Goal: Task Accomplishment & Management: Use online tool/utility

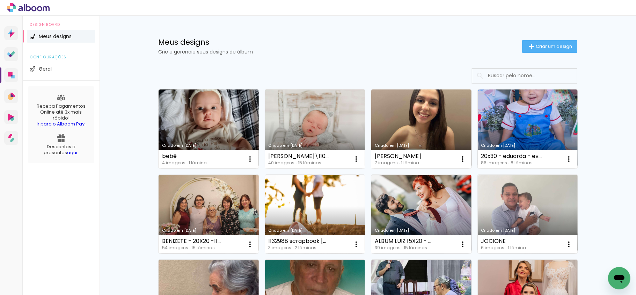
click at [507, 74] on input at bounding box center [535, 75] width 100 height 14
click at [508, 76] on input at bounding box center [535, 75] width 100 height 14
click at [551, 42] on div "Meus designs Crie e gerencie seus designs de álbum Criar um design" at bounding box center [368, 38] width 454 height 45
click at [549, 45] on span "Criar um design" at bounding box center [554, 46] width 36 height 5
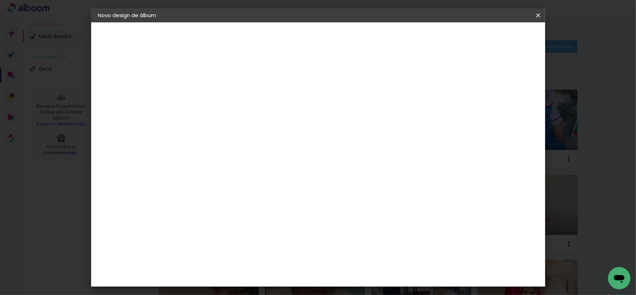
click at [212, 94] on input at bounding box center [212, 93] width 0 height 11
click at [232, 92] on div at bounding box center [213, 94] width 40 height 53
type input "- Manauara - 1138890 - [DEMOGRAPHIC_DATA][PERSON_NAME] - 20x20 -"
type paper-input "- Manauara - 1138890 - [DEMOGRAPHIC_DATA][PERSON_NAME] - 20x20 -"
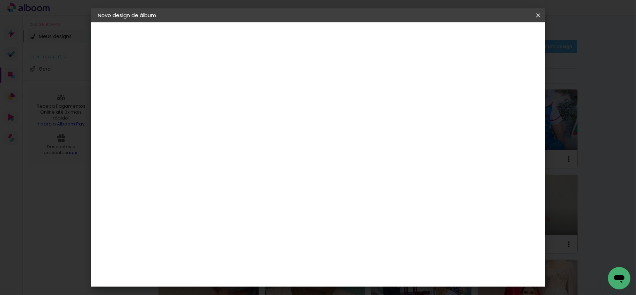
scroll to position [0, 0]
click at [215, 92] on paper-input-container "Título do álbum - Manauara - 1138890 - Cristiane Ramires - 20x20 -" at bounding box center [212, 94] width 5 height 18
click at [284, 40] on paper-button "Avançar" at bounding box center [267, 37] width 34 height 12
click at [343, 107] on paper-item "Tamanho Livre" at bounding box center [309, 106] width 67 height 15
click at [0, 0] on slot "Avançar" at bounding box center [0, 0] width 0 height 0
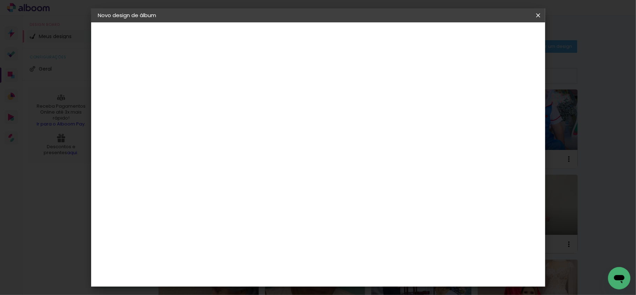
scroll to position [66, 0]
drag, startPoint x: 199, startPoint y: 129, endPoint x: 184, endPoint y: 136, distance: 16.6
click at [184, 136] on div "30" at bounding box center [194, 132] width 27 height 10
click at [196, 129] on input "30" at bounding box center [190, 132] width 18 height 10
click at [198, 175] on input "20" at bounding box center [190, 176] width 18 height 10
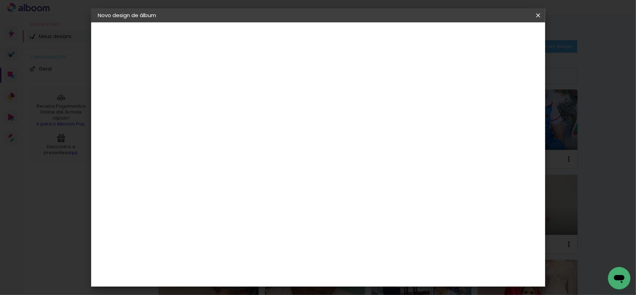
type input "20,5"
type paper-input "20,5"
drag, startPoint x: 364, startPoint y: 244, endPoint x: 361, endPoint y: 248, distance: 5.3
click at [364, 245] on input "60" at bounding box center [356, 248] width 18 height 10
drag, startPoint x: 361, startPoint y: 248, endPoint x: 362, endPoint y: 252, distance: 3.6
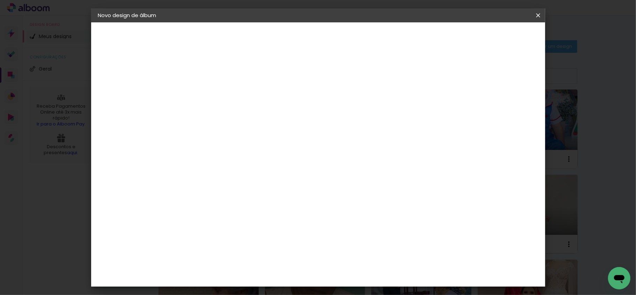
click at [362, 251] on input "60" at bounding box center [356, 248] width 18 height 10
type input "80,5"
type paper-input "80,5"
click at [355, 227] on input "80,5" at bounding box center [356, 224] width 18 height 10
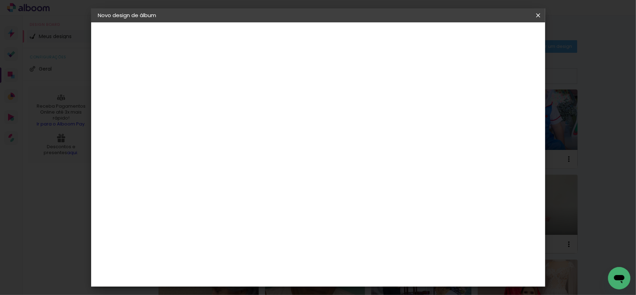
type input "40,5"
type paper-input "40,5"
drag, startPoint x: 516, startPoint y: 35, endPoint x: 541, endPoint y: 80, distance: 51.0
click at [493, 35] on span "Iniciar design" at bounding box center [477, 37] width 32 height 5
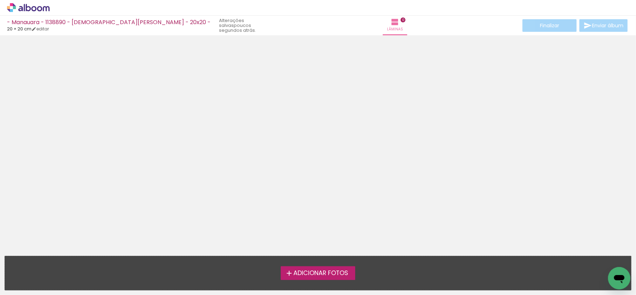
click at [336, 273] on span "Adicionar Fotos" at bounding box center [321, 273] width 55 height 6
click at [0, 0] on input "file" at bounding box center [0, 0] width 0 height 0
click at [336, 272] on span "Adicionar Fotos" at bounding box center [321, 273] width 55 height 6
click at [0, 0] on input "file" at bounding box center [0, 0] width 0 height 0
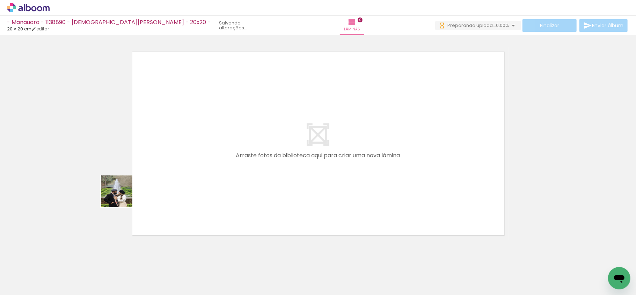
drag, startPoint x: 73, startPoint y: 260, endPoint x: 236, endPoint y: 137, distance: 204.3
click at [175, 125] on quentale-workspace at bounding box center [318, 147] width 636 height 295
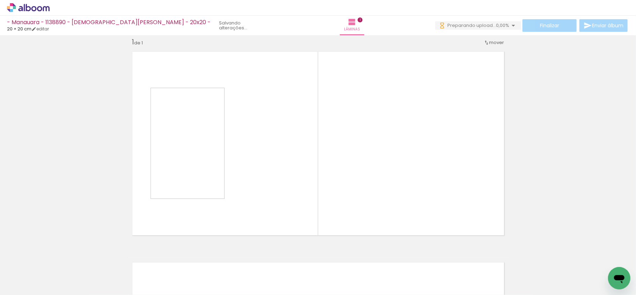
scroll to position [9, 0]
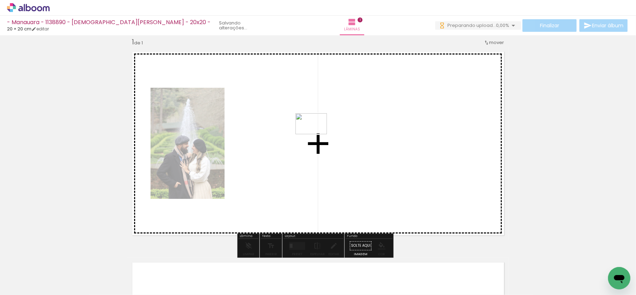
drag, startPoint x: 114, startPoint y: 275, endPoint x: 319, endPoint y: 131, distance: 251.2
click at [319, 131] on quentale-workspace at bounding box center [318, 147] width 636 height 295
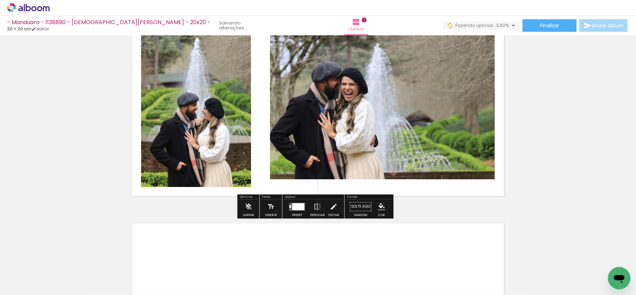
scroll to position [93, 0]
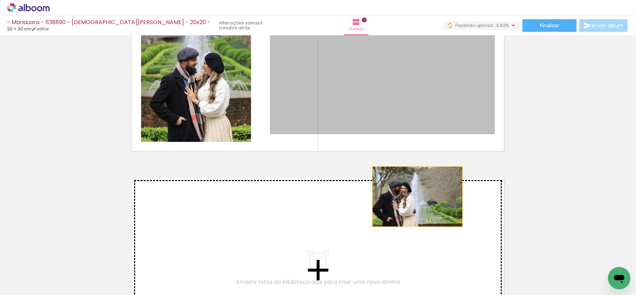
drag, startPoint x: 414, startPoint y: 82, endPoint x: 411, endPoint y: 206, distance: 124.4
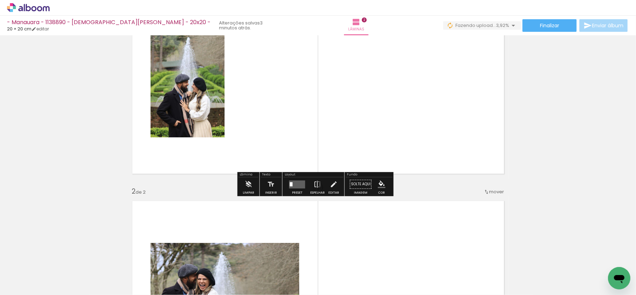
scroll to position [33, 0]
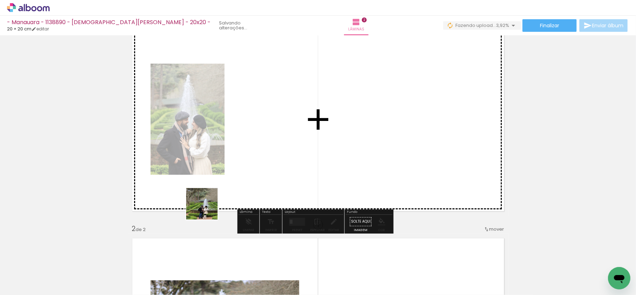
drag, startPoint x: 145, startPoint y: 275, endPoint x: 303, endPoint y: 119, distance: 222.1
click at [303, 119] on quentale-workspace at bounding box center [318, 147] width 636 height 295
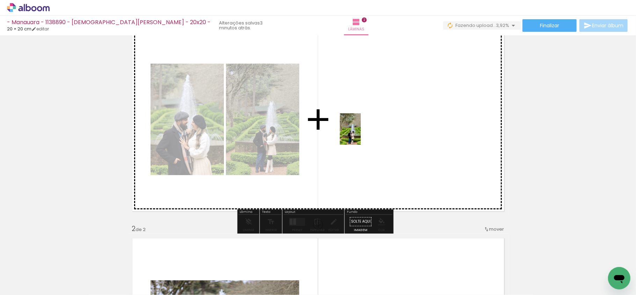
drag, startPoint x: 185, startPoint y: 283, endPoint x: 364, endPoint y: 130, distance: 235.0
click at [364, 130] on quentale-workspace at bounding box center [318, 147] width 636 height 295
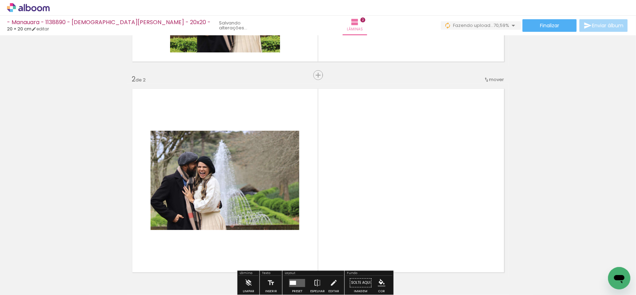
scroll to position [173, 0]
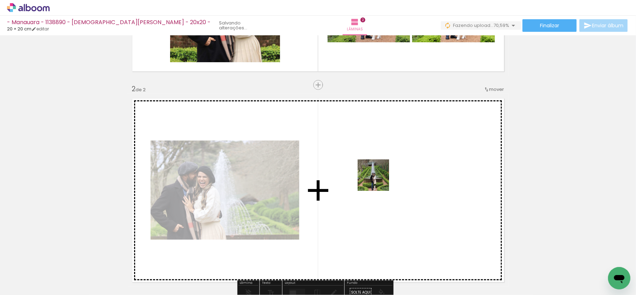
drag, startPoint x: 236, startPoint y: 277, endPoint x: 379, endPoint y: 180, distance: 172.1
click at [379, 180] on quentale-workspace at bounding box center [318, 147] width 636 height 295
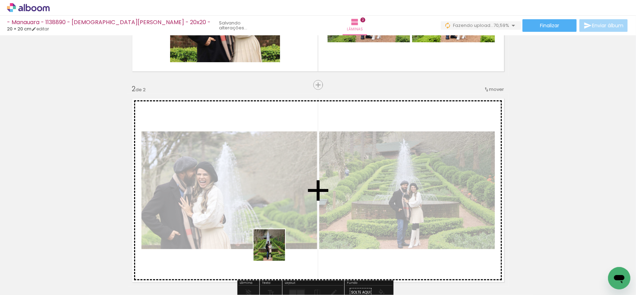
drag, startPoint x: 272, startPoint y: 270, endPoint x: 303, endPoint y: 244, distance: 40.9
click at [277, 175] on quentale-workspace at bounding box center [318, 147] width 636 height 295
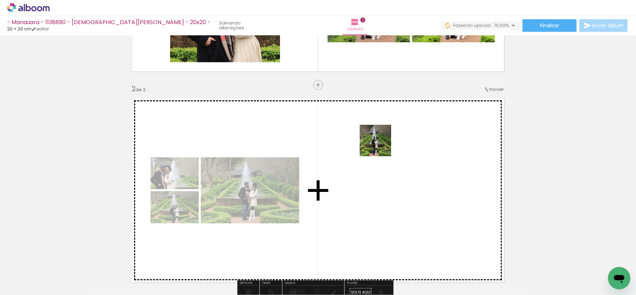
drag, startPoint x: 381, startPoint y: 146, endPoint x: 506, endPoint y: 147, distance: 125.5
click at [382, 145] on quentale-workspace at bounding box center [318, 147] width 636 height 295
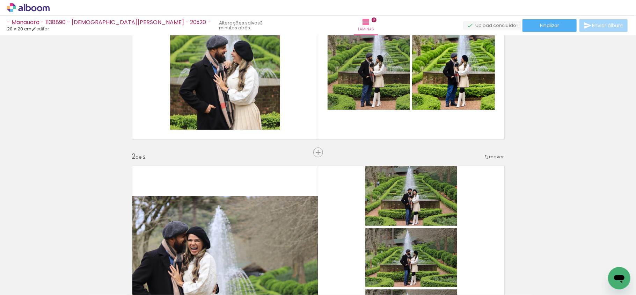
scroll to position [33, 0]
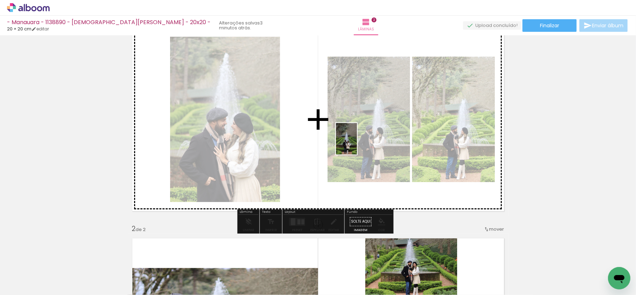
drag, startPoint x: 392, startPoint y: 277, endPoint x: 410, endPoint y: 125, distance: 153.4
click at [357, 139] on quentale-workspace at bounding box center [318, 147] width 636 height 295
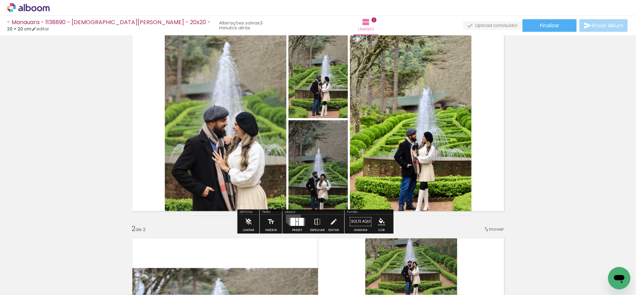
click at [291, 217] on div at bounding box center [297, 222] width 19 height 14
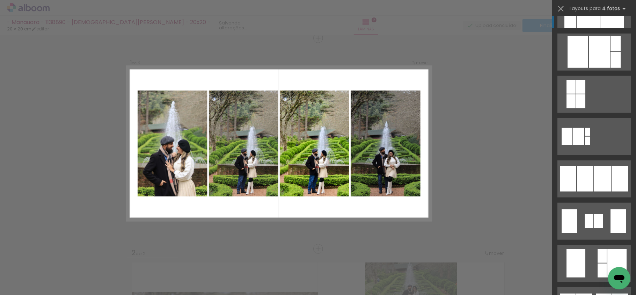
scroll to position [373, 0]
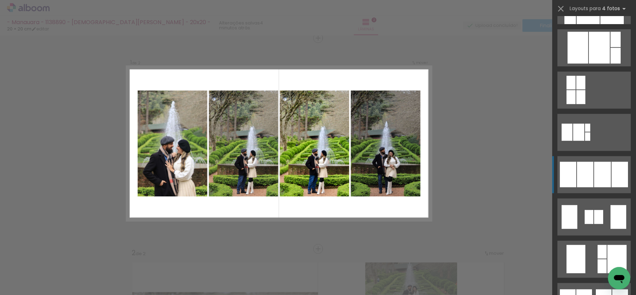
click at [612, 178] on div at bounding box center [620, 175] width 16 height 26
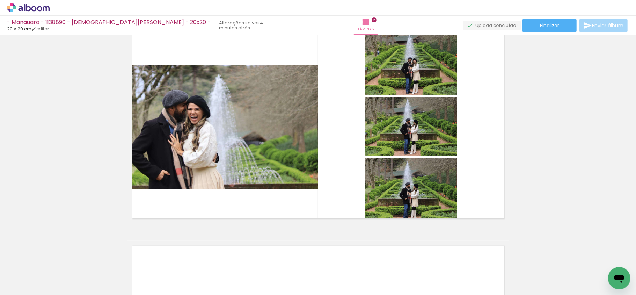
scroll to position [242, 0]
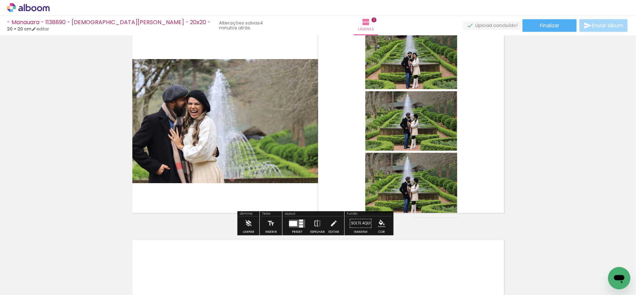
drag, startPoint x: 295, startPoint y: 220, endPoint x: 614, endPoint y: 174, distance: 322.7
click at [295, 220] on quentale-layouter at bounding box center [297, 223] width 16 height 8
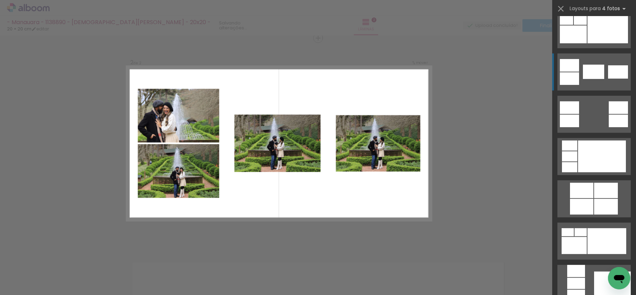
scroll to position [233, 0]
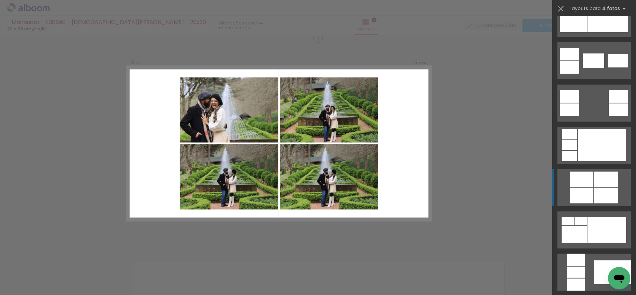
click at [597, 189] on div at bounding box center [606, 196] width 24 height 16
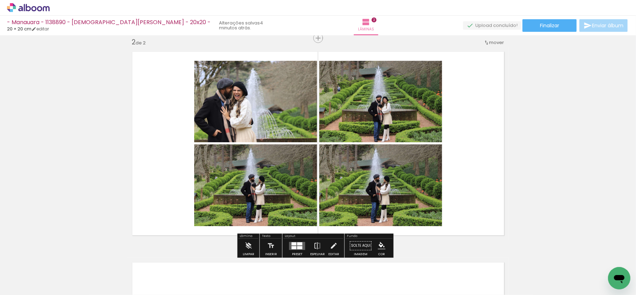
click at [402, 178] on quentale-photo at bounding box center [380, 185] width 123 height 82
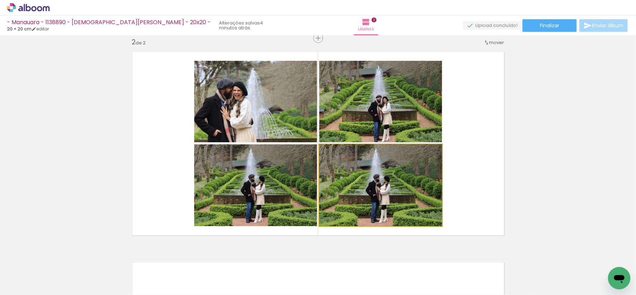
click at [402, 178] on quentale-photo at bounding box center [380, 185] width 123 height 82
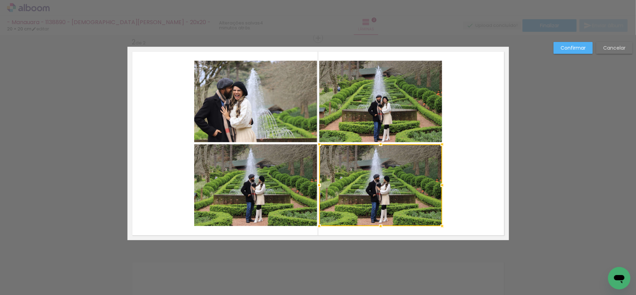
click at [389, 112] on quentale-photo at bounding box center [380, 101] width 123 height 81
click at [262, 112] on quentale-photo at bounding box center [255, 101] width 123 height 81
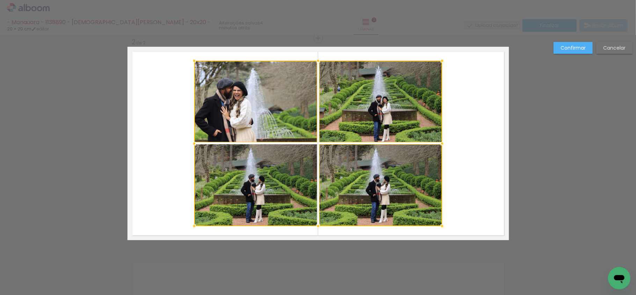
click at [263, 188] on div at bounding box center [318, 143] width 248 height 165
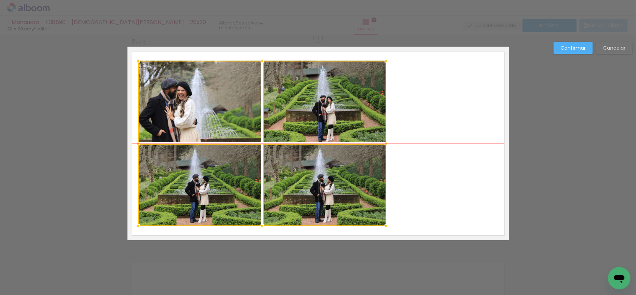
drag, startPoint x: 372, startPoint y: 154, endPoint x: 316, endPoint y: 157, distance: 56.0
click at [316, 157] on div at bounding box center [262, 143] width 248 height 165
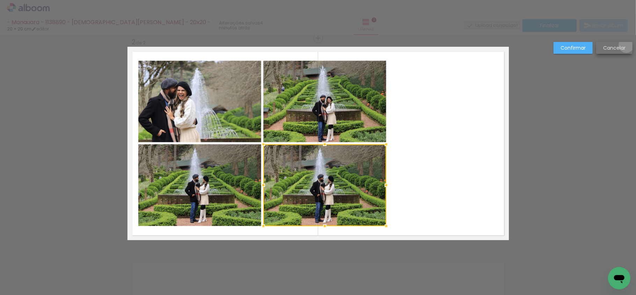
click at [627, 45] on paper-button "Cancelar" at bounding box center [615, 48] width 36 height 12
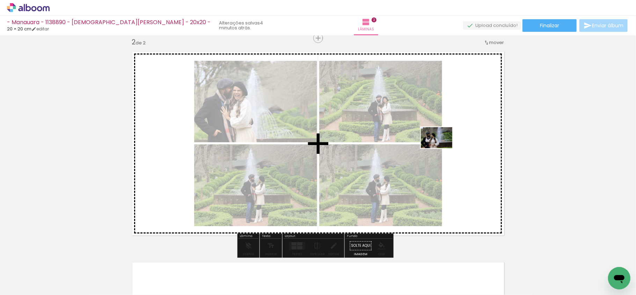
drag, startPoint x: 358, startPoint y: 266, endPoint x: 484, endPoint y: 168, distance: 159.3
click at [443, 145] on quentale-workspace at bounding box center [318, 147] width 636 height 295
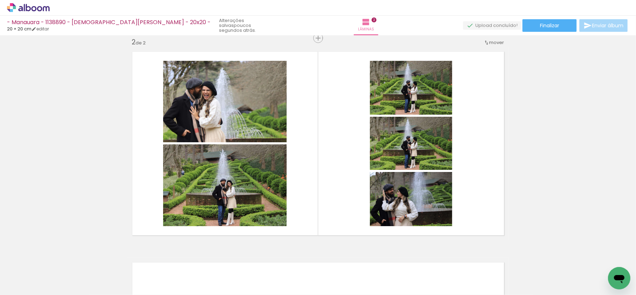
scroll to position [0, 248]
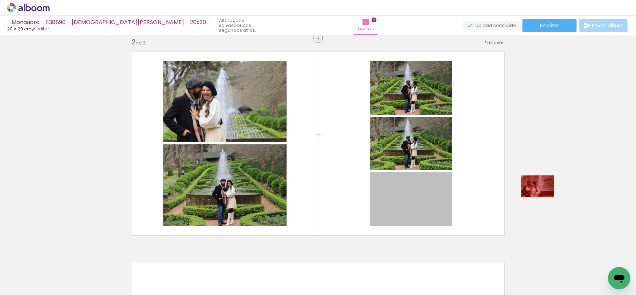
drag, startPoint x: 419, startPoint y: 205, endPoint x: 556, endPoint y: 180, distance: 138.6
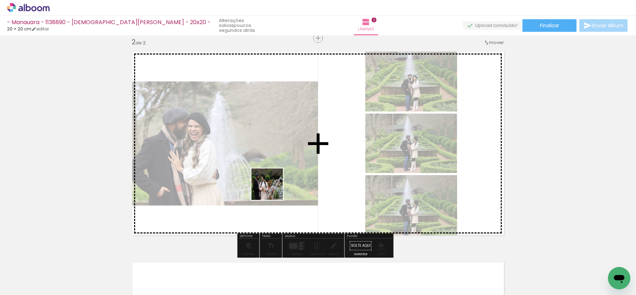
drag, startPoint x: 266, startPoint y: 267, endPoint x: 306, endPoint y: 222, distance: 60.4
click at [274, 161] on quentale-workspace at bounding box center [318, 147] width 636 height 295
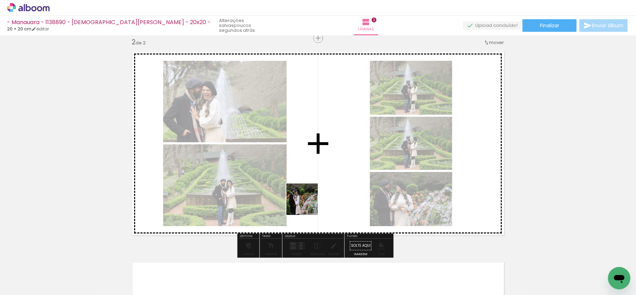
drag, startPoint x: 307, startPoint y: 266, endPoint x: 308, endPoint y: 175, distance: 90.2
click at [308, 175] on quentale-workspace at bounding box center [318, 147] width 636 height 295
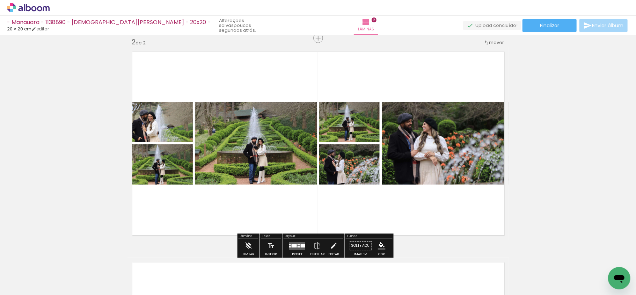
click at [296, 238] on div "Layout" at bounding box center [314, 236] width 60 height 4
click at [299, 241] on div at bounding box center [297, 246] width 19 height 14
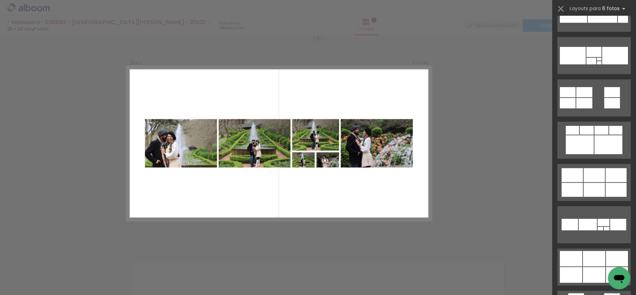
scroll to position [1677, 0]
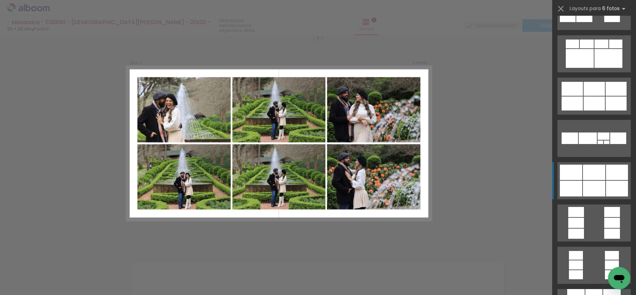
click at [606, 174] on div at bounding box center [617, 172] width 22 height 15
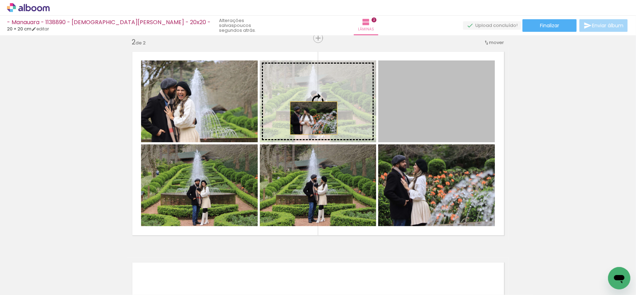
drag, startPoint x: 442, startPoint y: 118, endPoint x: 426, endPoint y: 175, distance: 59.7
click at [0, 0] on slot at bounding box center [0, 0] width 0 height 0
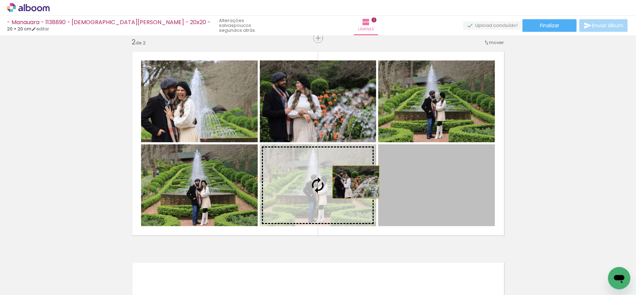
drag, startPoint x: 433, startPoint y: 193, endPoint x: 326, endPoint y: 181, distance: 108.0
click at [0, 0] on slot at bounding box center [0, 0] width 0 height 0
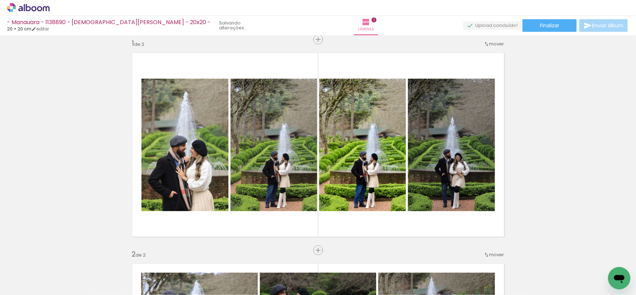
scroll to position [0, 0]
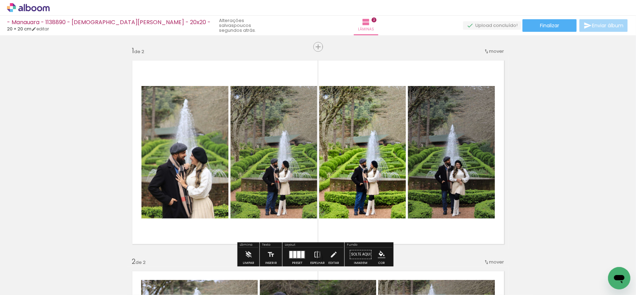
drag, startPoint x: 347, startPoint y: 261, endPoint x: 508, endPoint y: 174, distance: 183.6
click at [369, 157] on quentale-workspace at bounding box center [318, 147] width 636 height 295
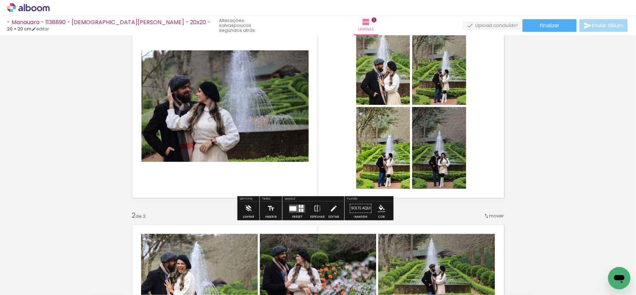
scroll to position [46, 0]
click at [286, 209] on paper-button "Preset" at bounding box center [297, 210] width 22 height 18
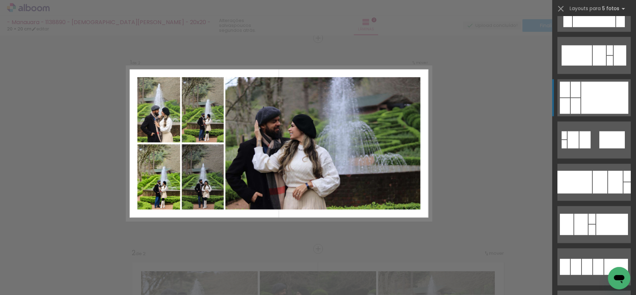
scroll to position [839, 0]
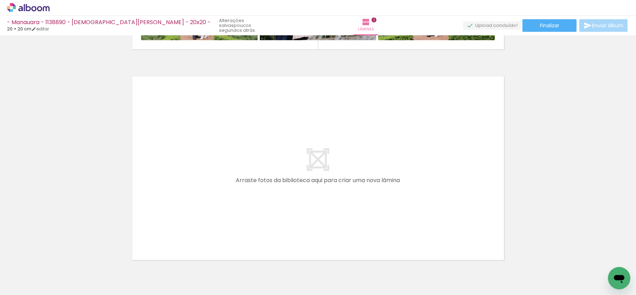
scroll to position [428, 0]
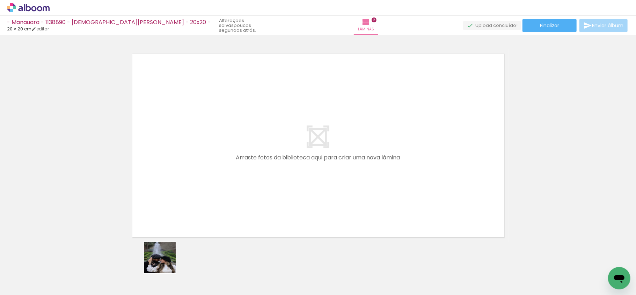
drag, startPoint x: 164, startPoint y: 266, endPoint x: 253, endPoint y: 167, distance: 132.9
click at [220, 142] on quentale-workspace at bounding box center [318, 147] width 636 height 295
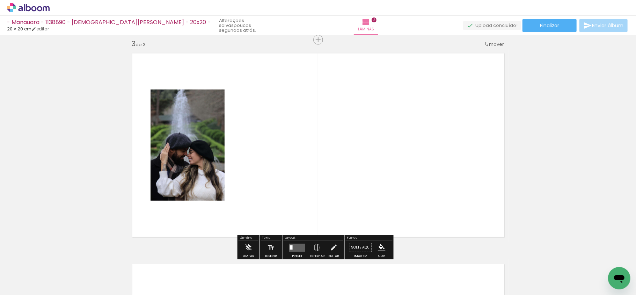
scroll to position [431, 0]
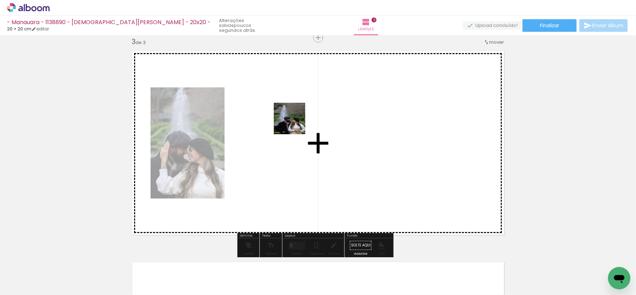
drag, startPoint x: 196, startPoint y: 266, endPoint x: 367, endPoint y: 106, distance: 234.1
click at [309, 107] on quentale-workspace at bounding box center [318, 147] width 636 height 295
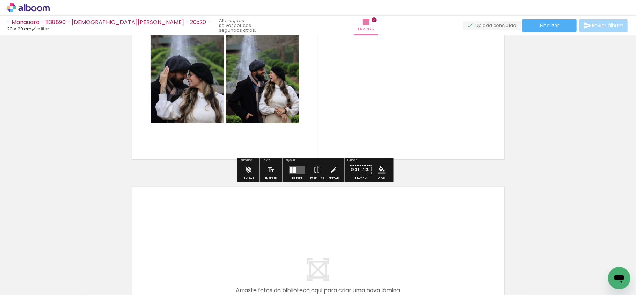
scroll to position [512, 0]
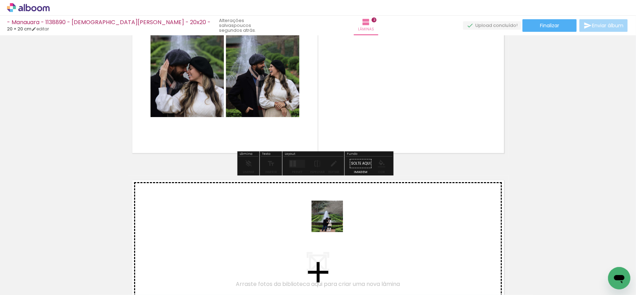
drag, startPoint x: 321, startPoint y: 253, endPoint x: 385, endPoint y: 125, distance: 143.8
click at [392, 67] on quentale-workspace at bounding box center [318, 147] width 636 height 295
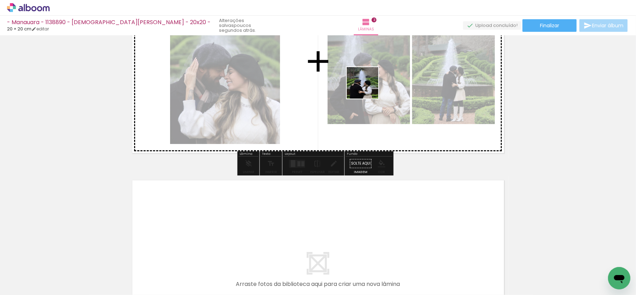
drag, startPoint x: 354, startPoint y: 264, endPoint x: 378, endPoint y: 87, distance: 178.5
click at [369, 81] on quentale-workspace at bounding box center [318, 147] width 636 height 295
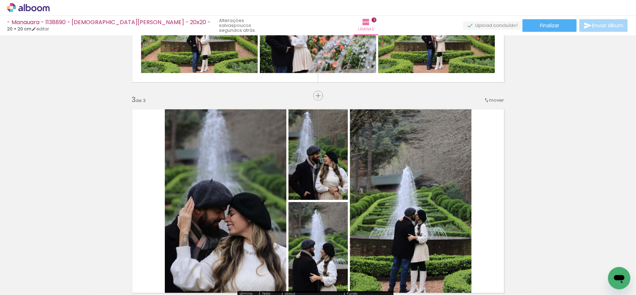
scroll to position [419, 0]
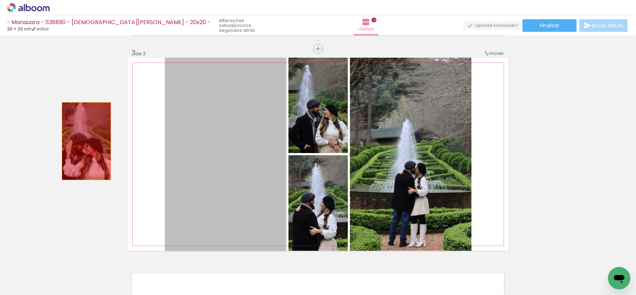
drag, startPoint x: 222, startPoint y: 164, endPoint x: 291, endPoint y: 126, distance: 78.2
click at [66, 139] on div "Inserir lâmina 1 de 3 Inserir lâmina 2 de 3 Inserir lâmina 3 de 3" at bounding box center [318, 39] width 636 height 843
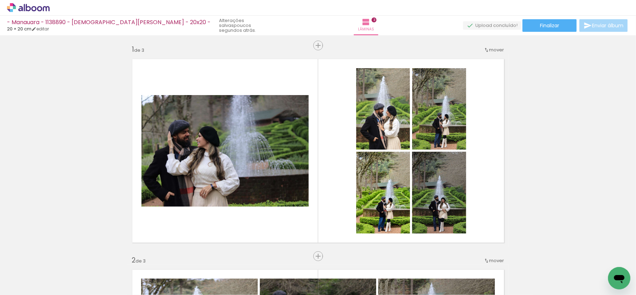
scroll to position [0, 0]
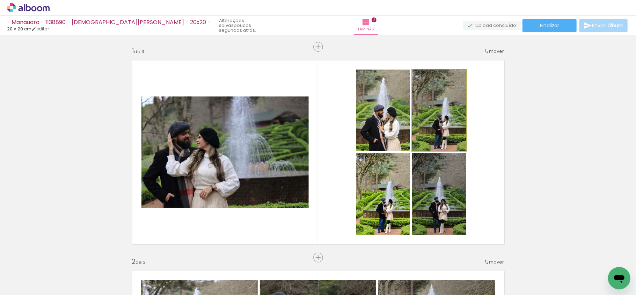
drag, startPoint x: 436, startPoint y: 119, endPoint x: 576, endPoint y: 129, distance: 140.1
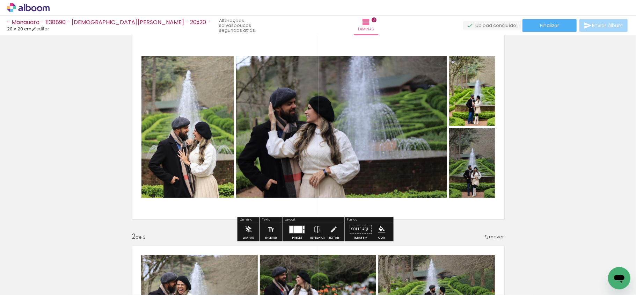
scroll to position [46, 0]
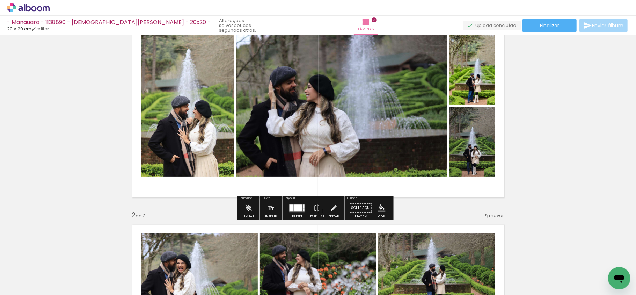
click at [297, 204] on div at bounding box center [298, 207] width 9 height 7
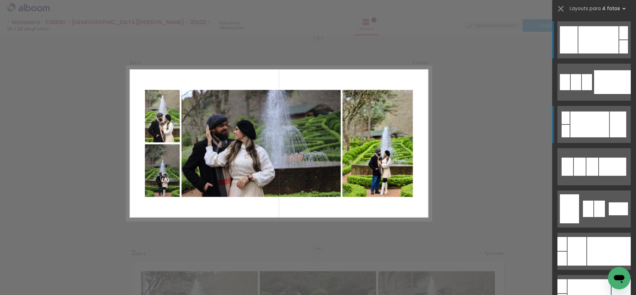
scroll to position [186, 0]
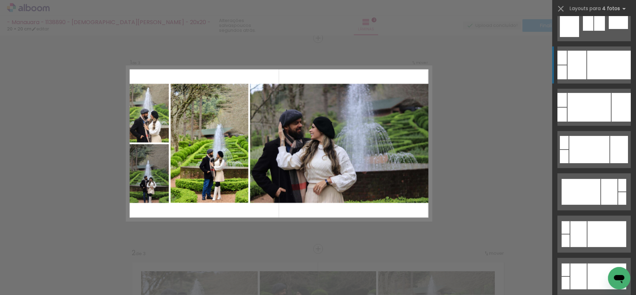
click at [593, 64] on div at bounding box center [609, 65] width 44 height 29
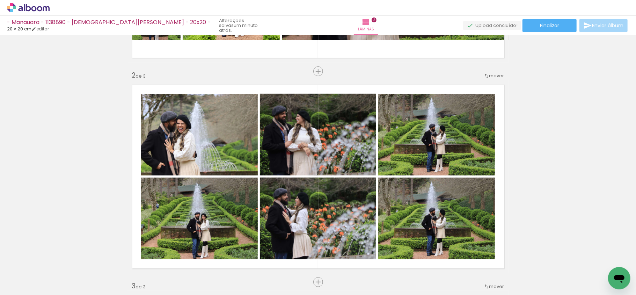
scroll to position [233, 0]
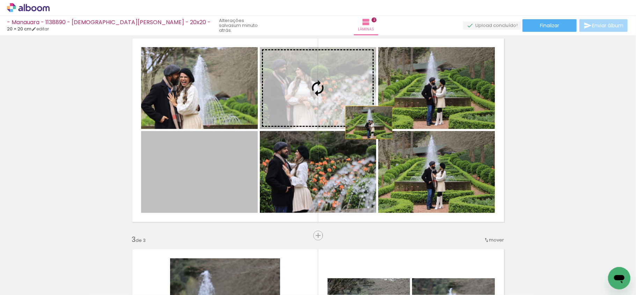
drag, startPoint x: 298, startPoint y: 150, endPoint x: 435, endPoint y: 90, distance: 149.3
click at [0, 0] on slot at bounding box center [0, 0] width 0 height 0
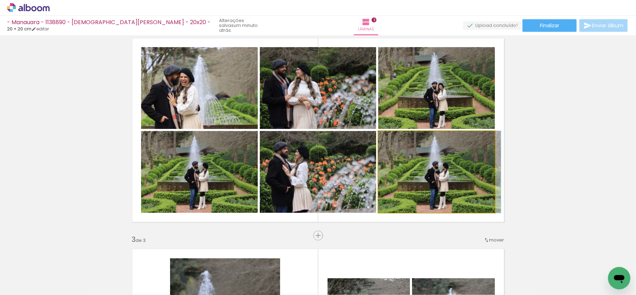
drag, startPoint x: 444, startPoint y: 181, endPoint x: 448, endPoint y: 181, distance: 3.8
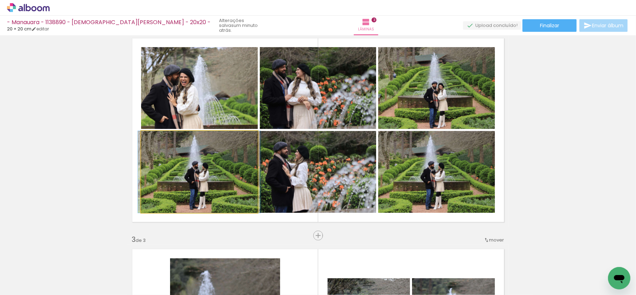
drag, startPoint x: 196, startPoint y: 182, endPoint x: 445, endPoint y: 187, distance: 249.2
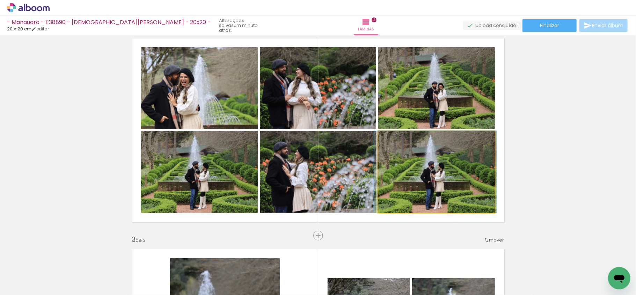
click at [458, 166] on quentale-photo at bounding box center [436, 172] width 117 height 82
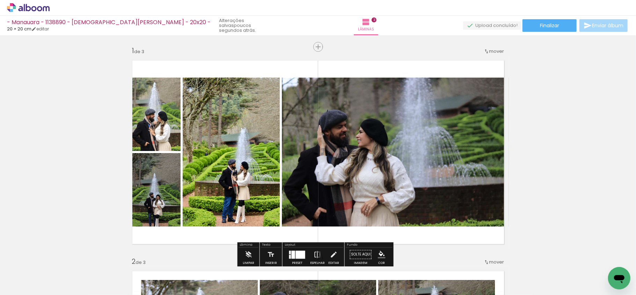
scroll to position [46, 0]
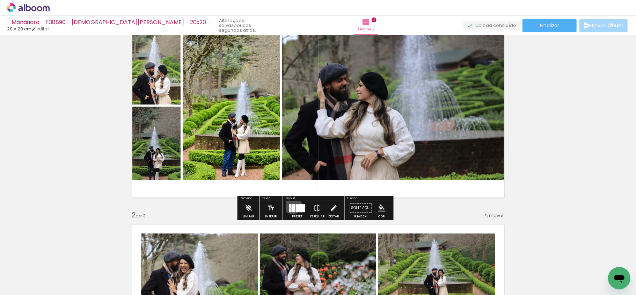
click at [292, 205] on div at bounding box center [293, 208] width 3 height 8
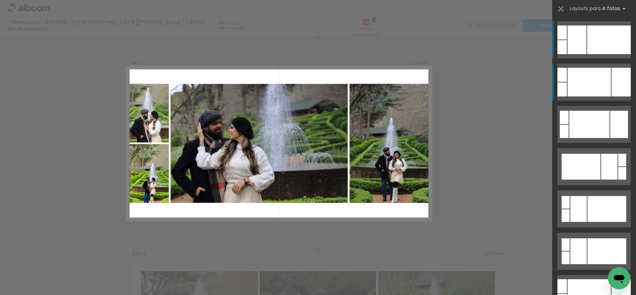
scroll to position [9, 0]
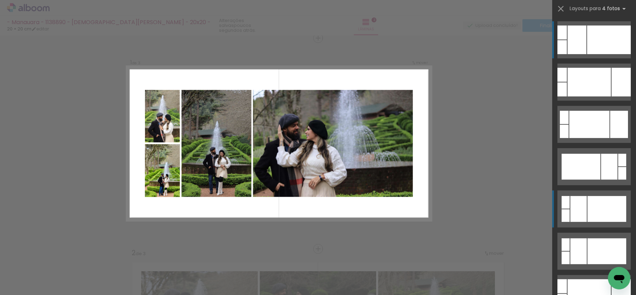
click at [608, 216] on div at bounding box center [607, 209] width 39 height 26
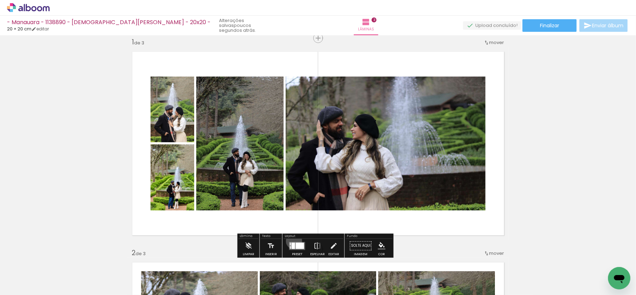
click at [292, 241] on div at bounding box center [297, 246] width 19 height 14
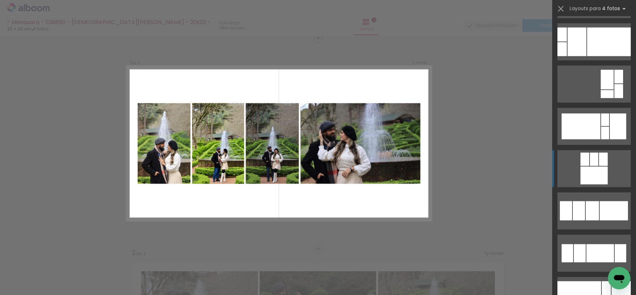
scroll to position [893, 0]
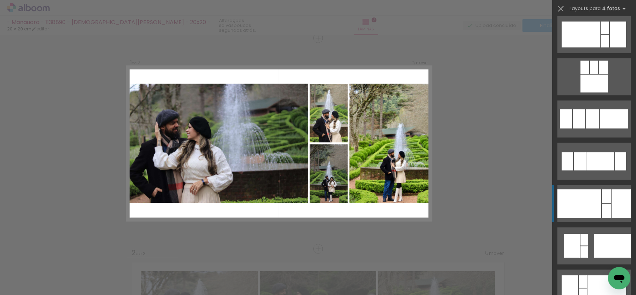
click at [586, 194] on div at bounding box center [580, 203] width 44 height 29
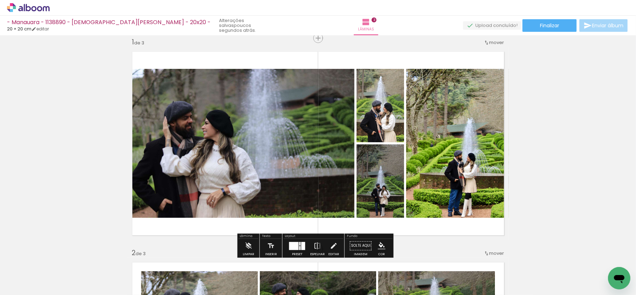
drag, startPoint x: 295, startPoint y: 247, endPoint x: 326, endPoint y: 252, distance: 31.5
click at [295, 247] on div at bounding box center [293, 246] width 9 height 8
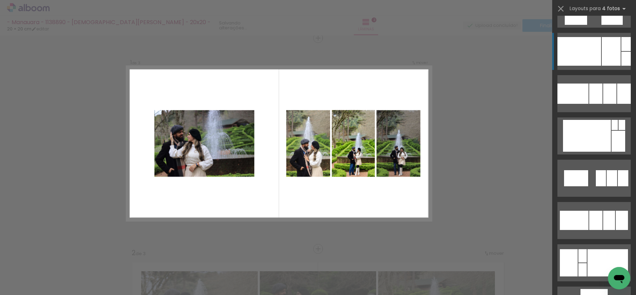
scroll to position [1896, 0]
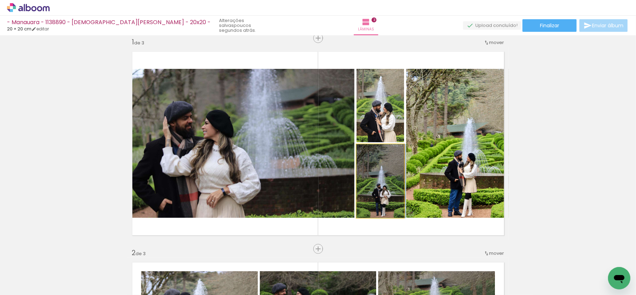
drag, startPoint x: 377, startPoint y: 185, endPoint x: 636, endPoint y: 210, distance: 260.6
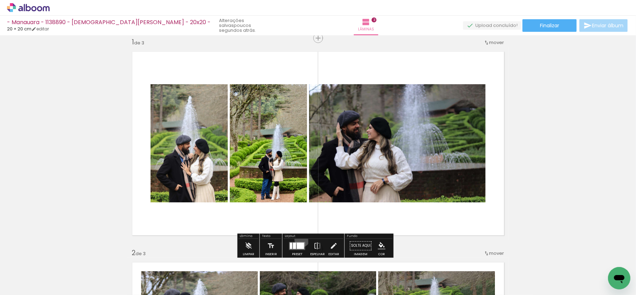
click at [301, 239] on div at bounding box center [297, 246] width 19 height 14
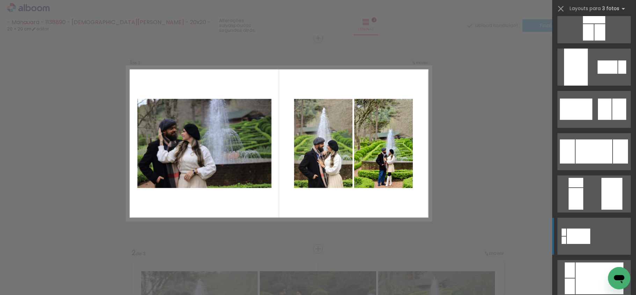
scroll to position [140, 0]
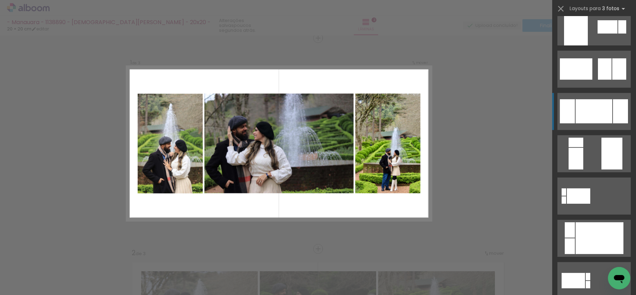
click at [597, 112] on div at bounding box center [594, 111] width 37 height 24
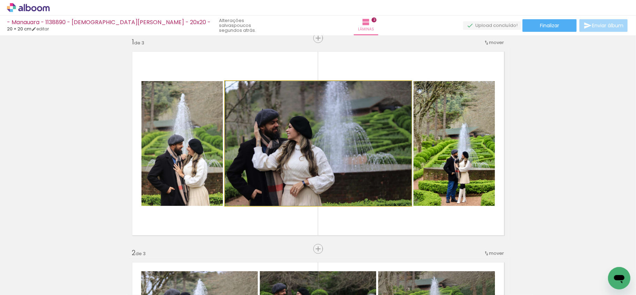
drag, startPoint x: 339, startPoint y: 146, endPoint x: 368, endPoint y: 140, distance: 29.5
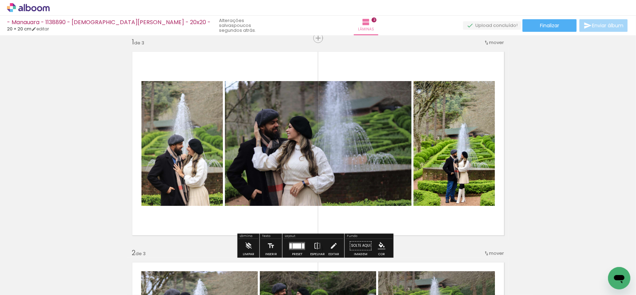
click at [459, 160] on quentale-photo at bounding box center [454, 143] width 81 height 125
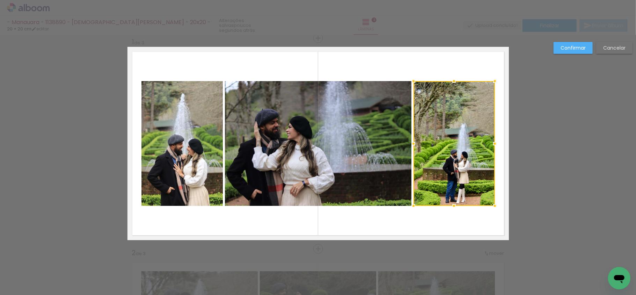
click at [353, 154] on quentale-photo at bounding box center [318, 143] width 187 height 125
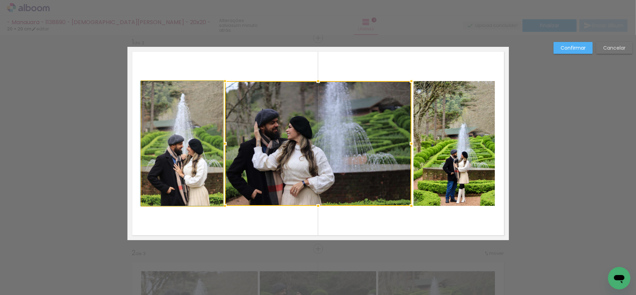
click at [207, 156] on quentale-photo at bounding box center [182, 143] width 81 height 125
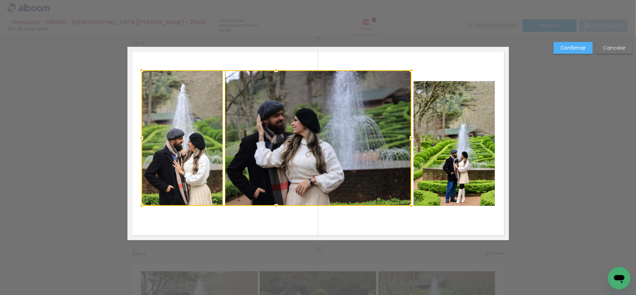
drag, startPoint x: 270, startPoint y: 83, endPoint x: 267, endPoint y: 69, distance: 14.3
click at [269, 69] on div at bounding box center [276, 70] width 14 height 14
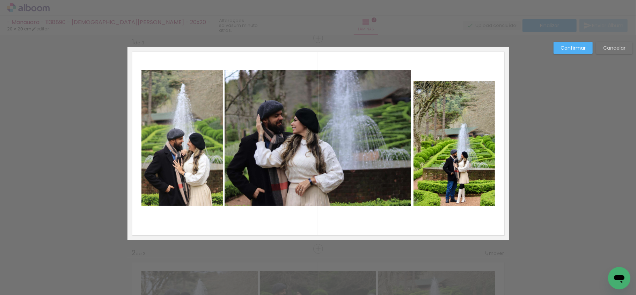
click at [0, 0] on slot "Cancelar" at bounding box center [0, 0] width 0 height 0
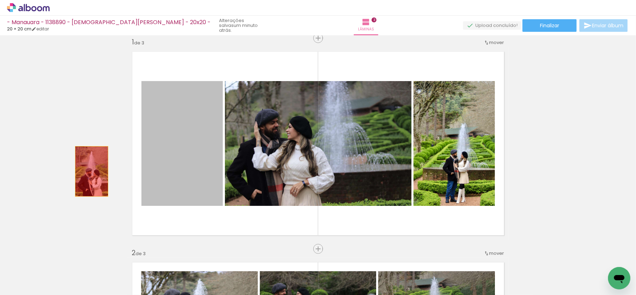
drag, startPoint x: 196, startPoint y: 169, endPoint x: 82, endPoint y: 161, distance: 113.9
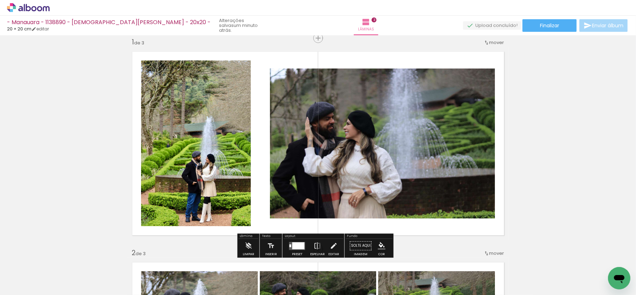
click at [294, 245] on div at bounding box center [298, 245] width 12 height 7
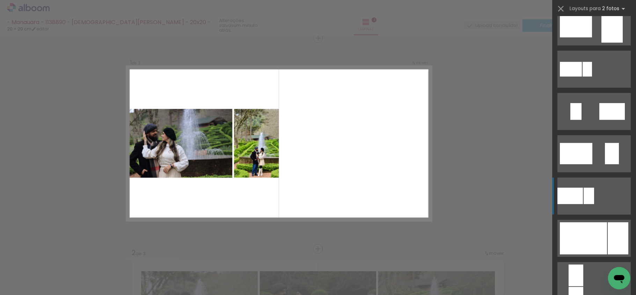
scroll to position [186, 0]
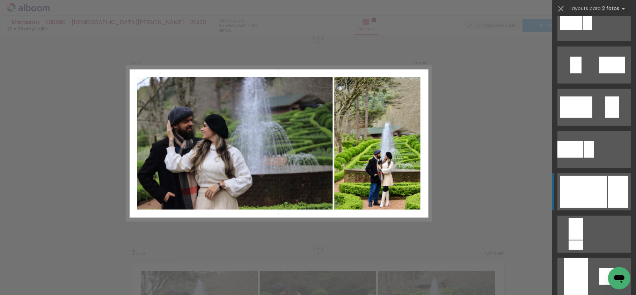
click at [599, 195] on div at bounding box center [583, 192] width 47 height 32
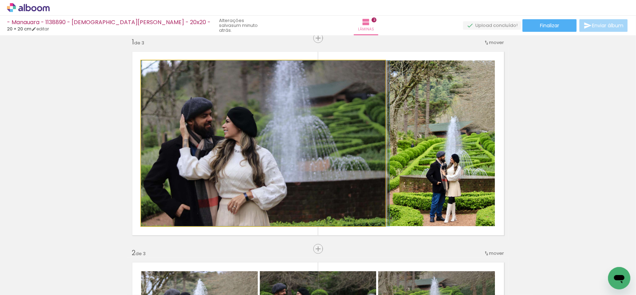
drag, startPoint x: 289, startPoint y: 126, endPoint x: 411, endPoint y: 124, distance: 122.7
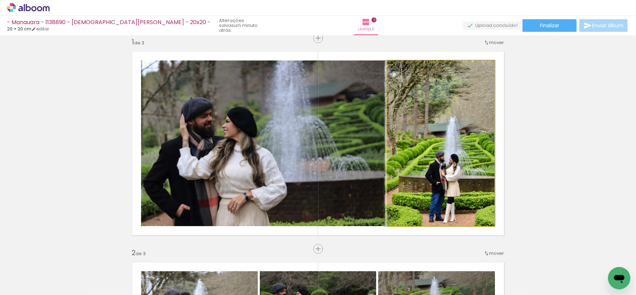
drag, startPoint x: 457, startPoint y: 143, endPoint x: 444, endPoint y: 136, distance: 15.2
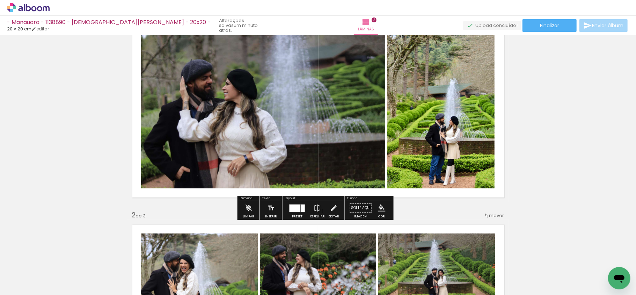
scroll to position [0, 0]
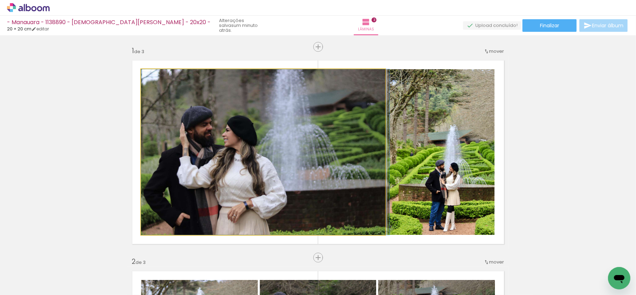
drag, startPoint x: 280, startPoint y: 139, endPoint x: 425, endPoint y: 142, distance: 145.7
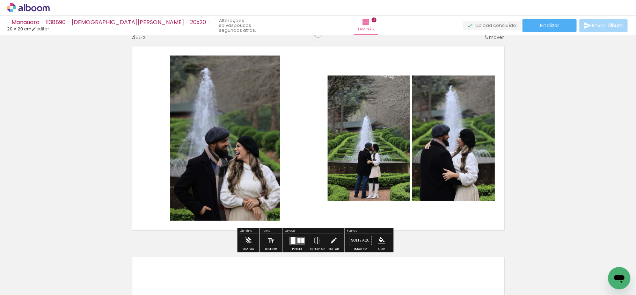
scroll to position [419, 0]
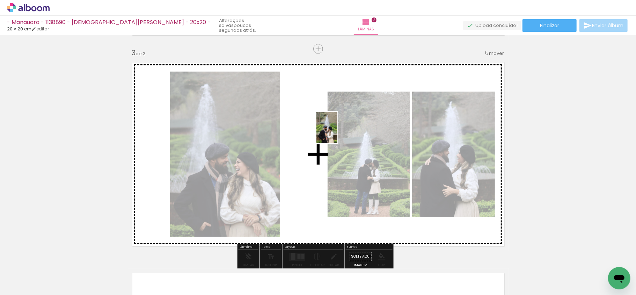
drag, startPoint x: 75, startPoint y: 261, endPoint x: 338, endPoint y: 133, distance: 291.9
click at [338, 133] on quentale-workspace at bounding box center [318, 147] width 636 height 295
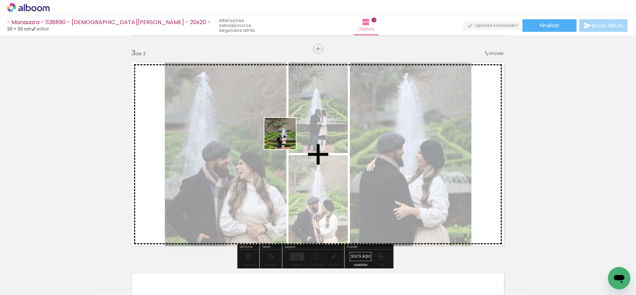
drag, startPoint x: 156, startPoint y: 268, endPoint x: 438, endPoint y: 186, distance: 294.0
click at [286, 138] on quentale-workspace at bounding box center [318, 147] width 636 height 295
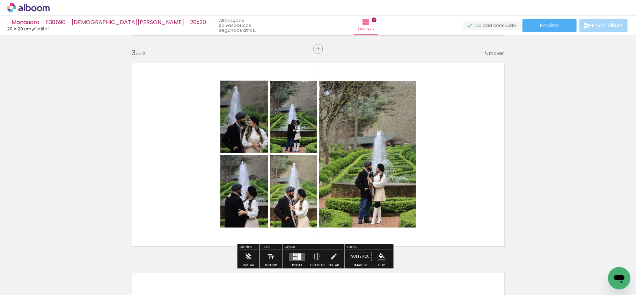
drag, startPoint x: 389, startPoint y: 215, endPoint x: 415, endPoint y: 263, distance: 55.1
click at [390, 196] on quentale-workspace at bounding box center [318, 147] width 636 height 295
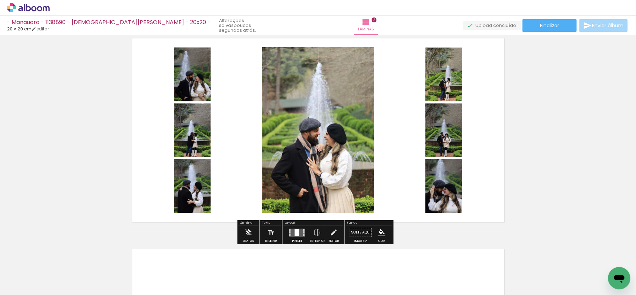
scroll to position [466, 0]
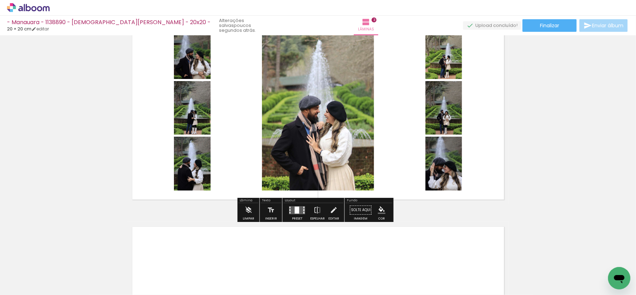
drag, startPoint x: 295, startPoint y: 209, endPoint x: 587, endPoint y: 146, distance: 298.5
click at [296, 209] on div at bounding box center [297, 210] width 5 height 7
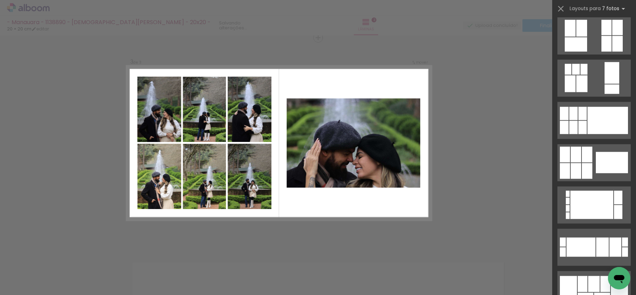
scroll to position [839, 0]
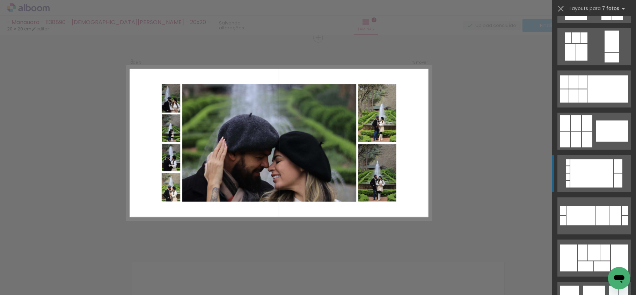
click at [601, 190] on quentale-layouter at bounding box center [594, 173] width 73 height 37
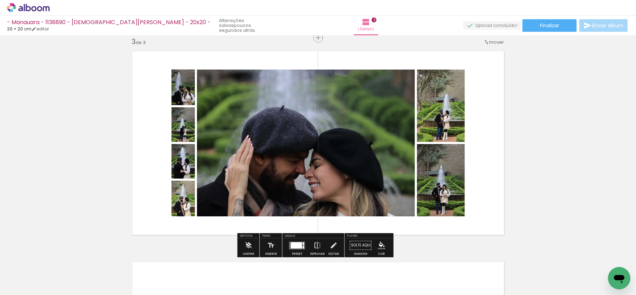
click at [532, 147] on div "Inserir lâmina 1 de 3 Inserir lâmina 2 de 3 Inserir lâmina 3 de 3" at bounding box center [318, 28] width 636 height 843
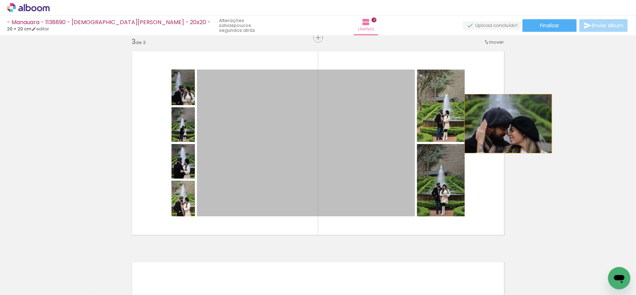
drag, startPoint x: 358, startPoint y: 153, endPoint x: 553, endPoint y: 122, distance: 197.5
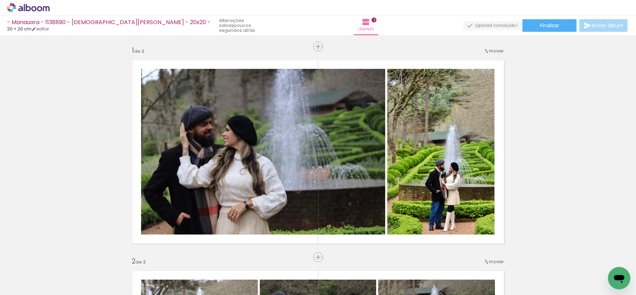
scroll to position [0, 0]
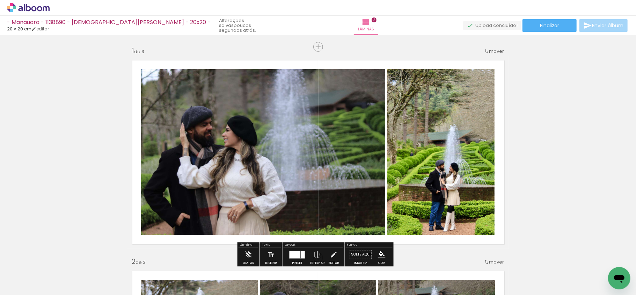
drag, startPoint x: 260, startPoint y: 272, endPoint x: 265, endPoint y: 268, distance: 5.7
click at [262, 270] on div at bounding box center [254, 271] width 23 height 35
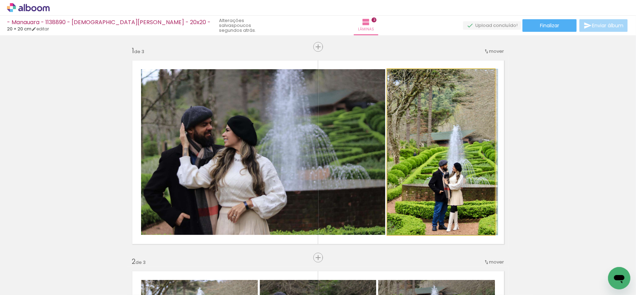
drag, startPoint x: 460, startPoint y: 143, endPoint x: 578, endPoint y: 147, distance: 117.9
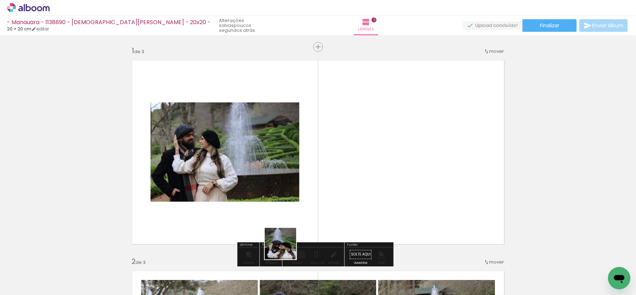
drag, startPoint x: 286, startPoint y: 249, endPoint x: 431, endPoint y: 161, distance: 169.5
click at [367, 165] on quentale-workspace at bounding box center [318, 147] width 636 height 295
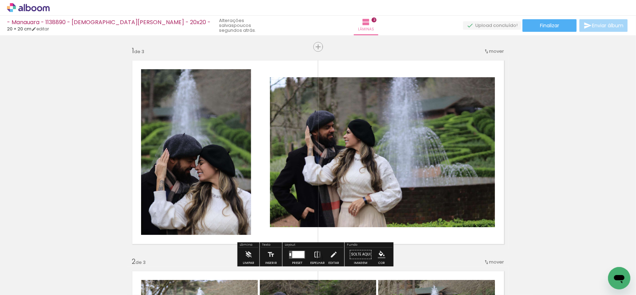
scroll to position [46, 0]
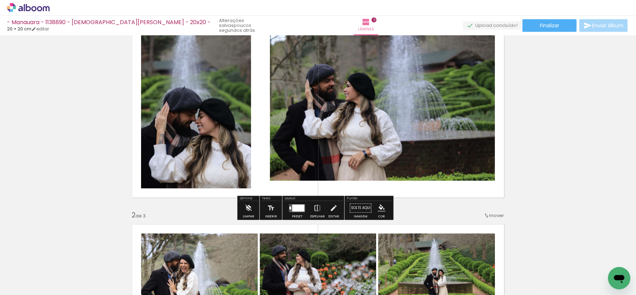
click at [290, 207] on div at bounding box center [291, 208] width 2 height 3
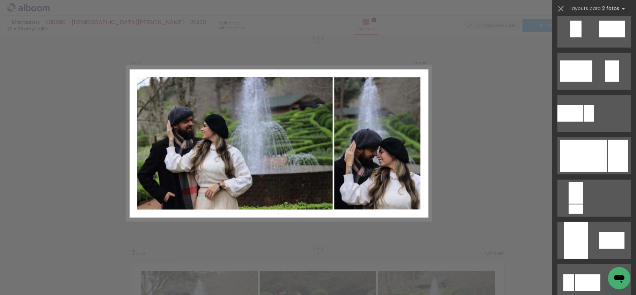
scroll to position [0, 0]
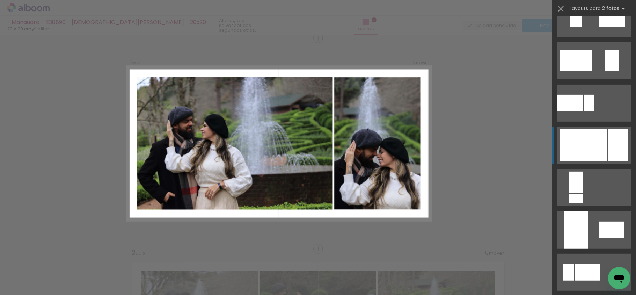
click at [600, 151] on div at bounding box center [583, 145] width 47 height 32
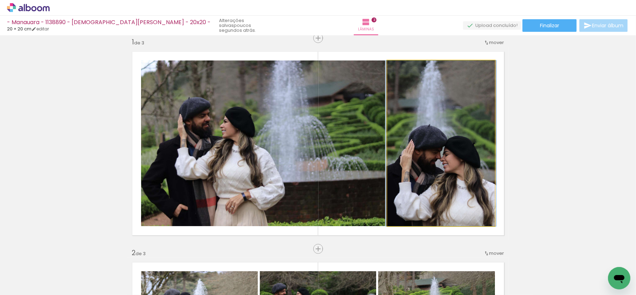
drag, startPoint x: 459, startPoint y: 159, endPoint x: 456, endPoint y: 156, distance: 4.7
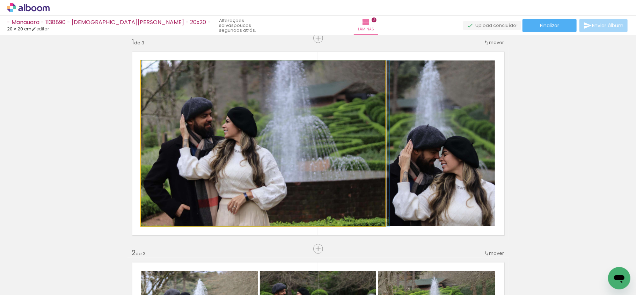
drag, startPoint x: 326, startPoint y: 139, endPoint x: 486, endPoint y: 165, distance: 162.6
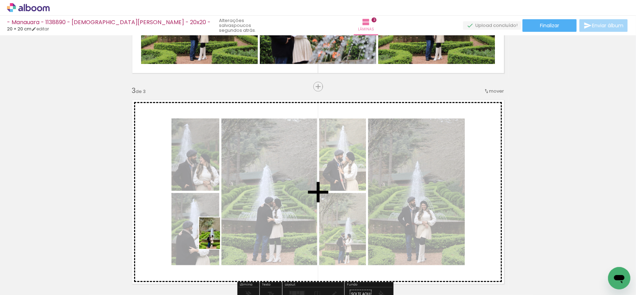
drag, startPoint x: 193, startPoint y: 279, endPoint x: 525, endPoint y: 188, distance: 343.8
click at [324, 189] on quentale-workspace at bounding box center [318, 147] width 636 height 295
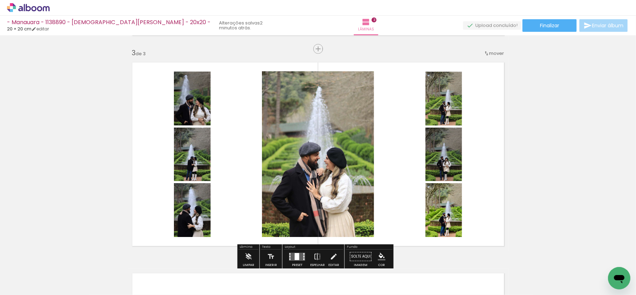
scroll to position [466, 0]
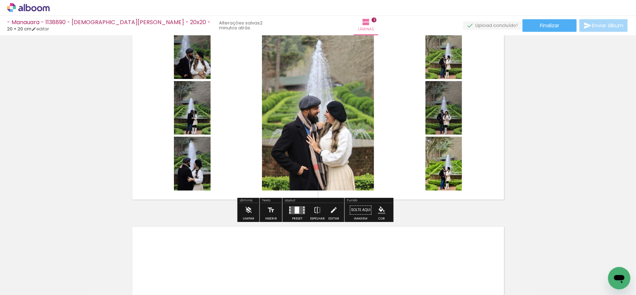
drag, startPoint x: 288, startPoint y: 216, endPoint x: 292, endPoint y: 212, distance: 6.2
click at [288, 215] on div at bounding box center [297, 210] width 19 height 14
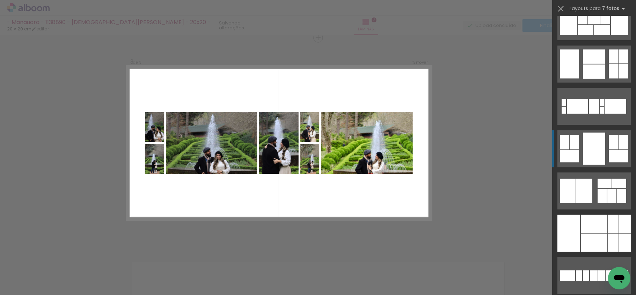
scroll to position [1071, 0]
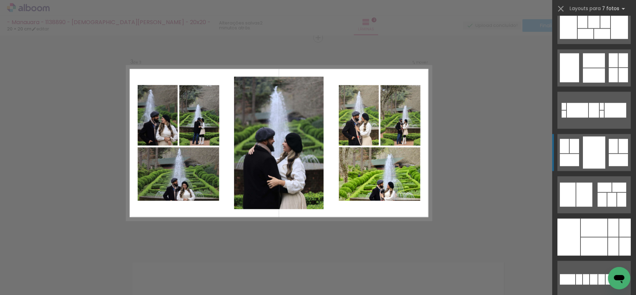
click at [609, 154] on div at bounding box center [618, 160] width 19 height 12
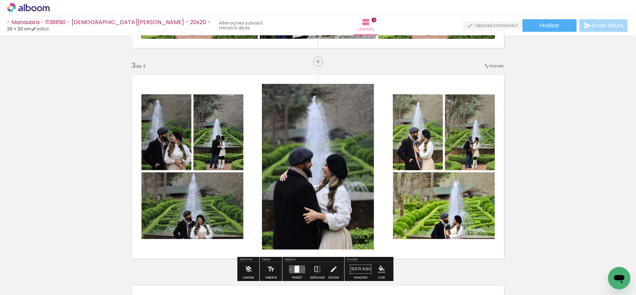
scroll to position [421, 0]
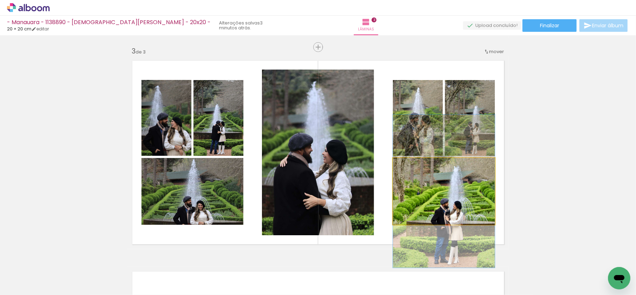
click at [453, 186] on quentale-photo at bounding box center [444, 191] width 102 height 67
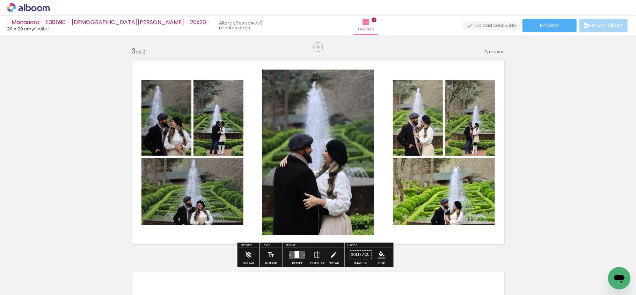
click at [168, 133] on quentale-photo at bounding box center [167, 118] width 50 height 76
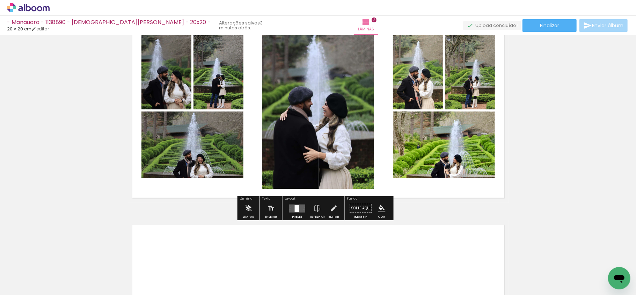
click at [299, 211] on quentale-layouter at bounding box center [297, 208] width 16 height 8
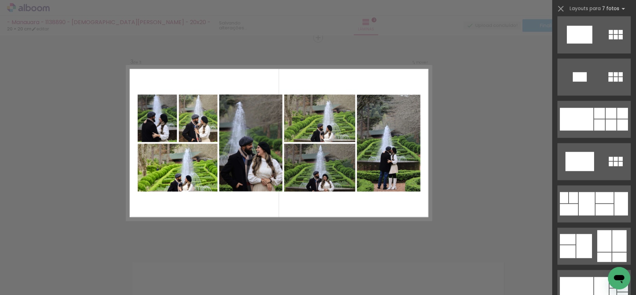
scroll to position [2908, 0]
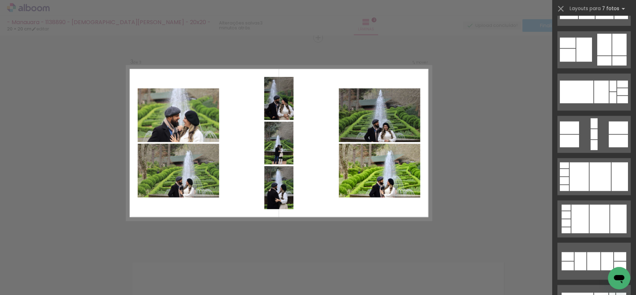
click at [451, 118] on div "Confirmar Cancelar" at bounding box center [318, 35] width 636 height 860
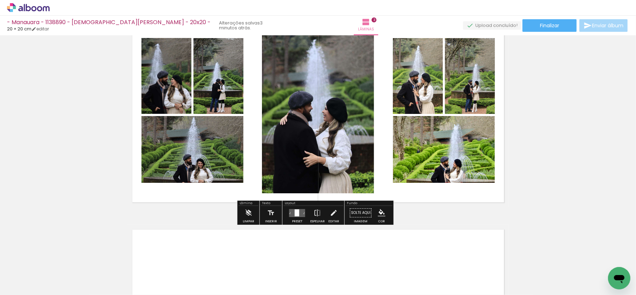
scroll to position [477, 0]
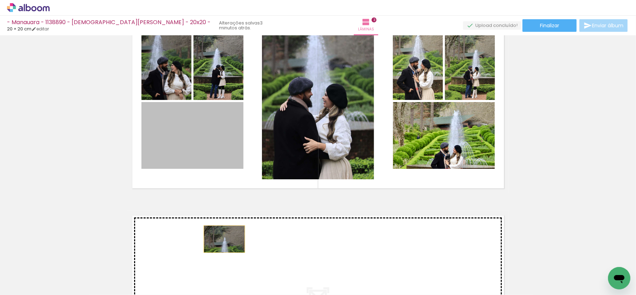
drag, startPoint x: 178, startPoint y: 143, endPoint x: 212, endPoint y: 200, distance: 66.5
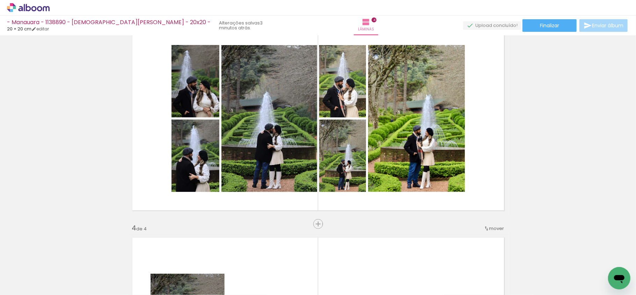
scroll to position [455, 0]
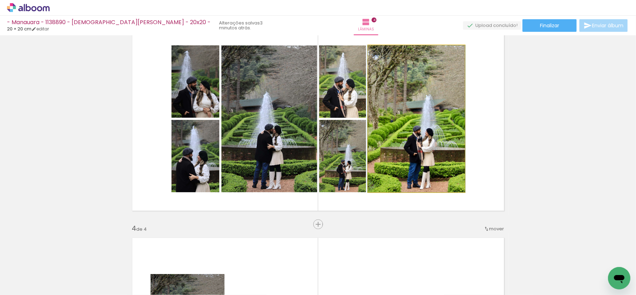
drag, startPoint x: 405, startPoint y: 139, endPoint x: 351, endPoint y: 90, distance: 73.0
click at [405, 139] on quentale-photo at bounding box center [416, 118] width 97 height 147
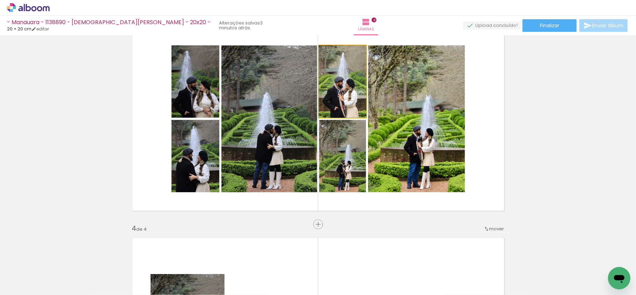
click at [347, 84] on quentale-photo at bounding box center [342, 81] width 47 height 72
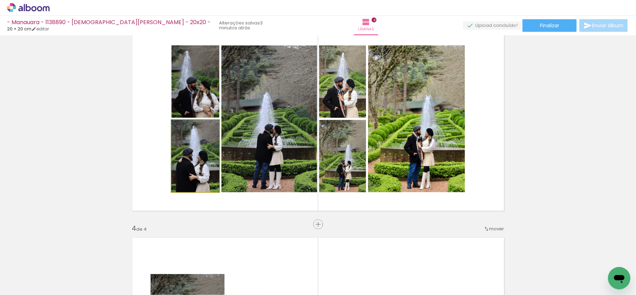
drag, startPoint x: 195, startPoint y: 151, endPoint x: 243, endPoint y: 162, distance: 49.5
click at [195, 151] on quentale-photo at bounding box center [196, 156] width 48 height 72
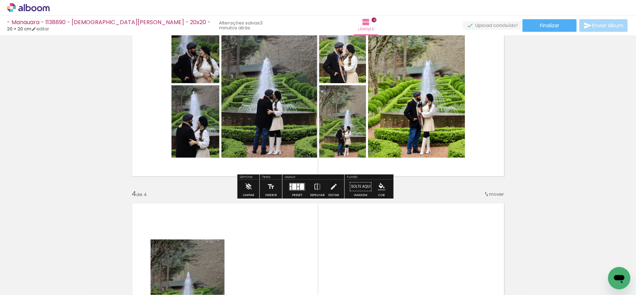
scroll to position [548, 0]
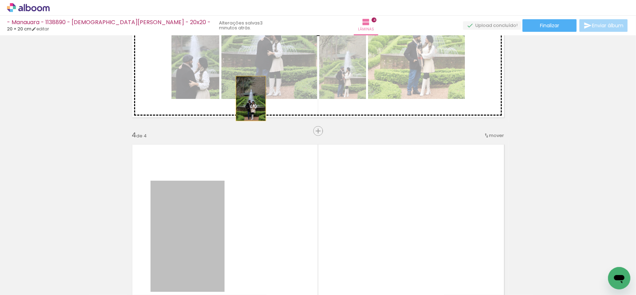
drag, startPoint x: 195, startPoint y: 209, endPoint x: 373, endPoint y: 94, distance: 211.6
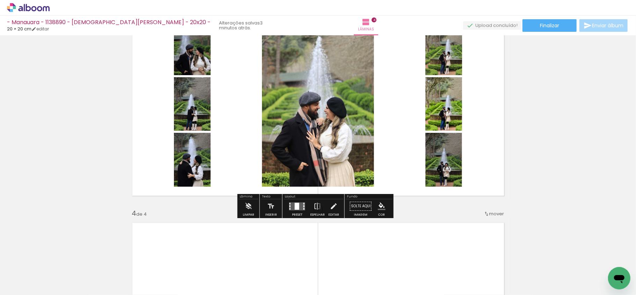
scroll to position [455, 0]
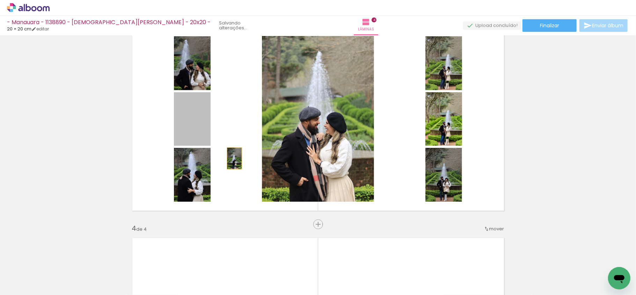
drag, startPoint x: 183, startPoint y: 124, endPoint x: 229, endPoint y: 145, distance: 49.7
click at [229, 146] on quentale-layouter at bounding box center [319, 118] width 382 height 193
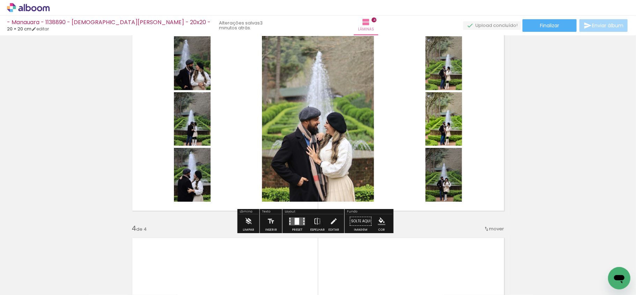
scroll to position [501, 0]
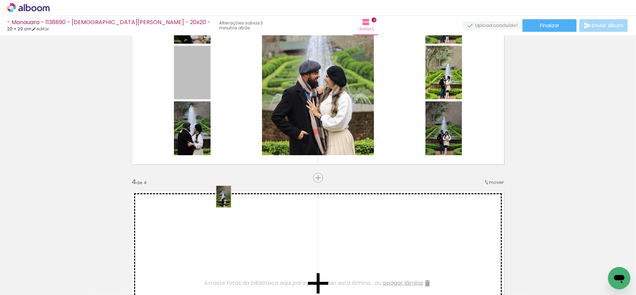
drag, startPoint x: 198, startPoint y: 133, endPoint x: 383, endPoint y: 220, distance: 204.0
click at [232, 205] on div "Inserir lâmina 1 de 4 Inserir lâmina 2 de 4 Inserir lâmina 3 de 4 Inserir lâmin…" at bounding box center [318, 64] width 636 height 1054
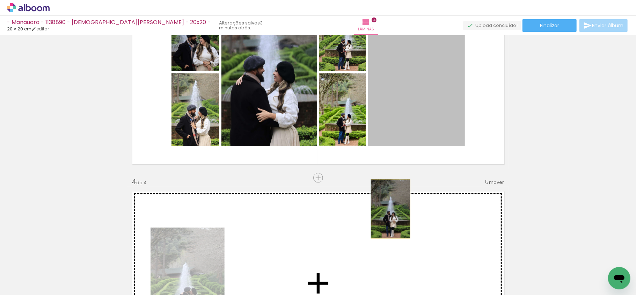
drag, startPoint x: 424, startPoint y: 114, endPoint x: 387, endPoint y: 209, distance: 102.0
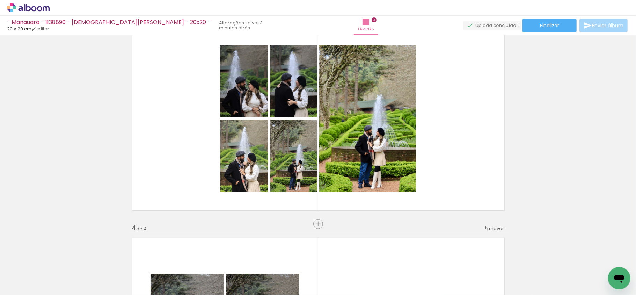
scroll to position [455, 0]
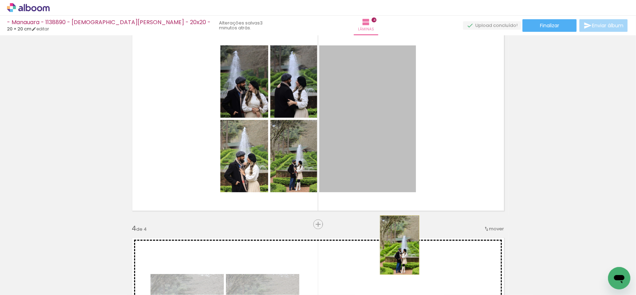
drag, startPoint x: 396, startPoint y: 164, endPoint x: 396, endPoint y: 245, distance: 81.1
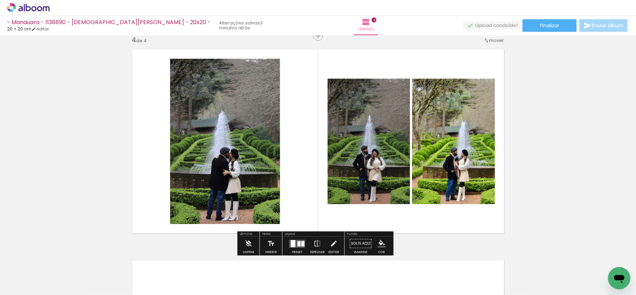
scroll to position [688, 0]
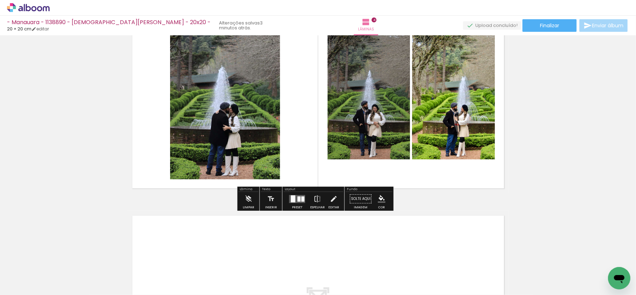
click at [292, 198] on div at bounding box center [293, 198] width 5 height 7
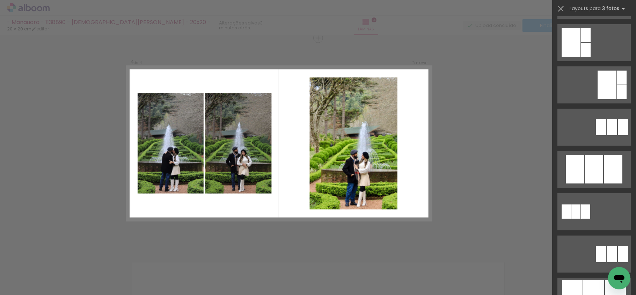
scroll to position [280, 0]
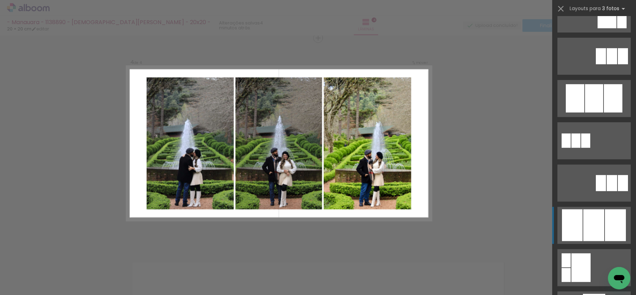
click at [606, 225] on div at bounding box center [615, 225] width 21 height 32
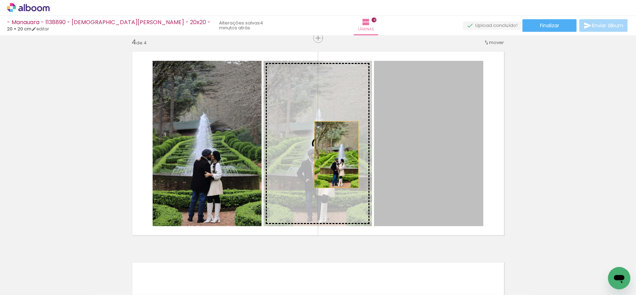
drag, startPoint x: 442, startPoint y: 171, endPoint x: 318, endPoint y: 157, distance: 125.2
click at [0, 0] on slot at bounding box center [0, 0] width 0 height 0
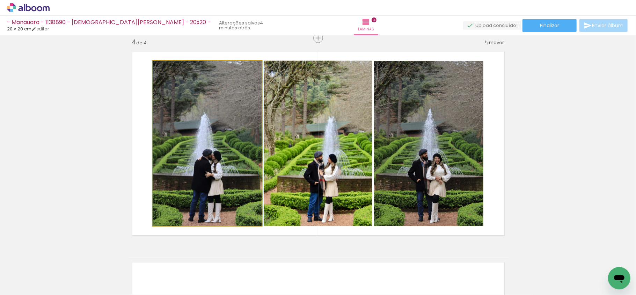
drag, startPoint x: 188, startPoint y: 152, endPoint x: 308, endPoint y: 140, distance: 120.5
click at [0, 0] on slot at bounding box center [0, 0] width 0 height 0
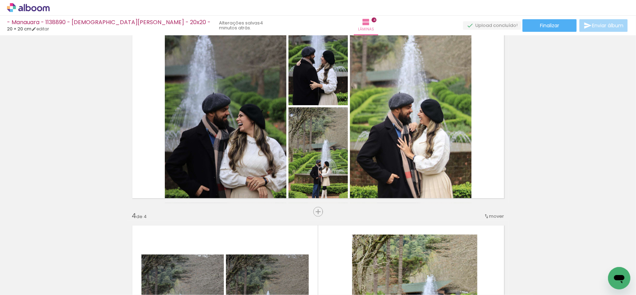
scroll to position [466, 0]
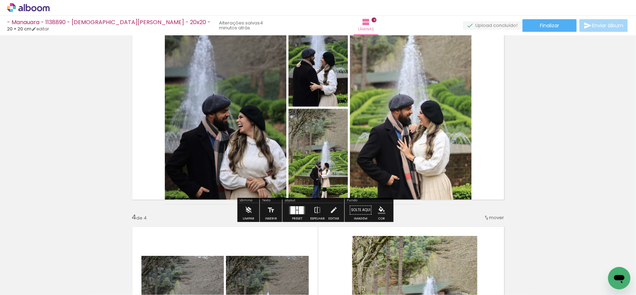
drag, startPoint x: 301, startPoint y: 202, endPoint x: 296, endPoint y: 214, distance: 13.0
click at [299, 203] on div "Layout Preset Espelhar Editar" at bounding box center [314, 210] width 62 height 24
click at [296, 214] on div at bounding box center [297, 210] width 19 height 14
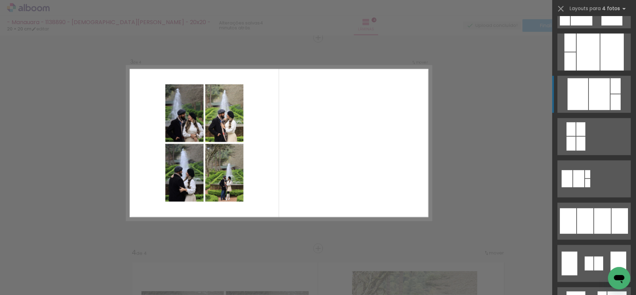
scroll to position [419, 0]
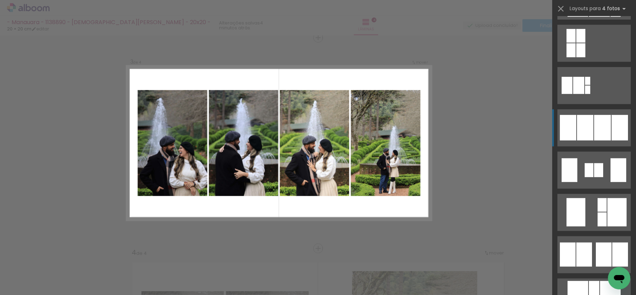
click at [597, 120] on div at bounding box center [602, 128] width 17 height 26
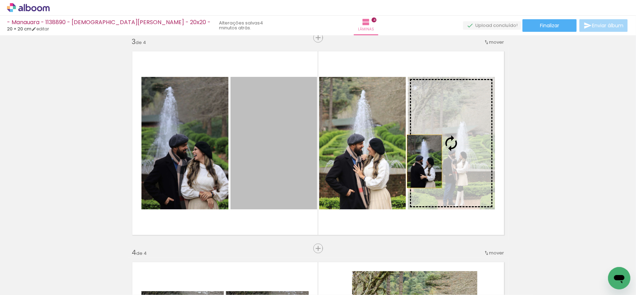
drag, startPoint x: 379, startPoint y: 167, endPoint x: 432, endPoint y: 160, distance: 53.2
click at [0, 0] on slot at bounding box center [0, 0] width 0 height 0
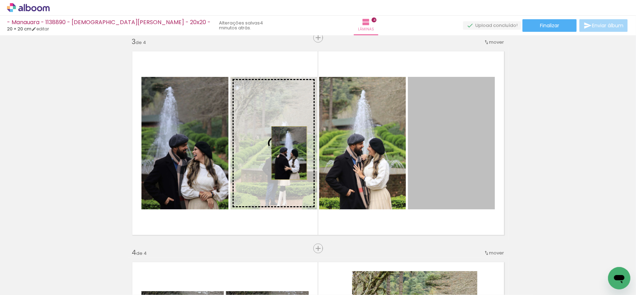
drag, startPoint x: 453, startPoint y: 171, endPoint x: 286, endPoint y: 153, distance: 168.4
click at [0, 0] on slot at bounding box center [0, 0] width 0 height 0
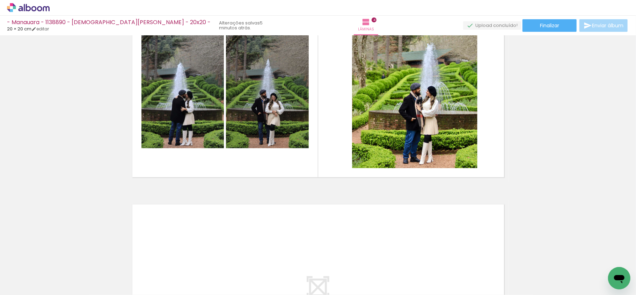
scroll to position [652, 0]
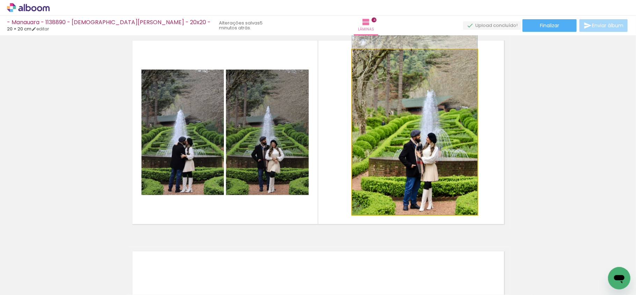
drag, startPoint x: 418, startPoint y: 131, endPoint x: 418, endPoint y: 128, distance: 3.5
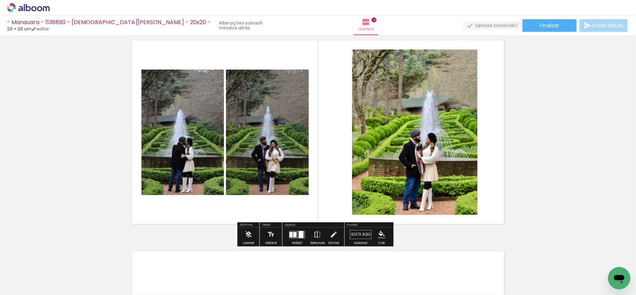
click at [418, 122] on quentale-photo at bounding box center [414, 132] width 125 height 165
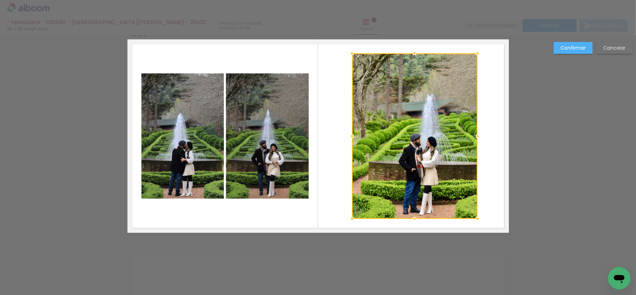
click at [418, 122] on div at bounding box center [414, 135] width 125 height 165
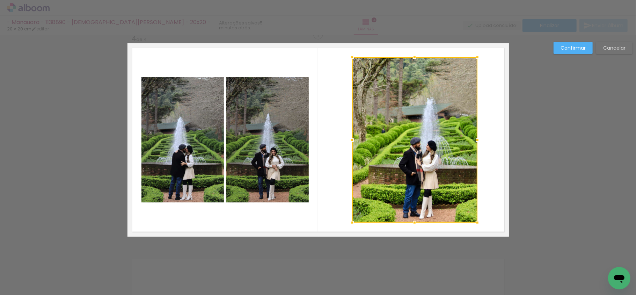
scroll to position [641, 0]
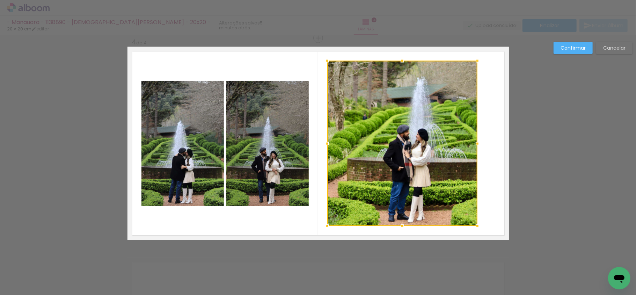
drag, startPoint x: 347, startPoint y: 147, endPoint x: 325, endPoint y: 142, distance: 22.9
click at [325, 142] on div at bounding box center [327, 144] width 14 height 14
click at [419, 136] on div at bounding box center [402, 143] width 150 height 165
click at [425, 125] on div at bounding box center [402, 143] width 150 height 165
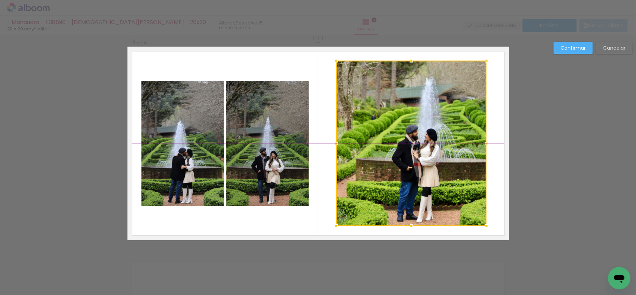
drag, startPoint x: 425, startPoint y: 125, endPoint x: 435, endPoint y: 126, distance: 9.8
click at [435, 126] on div at bounding box center [412, 143] width 150 height 165
drag, startPoint x: 578, startPoint y: 51, endPoint x: 514, endPoint y: 100, distance: 80.0
click at [579, 51] on paper-button "Confirmar" at bounding box center [573, 48] width 39 height 12
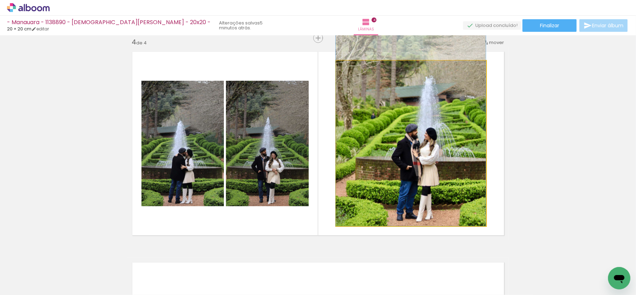
drag, startPoint x: 451, startPoint y: 151, endPoint x: 445, endPoint y: 140, distance: 12.8
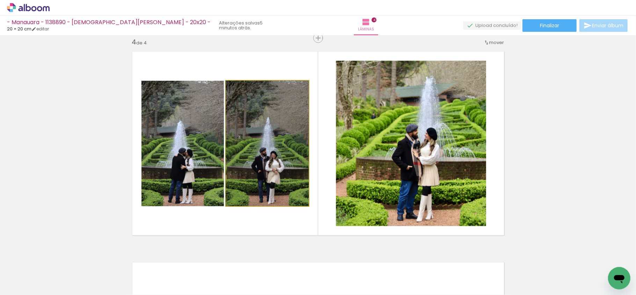
click at [274, 146] on quentale-photo at bounding box center [267, 143] width 83 height 125
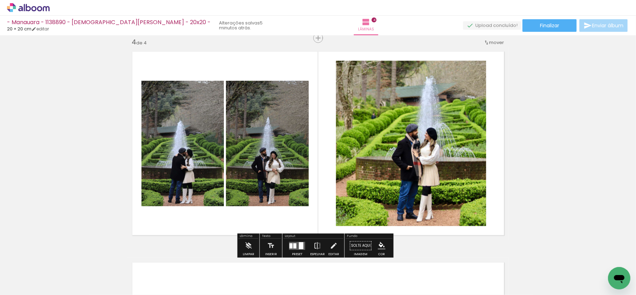
click at [279, 142] on quentale-photo at bounding box center [267, 143] width 83 height 125
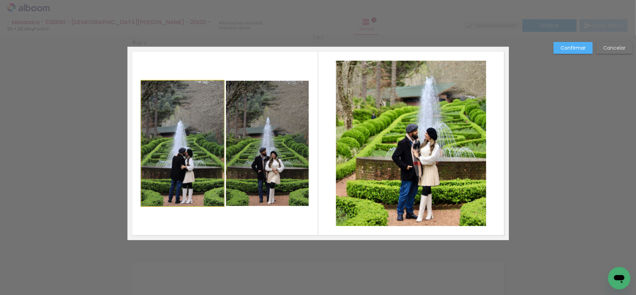
click at [189, 156] on quentale-photo at bounding box center [183, 143] width 82 height 125
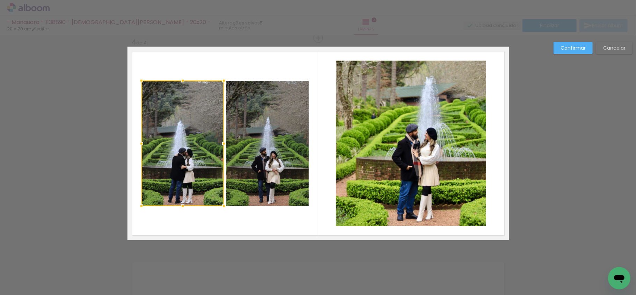
click at [279, 105] on quentale-photo at bounding box center [267, 143] width 83 height 125
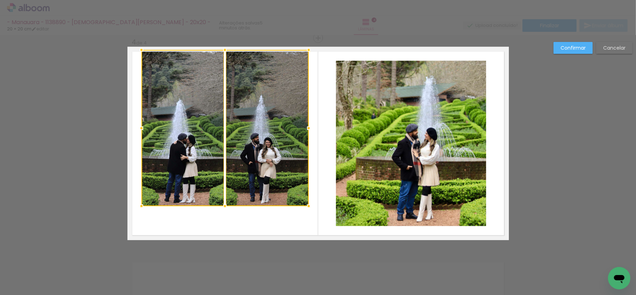
drag, startPoint x: 217, startPoint y: 78, endPoint x: 217, endPoint y: 48, distance: 30.4
click at [218, 48] on div at bounding box center [225, 50] width 14 height 14
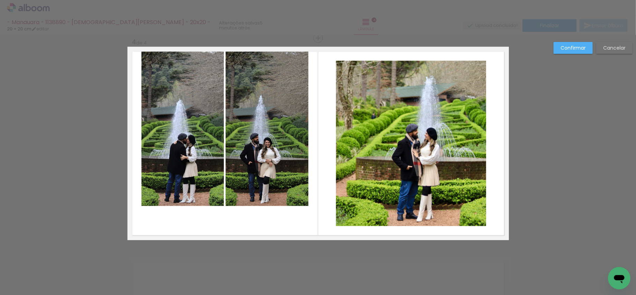
click at [260, 105] on quentale-photo at bounding box center [267, 128] width 83 height 156
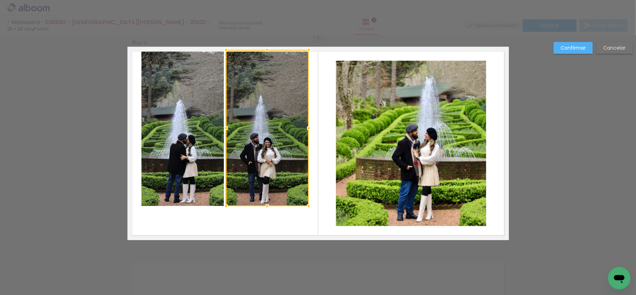
click at [189, 126] on quentale-photo at bounding box center [183, 128] width 82 height 156
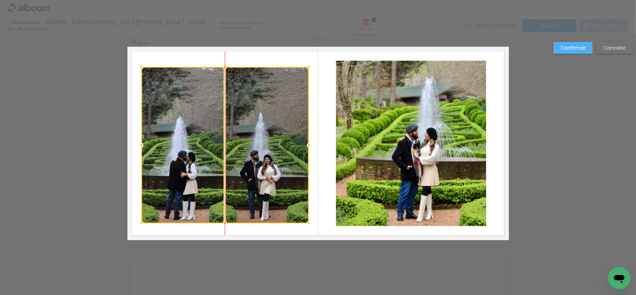
drag, startPoint x: 261, startPoint y: 118, endPoint x: 262, endPoint y: 135, distance: 16.8
click at [262, 135] on div at bounding box center [225, 145] width 167 height 156
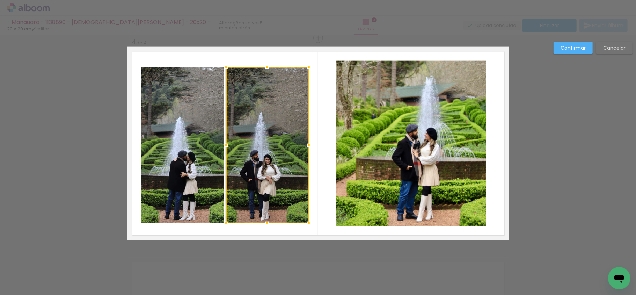
click at [399, 152] on quentale-photo at bounding box center [411, 143] width 150 height 165
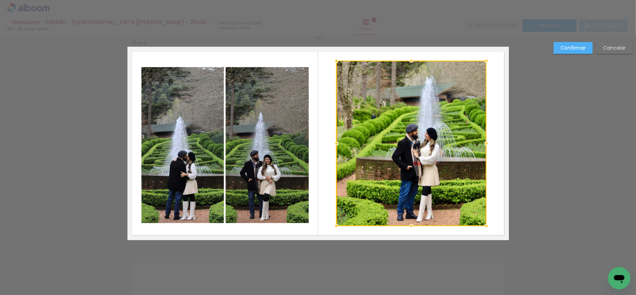
click at [0, 0] on slot "Confirmar" at bounding box center [0, 0] width 0 height 0
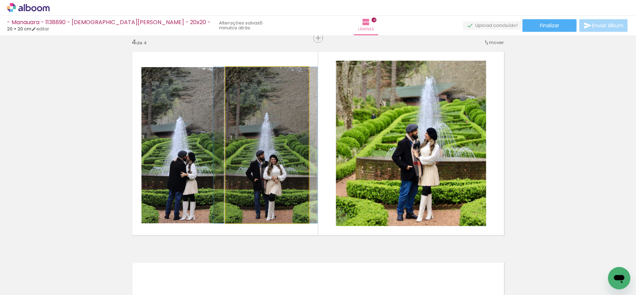
drag, startPoint x: 277, startPoint y: 138, endPoint x: 283, endPoint y: 137, distance: 6.0
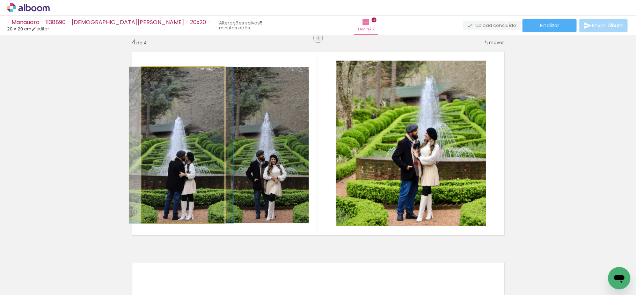
drag, startPoint x: 182, startPoint y: 139, endPoint x: 200, endPoint y: 139, distance: 18.2
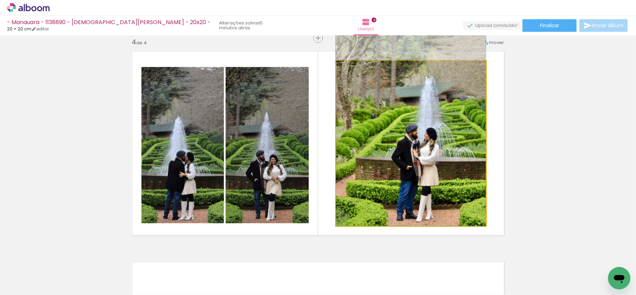
drag, startPoint x: 452, startPoint y: 168, endPoint x: 443, endPoint y: 167, distance: 9.1
click at [388, 168] on quentale-photo at bounding box center [411, 143] width 150 height 165
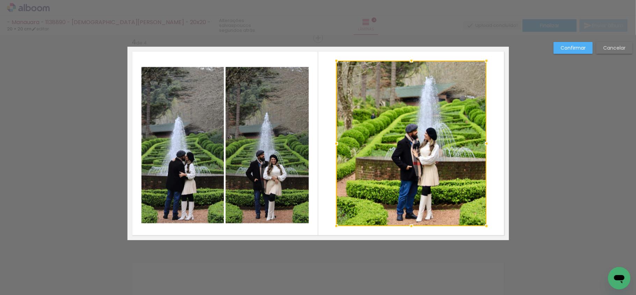
click at [406, 129] on div at bounding box center [412, 143] width 150 height 165
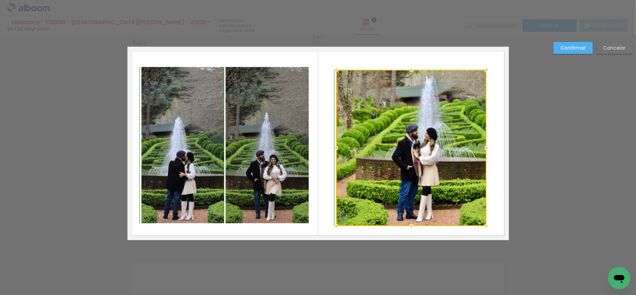
drag, startPoint x: 406, startPoint y: 62, endPoint x: 408, endPoint y: 68, distance: 6.7
click at [408, 68] on div at bounding box center [412, 70] width 14 height 14
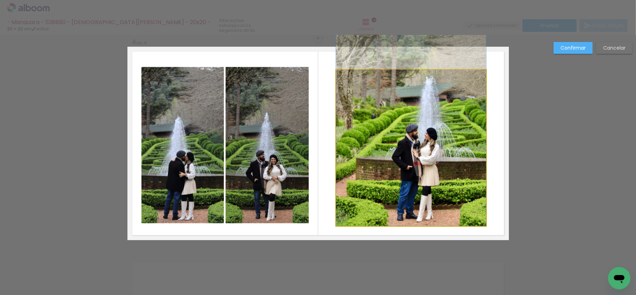
click at [419, 117] on quentale-photo at bounding box center [411, 148] width 150 height 156
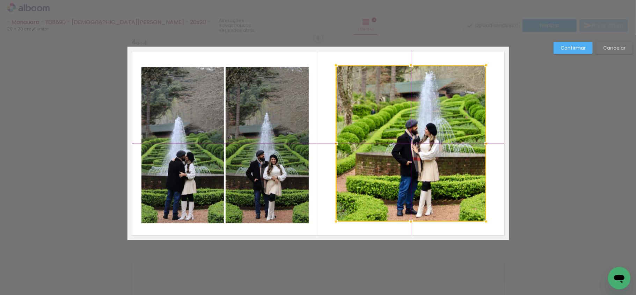
drag, startPoint x: 424, startPoint y: 132, endPoint x: 425, endPoint y: 128, distance: 4.3
click at [425, 128] on div at bounding box center [411, 143] width 150 height 156
click at [581, 42] on paper-button "Confirmar" at bounding box center [573, 48] width 39 height 12
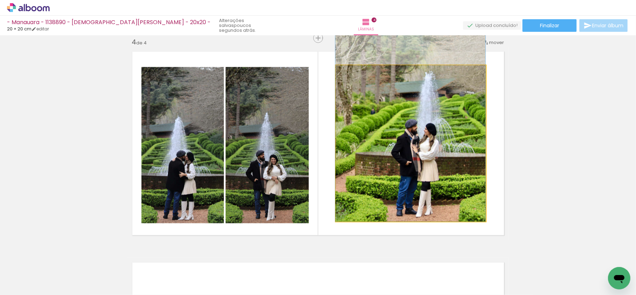
drag, startPoint x: 435, startPoint y: 154, endPoint x: 521, endPoint y: 145, distance: 86.1
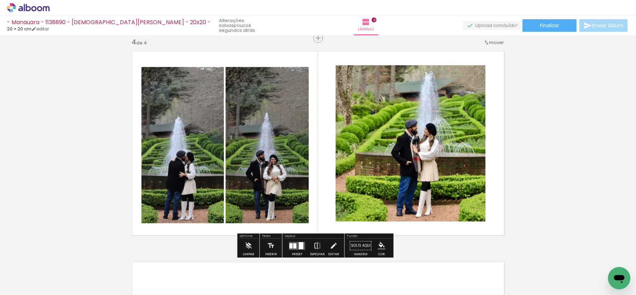
click at [277, 137] on quentale-photo at bounding box center [267, 145] width 83 height 156
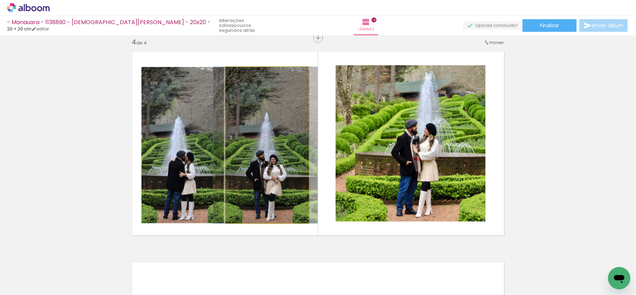
click at [277, 137] on quentale-photo at bounding box center [267, 145] width 83 height 156
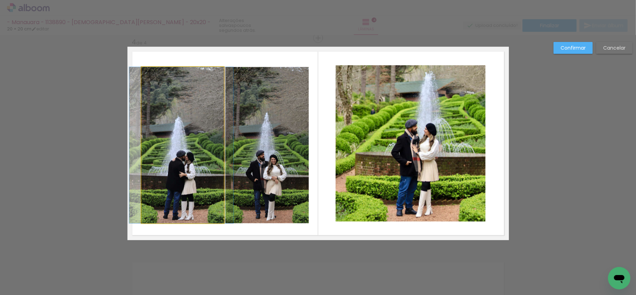
click at [194, 147] on quentale-photo at bounding box center [183, 145] width 82 height 156
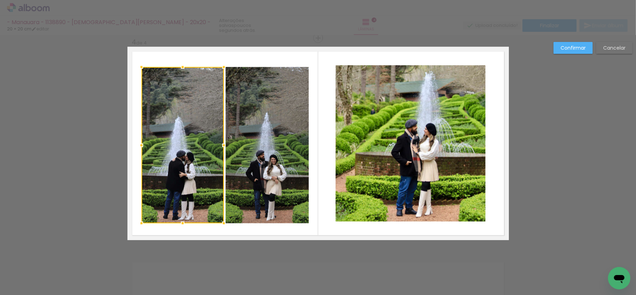
drag, startPoint x: 263, startPoint y: 151, endPoint x: 285, endPoint y: 157, distance: 23.1
click at [263, 151] on quentale-photo at bounding box center [267, 145] width 83 height 156
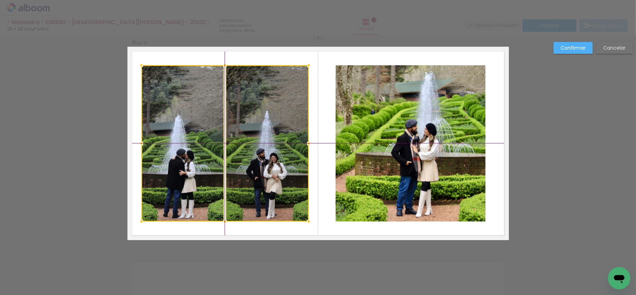
click at [287, 153] on div at bounding box center [225, 143] width 167 height 156
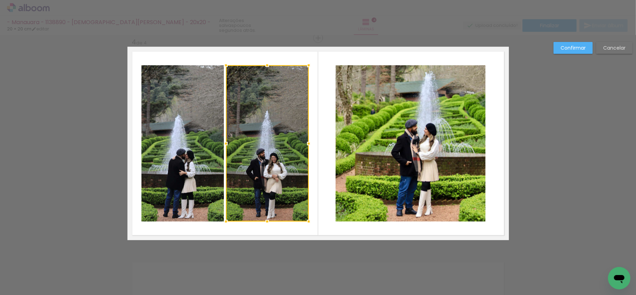
click at [0, 0] on slot "Confirmar" at bounding box center [0, 0] width 0 height 0
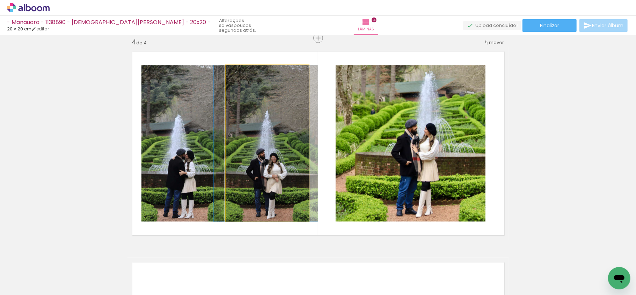
drag, startPoint x: 280, startPoint y: 140, endPoint x: 280, endPoint y: 136, distance: 3.8
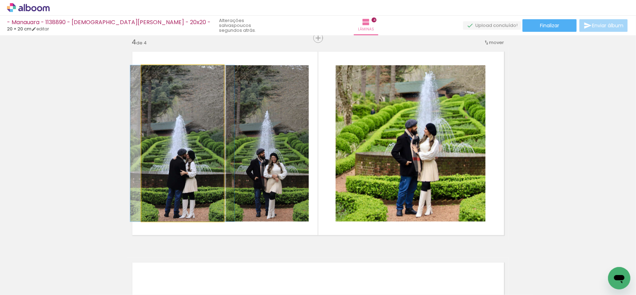
drag, startPoint x: 194, startPoint y: 149, endPoint x: 269, endPoint y: 149, distance: 74.8
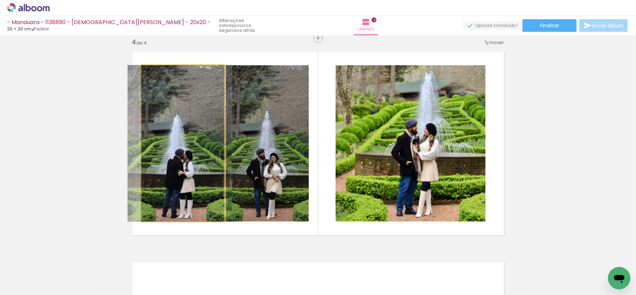
drag, startPoint x: 203, startPoint y: 145, endPoint x: 201, endPoint y: 142, distance: 3.7
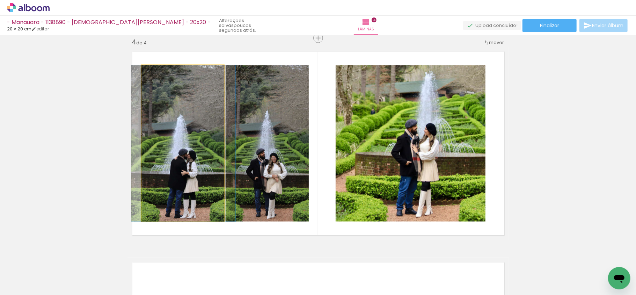
drag, startPoint x: 189, startPoint y: 137, endPoint x: 326, endPoint y: 136, distance: 137.0
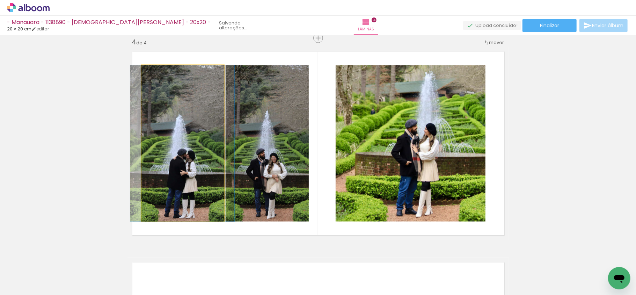
drag, startPoint x: 202, startPoint y: 133, endPoint x: 311, endPoint y: 134, distance: 108.7
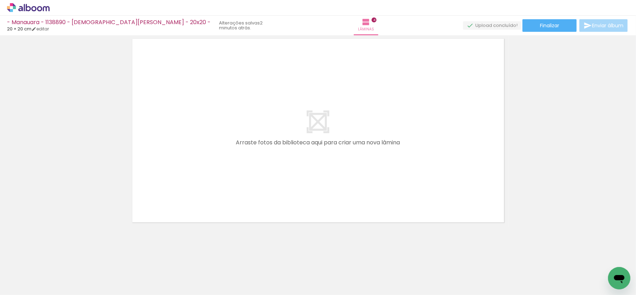
scroll to position [0, 504]
drag, startPoint x: 169, startPoint y: 261, endPoint x: 252, endPoint y: 128, distance: 156.9
click at [252, 128] on quentale-workspace at bounding box center [318, 147] width 636 height 295
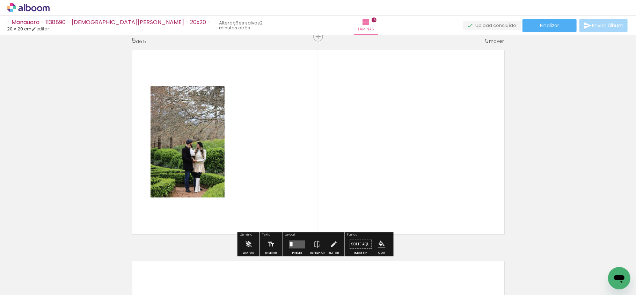
scroll to position [852, 0]
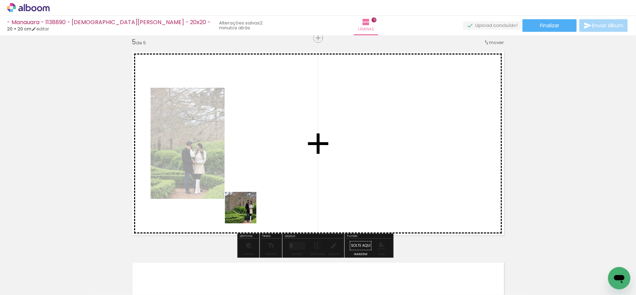
drag, startPoint x: 198, startPoint y: 273, endPoint x: 317, endPoint y: 143, distance: 176.4
click at [317, 143] on quentale-workspace at bounding box center [318, 147] width 636 height 295
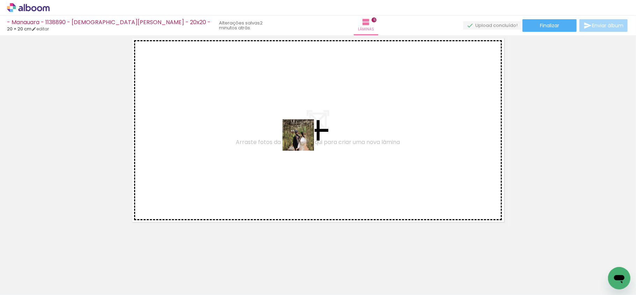
drag, startPoint x: 340, startPoint y: 263, endPoint x: 330, endPoint y: 142, distance: 121.7
click at [302, 137] on quentale-workspace at bounding box center [318, 147] width 636 height 295
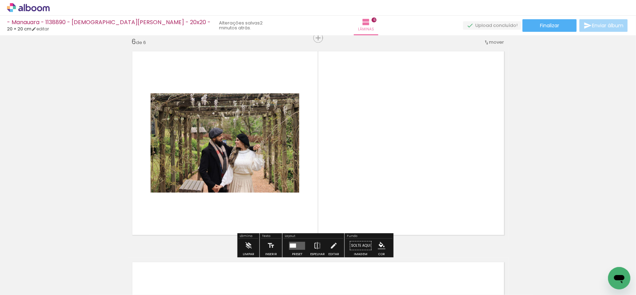
scroll to position [1062, 0]
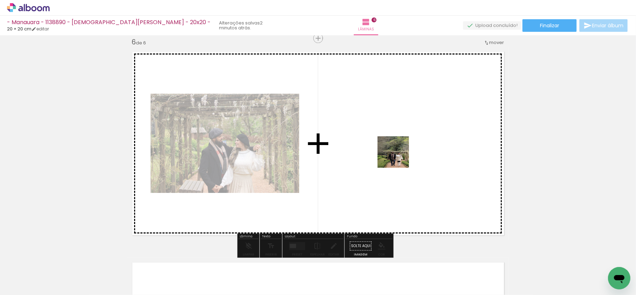
drag, startPoint x: 395, startPoint y: 270, endPoint x: 434, endPoint y: 159, distance: 118.0
click at [399, 157] on quentale-workspace at bounding box center [318, 147] width 636 height 295
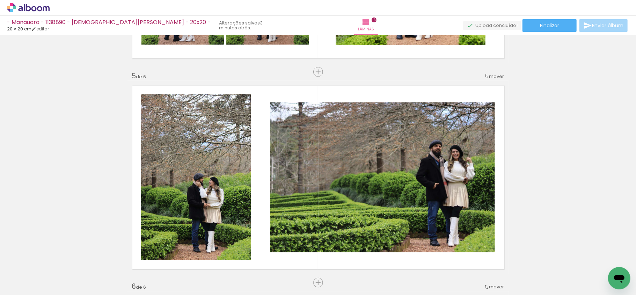
scroll to position [876, 0]
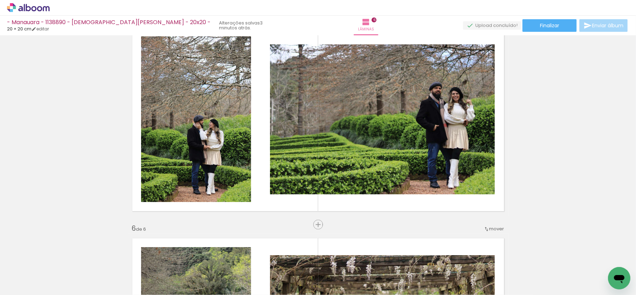
drag, startPoint x: 244, startPoint y: 236, endPoint x: 269, endPoint y: 122, distance: 115.9
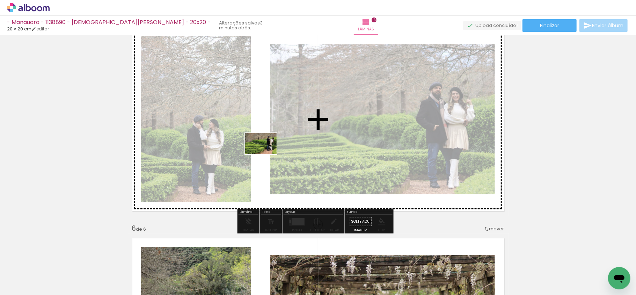
drag, startPoint x: 239, startPoint y: 270, endPoint x: 357, endPoint y: 186, distance: 144.4
click at [269, 149] on quentale-workspace at bounding box center [318, 147] width 636 height 295
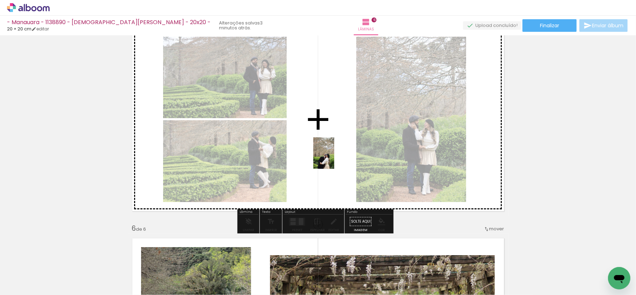
drag, startPoint x: 273, startPoint y: 274, endPoint x: 332, endPoint y: 208, distance: 88.7
click at [334, 157] on quentale-workspace at bounding box center [318, 147] width 636 height 295
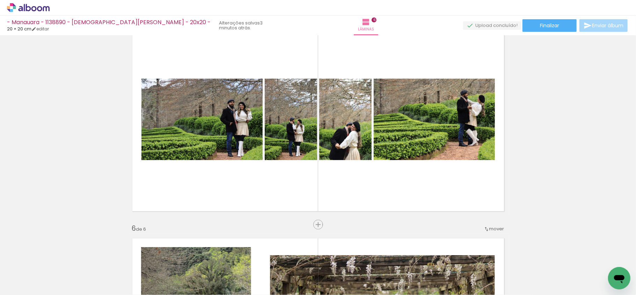
drag, startPoint x: 305, startPoint y: 265, endPoint x: 330, endPoint y: 154, distance: 113.2
click at [330, 154] on quentale-workspace at bounding box center [318, 147] width 636 height 295
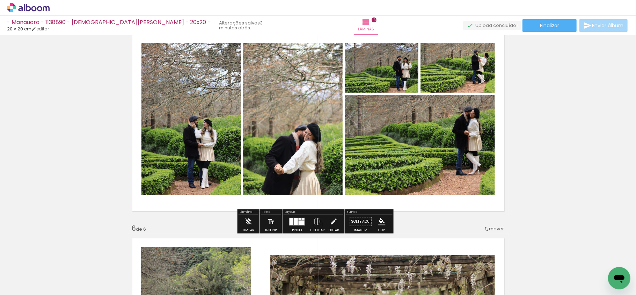
drag, startPoint x: 283, startPoint y: 217, endPoint x: 312, endPoint y: 212, distance: 29.0
click at [284, 217] on div "Preset Espelhar Editar" at bounding box center [314, 224] width 60 height 18
click at [290, 223] on div at bounding box center [292, 221] width 4 height 7
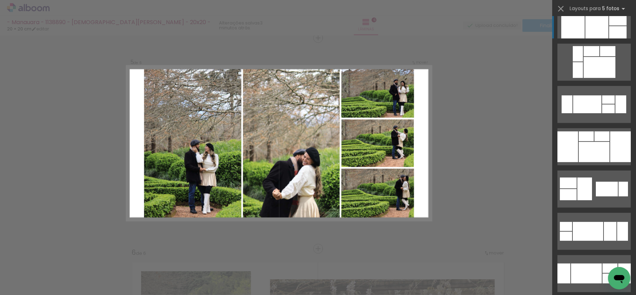
scroll to position [233, 0]
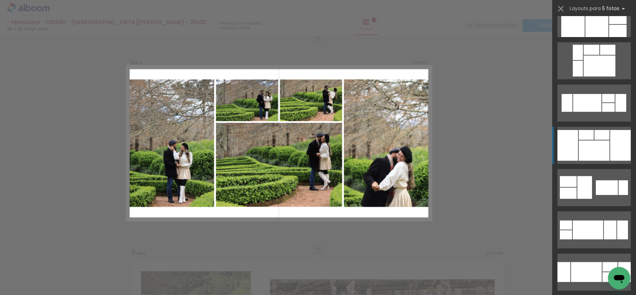
click at [595, 150] on div at bounding box center [594, 150] width 31 height 20
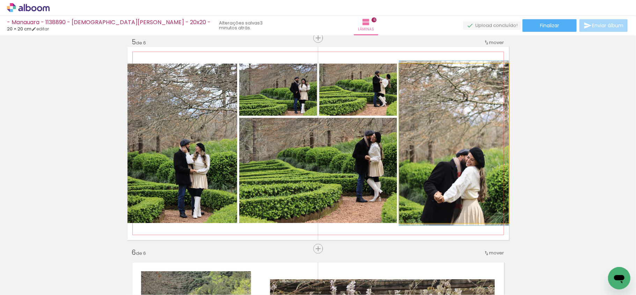
click at [460, 179] on quentale-photo at bounding box center [454, 143] width 110 height 159
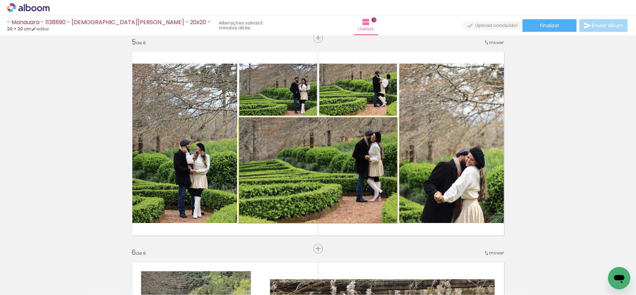
drag, startPoint x: 333, startPoint y: 145, endPoint x: 313, endPoint y: 117, distance: 34.3
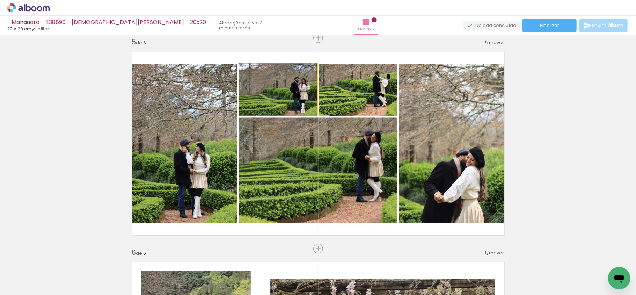
drag, startPoint x: 296, startPoint y: 96, endPoint x: 290, endPoint y: 96, distance: 5.6
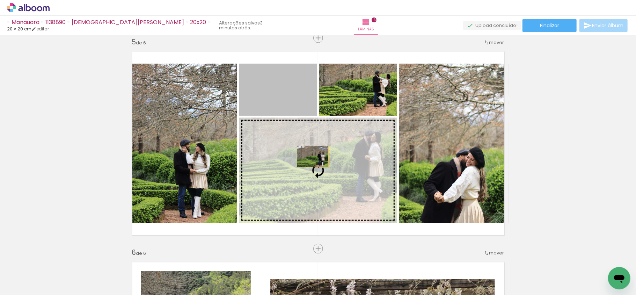
drag, startPoint x: 302, startPoint y: 139, endPoint x: 509, endPoint y: 181, distance: 211.4
click at [0, 0] on slot at bounding box center [0, 0] width 0 height 0
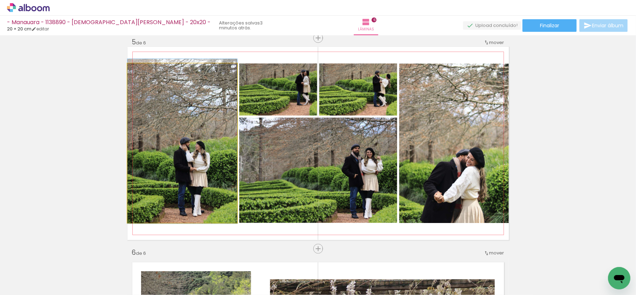
drag, startPoint x: 162, startPoint y: 169, endPoint x: 149, endPoint y: 166, distance: 14.3
drag, startPoint x: 210, startPoint y: 160, endPoint x: 206, endPoint y: 151, distance: 9.2
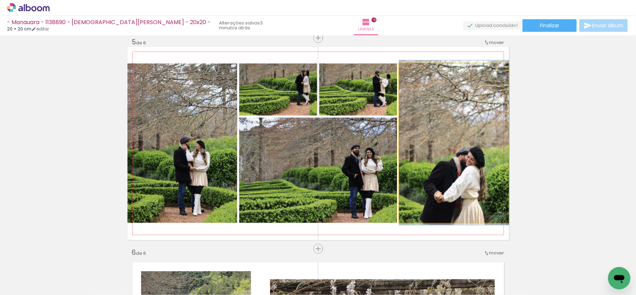
drag, startPoint x: 451, startPoint y: 184, endPoint x: 445, endPoint y: 183, distance: 6.0
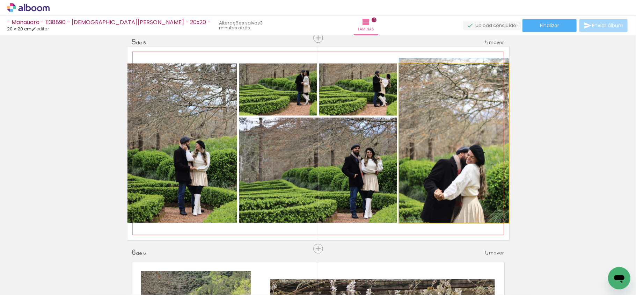
drag, startPoint x: 449, startPoint y: 156, endPoint x: 449, endPoint y: 147, distance: 8.8
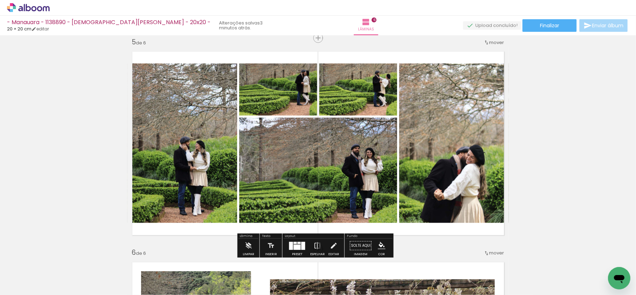
click at [452, 143] on quentale-photo at bounding box center [454, 143] width 110 height 159
click at [452, 142] on quentale-photo at bounding box center [454, 143] width 110 height 159
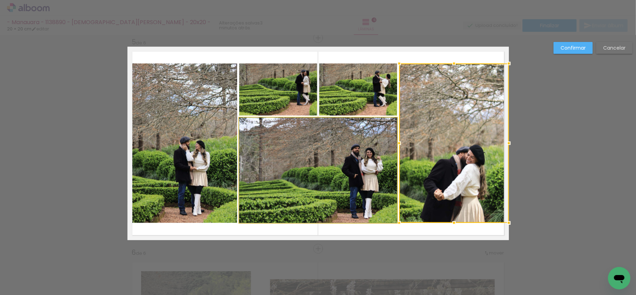
drag, startPoint x: 354, startPoint y: 191, endPoint x: 371, endPoint y: 142, distance: 51.8
click at [354, 192] on quentale-photo at bounding box center [318, 170] width 158 height 105
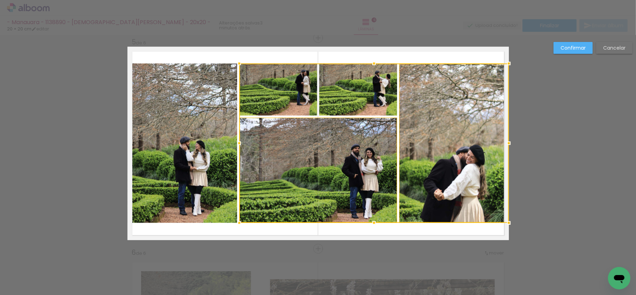
click at [370, 106] on div at bounding box center [374, 143] width 270 height 159
click at [284, 90] on div at bounding box center [374, 143] width 270 height 159
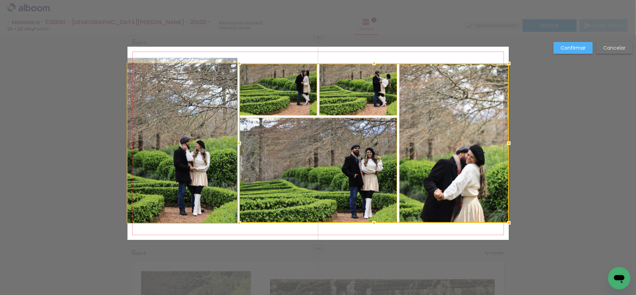
click at [189, 140] on quentale-photo at bounding box center [183, 143] width 110 height 159
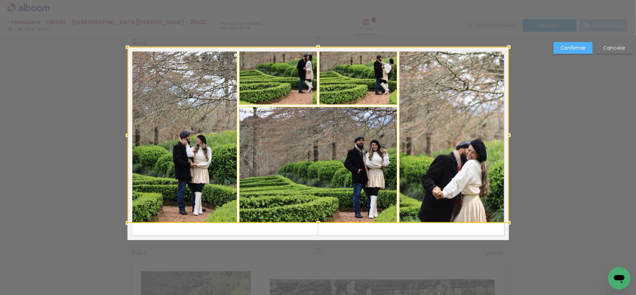
drag, startPoint x: 313, startPoint y: 62, endPoint x: 314, endPoint y: 51, distance: 11.2
click at [314, 51] on div at bounding box center [318, 47] width 14 height 14
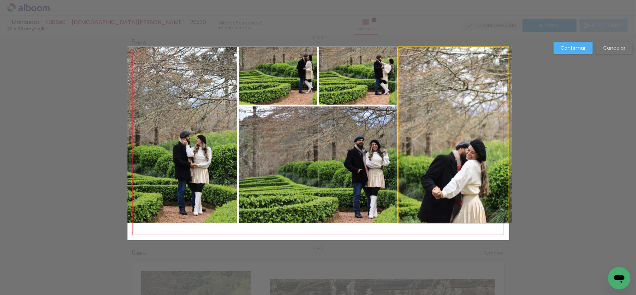
click at [462, 101] on quentale-photo at bounding box center [454, 135] width 110 height 176
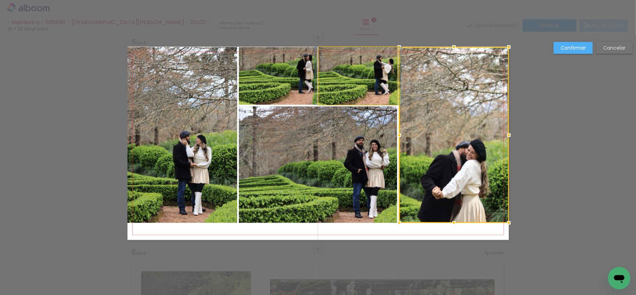
click at [382, 81] on quentale-photo at bounding box center [358, 76] width 78 height 58
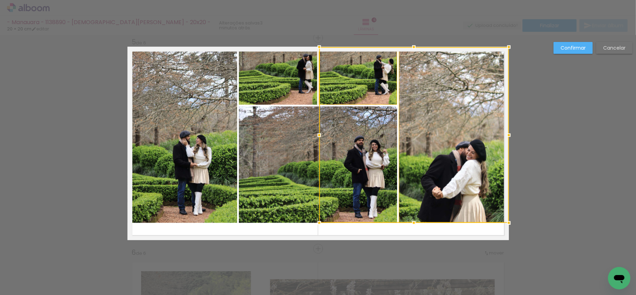
click at [295, 86] on quentale-photo at bounding box center [278, 76] width 78 height 58
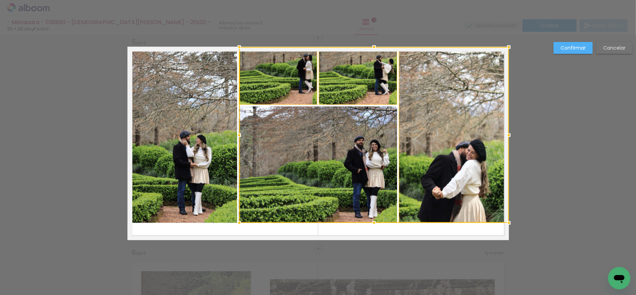
click at [295, 160] on div at bounding box center [374, 135] width 270 height 176
click at [187, 129] on quentale-photo at bounding box center [183, 135] width 110 height 176
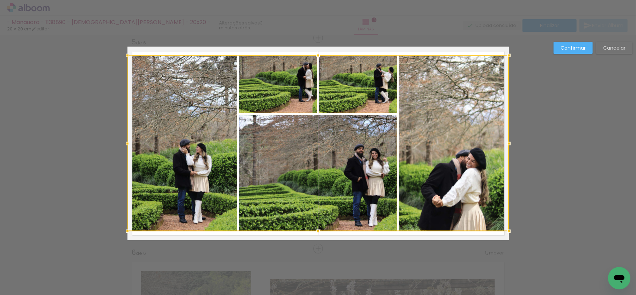
drag, startPoint x: 351, startPoint y: 132, endPoint x: 348, endPoint y: 143, distance: 11.4
click at [348, 143] on div at bounding box center [319, 144] width 382 height 176
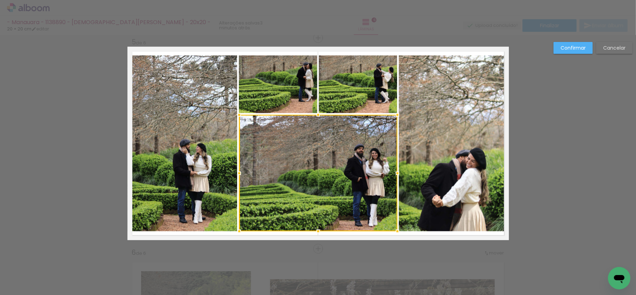
click at [453, 136] on quentale-photo at bounding box center [454, 144] width 110 height 176
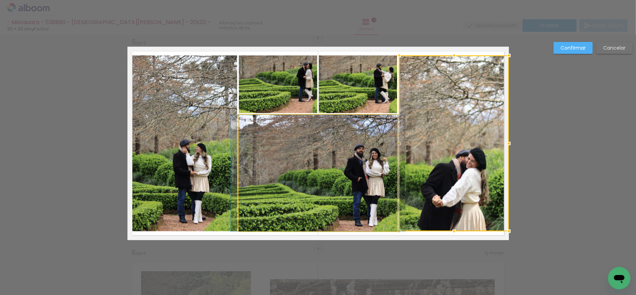
click at [335, 190] on quentale-photo at bounding box center [318, 173] width 158 height 116
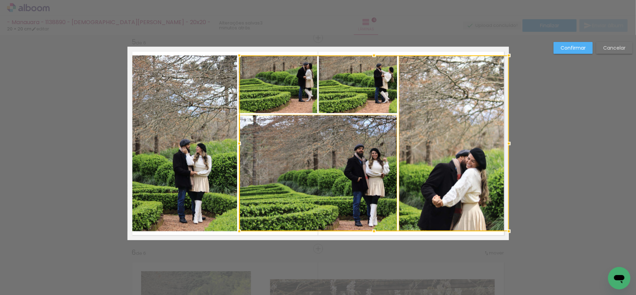
drag, startPoint x: 356, startPoint y: 104, endPoint x: 353, endPoint y: 100, distance: 5.0
click at [356, 102] on div at bounding box center [374, 144] width 270 height 176
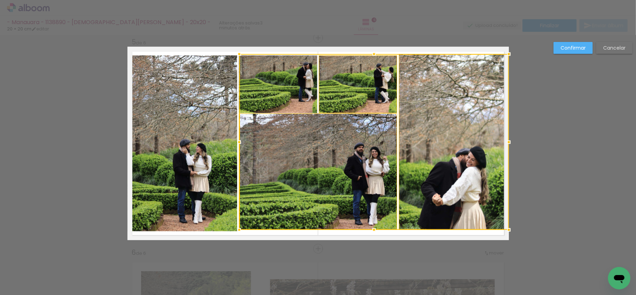
click at [286, 86] on div at bounding box center [374, 142] width 270 height 176
drag, startPoint x: 181, startPoint y: 94, endPoint x: 200, endPoint y: 103, distance: 20.9
click at [181, 94] on quentale-photo at bounding box center [183, 144] width 110 height 176
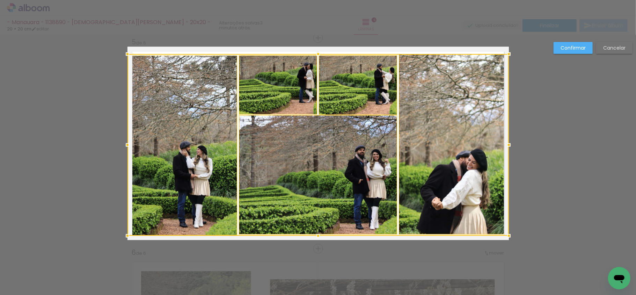
drag, startPoint x: 314, startPoint y: 230, endPoint x: 315, endPoint y: 235, distance: 5.0
click at [315, 235] on div at bounding box center [318, 236] width 14 height 14
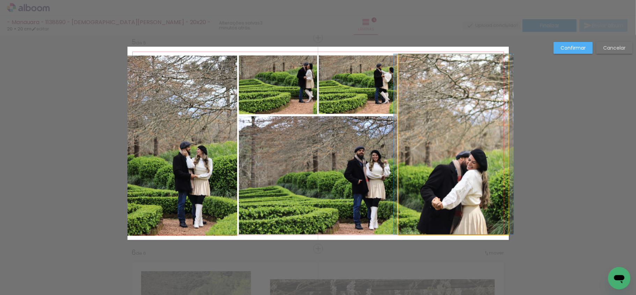
click at [431, 82] on quentale-photo at bounding box center [454, 144] width 110 height 180
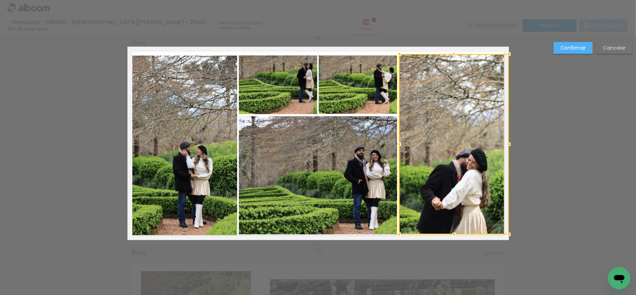
click at [463, 140] on div at bounding box center [454, 144] width 110 height 180
click at [330, 175] on quentale-photo at bounding box center [318, 175] width 158 height 118
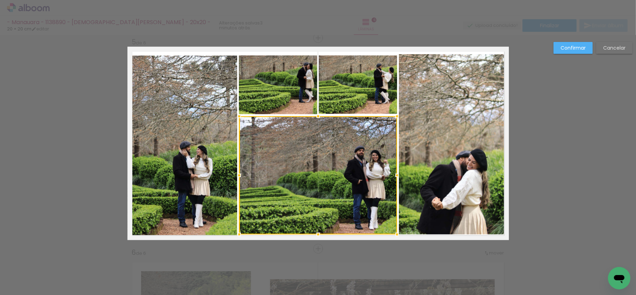
click at [349, 100] on quentale-photo at bounding box center [358, 85] width 78 height 58
click at [260, 95] on div at bounding box center [318, 145] width 158 height 179
click at [205, 121] on quentale-photo at bounding box center [183, 146] width 110 height 180
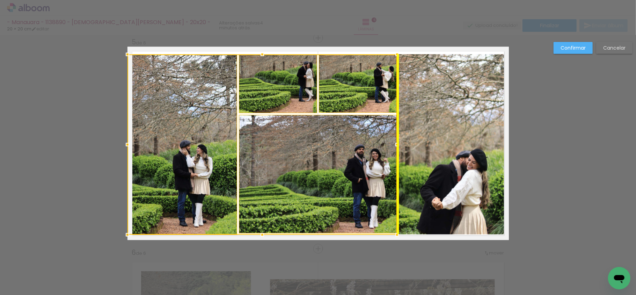
drag, startPoint x: 347, startPoint y: 145, endPoint x: 378, endPoint y: 127, distance: 35.7
click at [347, 142] on div at bounding box center [263, 145] width 270 height 180
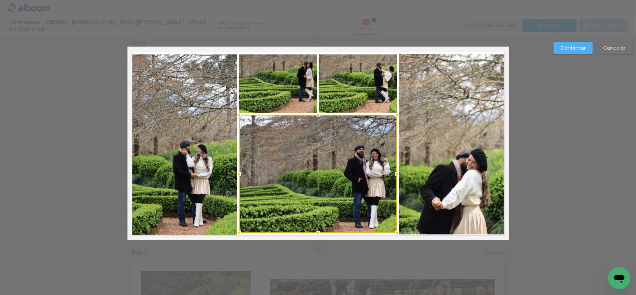
drag, startPoint x: 386, startPoint y: 117, endPoint x: 421, endPoint y: 115, distance: 34.7
click at [392, 118] on div at bounding box center [318, 174] width 158 height 118
click at [429, 111] on quentale-photo at bounding box center [454, 144] width 110 height 180
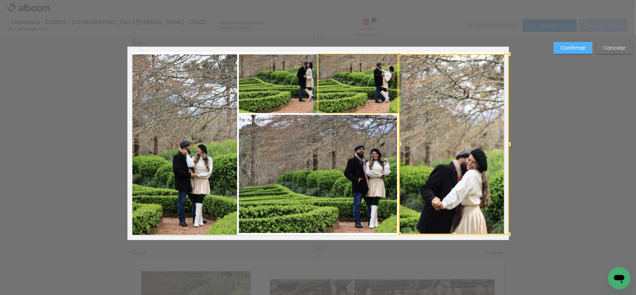
click at [373, 87] on quentale-photo at bounding box center [358, 84] width 78 height 58
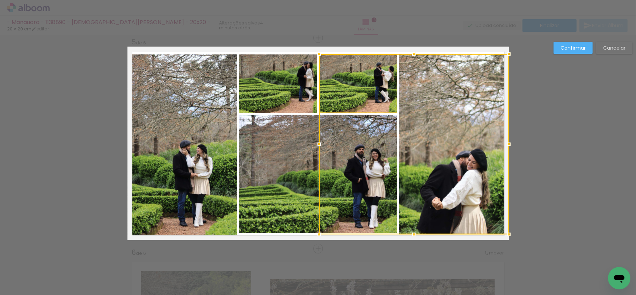
click at [294, 90] on quentale-photo at bounding box center [278, 84] width 78 height 59
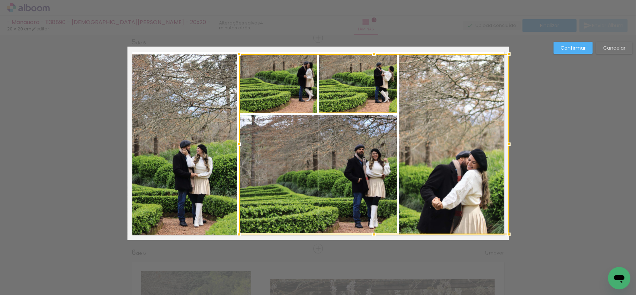
drag, startPoint x: 296, startPoint y: 160, endPoint x: 242, endPoint y: 171, distance: 55.2
click at [296, 160] on div at bounding box center [374, 144] width 270 height 180
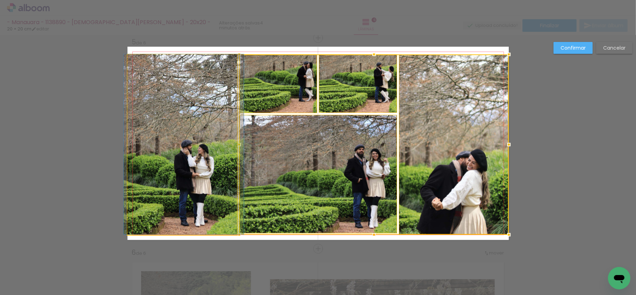
drag, startPoint x: 210, startPoint y: 161, endPoint x: 212, endPoint y: 152, distance: 8.6
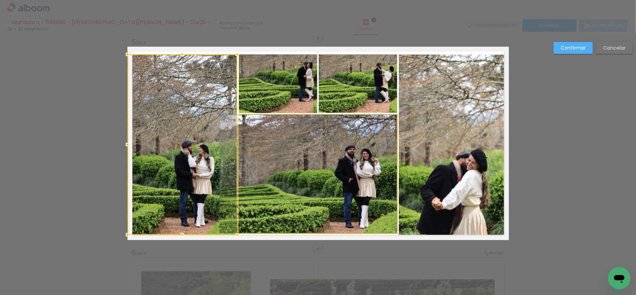
drag, startPoint x: 309, startPoint y: 153, endPoint x: 426, endPoint y: 138, distance: 117.6
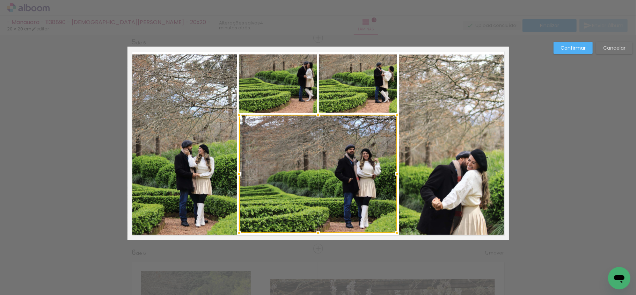
click at [427, 133] on quentale-photo at bounding box center [454, 145] width 110 height 180
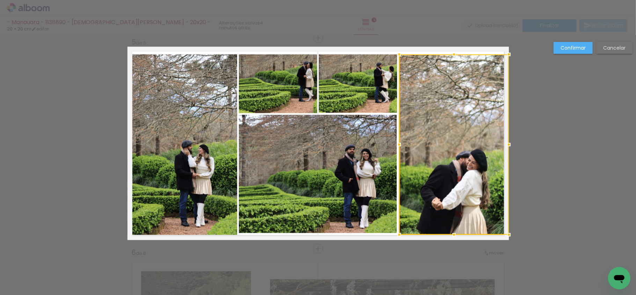
click at [368, 90] on quentale-photo at bounding box center [358, 84] width 78 height 58
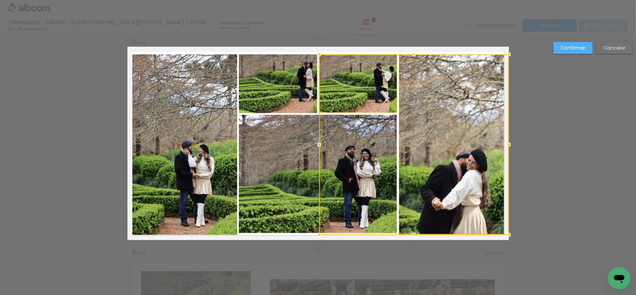
click at [273, 90] on quentale-photo at bounding box center [278, 84] width 78 height 59
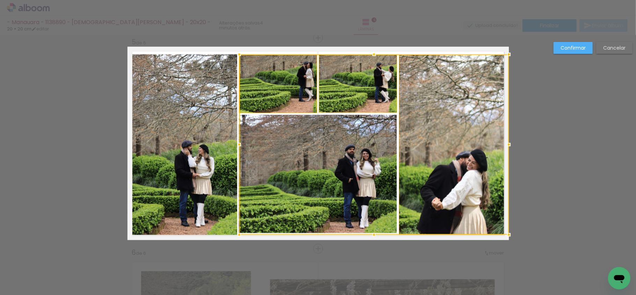
click at [198, 112] on quentale-photo at bounding box center [183, 145] width 110 height 180
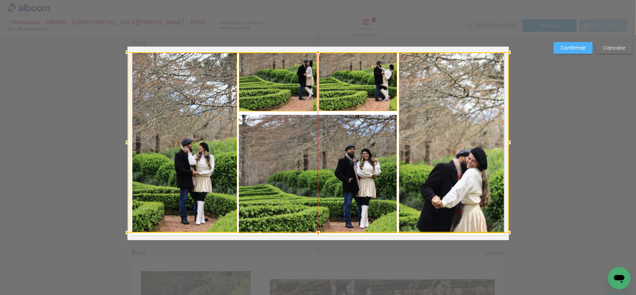
drag, startPoint x: 353, startPoint y: 126, endPoint x: 336, endPoint y: 102, distance: 29.1
click at [353, 124] on div at bounding box center [319, 142] width 382 height 180
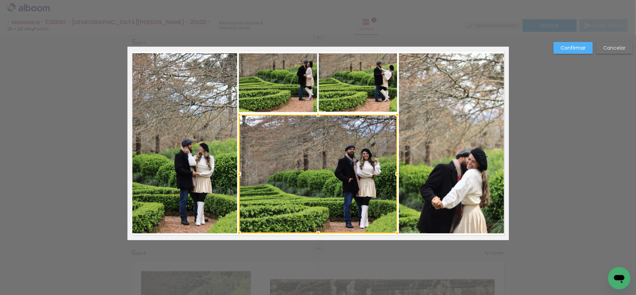
click at [378, 79] on quentale-photo at bounding box center [358, 82] width 78 height 58
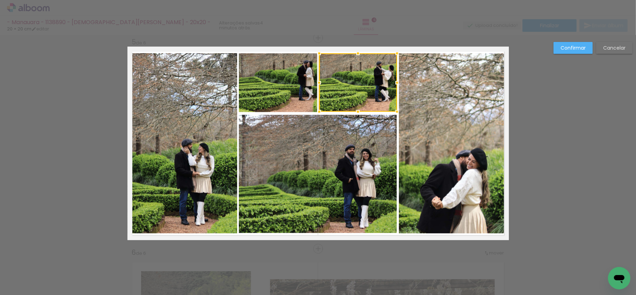
click at [446, 92] on quentale-photo at bounding box center [454, 143] width 110 height 180
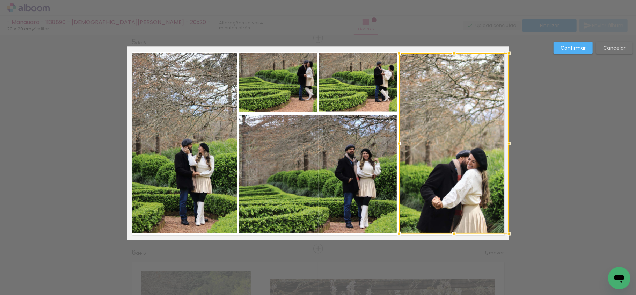
click at [399, 116] on div at bounding box center [454, 143] width 110 height 180
click at [340, 88] on quentale-photo at bounding box center [358, 82] width 78 height 58
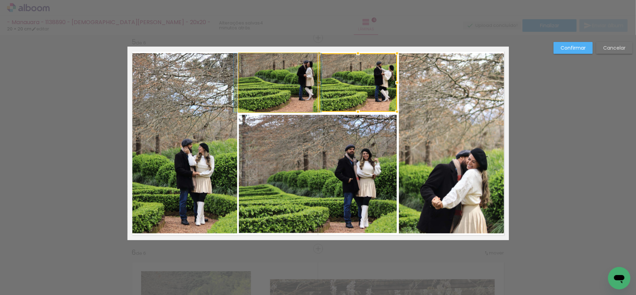
click at [272, 85] on quentale-photo at bounding box center [278, 82] width 78 height 59
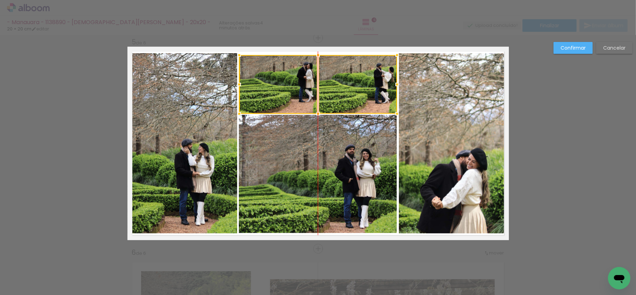
click at [357, 96] on div at bounding box center [318, 84] width 158 height 59
click at [374, 77] on div at bounding box center [358, 84] width 78 height 58
click at [279, 75] on quentale-photo at bounding box center [278, 84] width 78 height 59
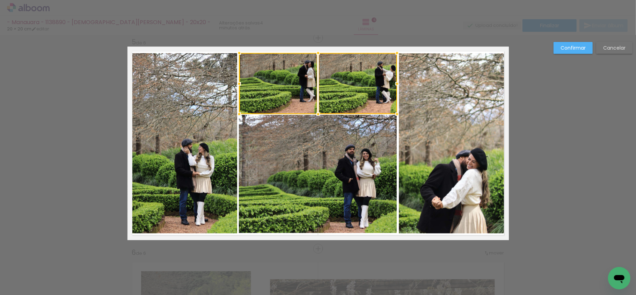
drag, startPoint x: 314, startPoint y: 56, endPoint x: 390, endPoint y: 76, distance: 78.3
click at [314, 53] on div at bounding box center [318, 53] width 14 height 14
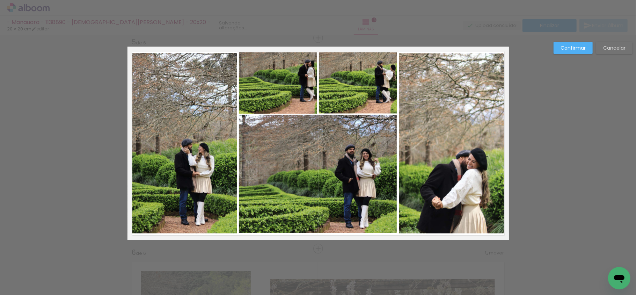
click at [413, 80] on quentale-photo at bounding box center [454, 143] width 110 height 180
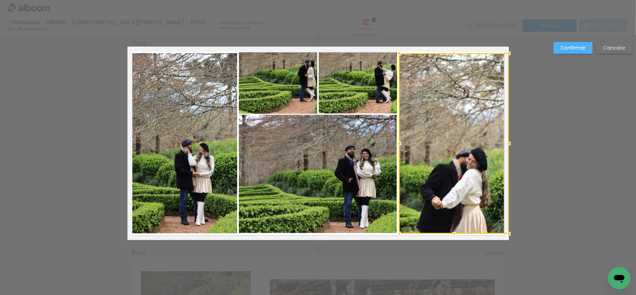
click at [448, 82] on div at bounding box center [454, 143] width 110 height 180
click at [448, 52] on div at bounding box center [454, 53] width 14 height 14
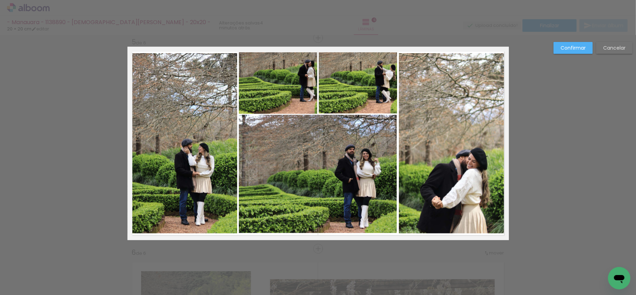
click at [486, 146] on quentale-photo at bounding box center [454, 143] width 110 height 180
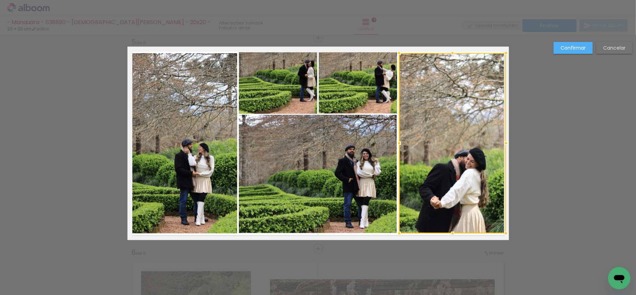
drag, startPoint x: 508, startPoint y: 143, endPoint x: 502, endPoint y: 145, distance: 6.2
click at [502, 145] on div at bounding box center [506, 143] width 14 height 14
click at [0, 0] on slot "Confirmar" at bounding box center [0, 0] width 0 height 0
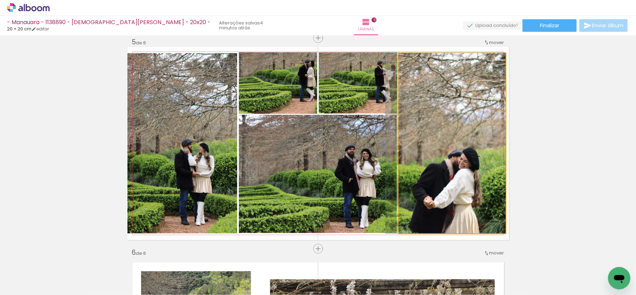
drag, startPoint x: 458, startPoint y: 168, endPoint x: 453, endPoint y: 164, distance: 6.7
click at [459, 161] on quentale-photo at bounding box center [452, 143] width 107 height 180
drag, startPoint x: 457, startPoint y: 159, endPoint x: 447, endPoint y: 160, distance: 10.9
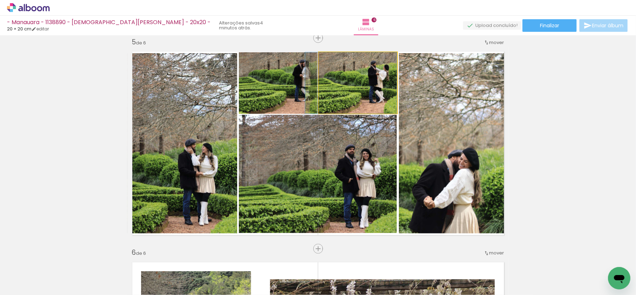
drag, startPoint x: 354, startPoint y: 103, endPoint x: 349, endPoint y: 104, distance: 5.8
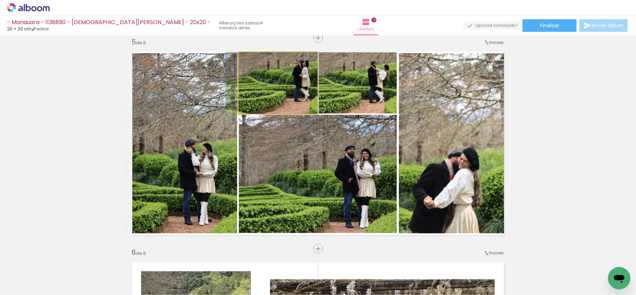
drag, startPoint x: 280, startPoint y: 81, endPoint x: 280, endPoint y: 86, distance: 4.6
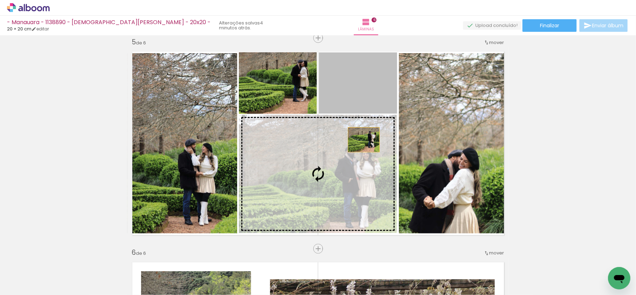
drag, startPoint x: 367, startPoint y: 102, endPoint x: 357, endPoint y: 158, distance: 56.8
click at [0, 0] on slot at bounding box center [0, 0] width 0 height 0
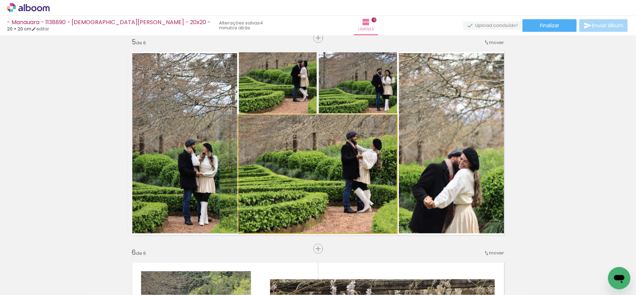
drag, startPoint x: 325, startPoint y: 154, endPoint x: 313, endPoint y: 158, distance: 12.3
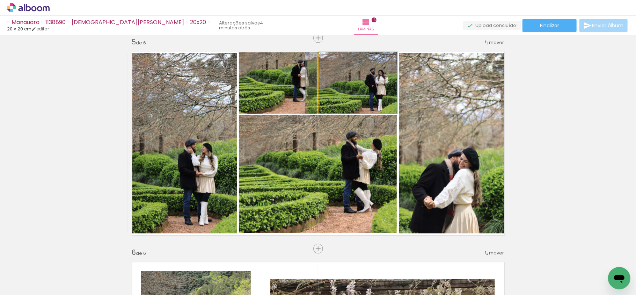
drag, startPoint x: 363, startPoint y: 95, endPoint x: 276, endPoint y: 87, distance: 88.1
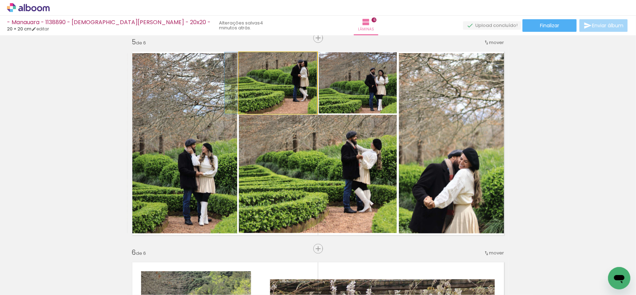
drag, startPoint x: 275, startPoint y: 87, endPoint x: 272, endPoint y: 89, distance: 4.4
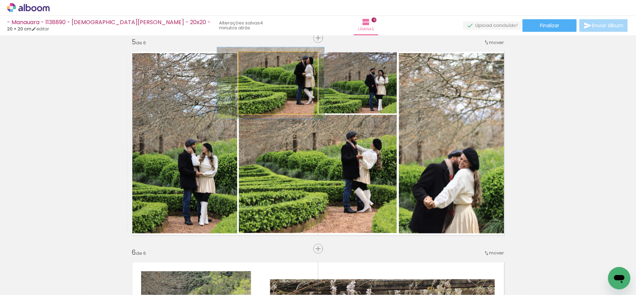
drag, startPoint x: 255, startPoint y: 64, endPoint x: 259, endPoint y: 65, distance: 3.9
click at [259, 65] on div at bounding box center [259, 59] width 11 height 11
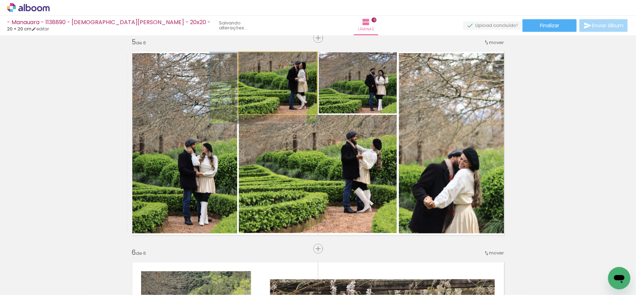
drag, startPoint x: 284, startPoint y: 83, endPoint x: 277, endPoint y: 91, distance: 10.6
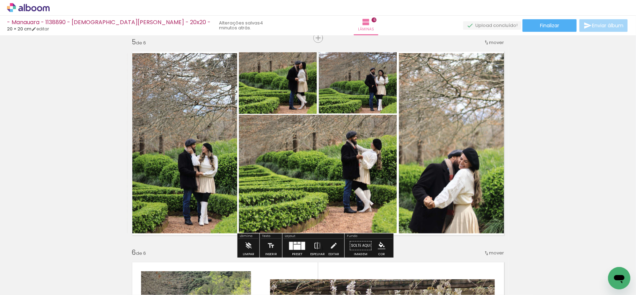
click at [277, 94] on quentale-photo at bounding box center [278, 83] width 78 height 62
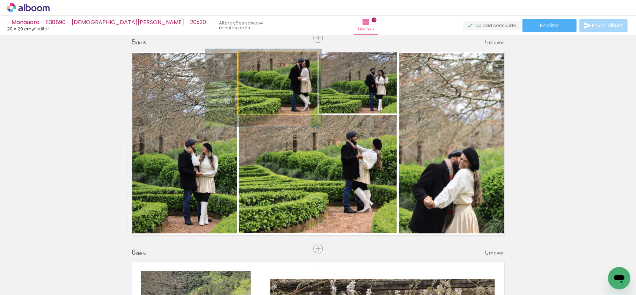
click at [257, 64] on div at bounding box center [262, 59] width 11 height 11
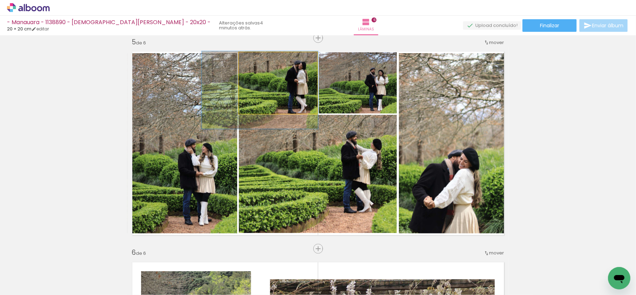
drag, startPoint x: 291, startPoint y: 86, endPoint x: 311, endPoint y: 90, distance: 19.7
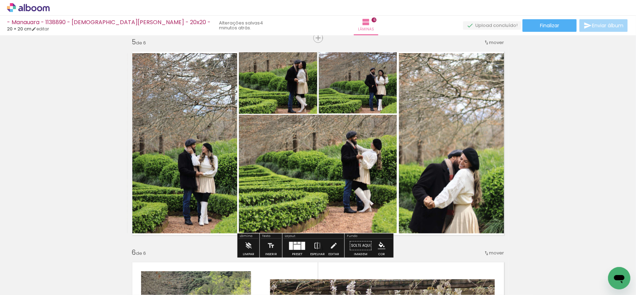
click at [491, 126] on quentale-photo at bounding box center [452, 143] width 107 height 180
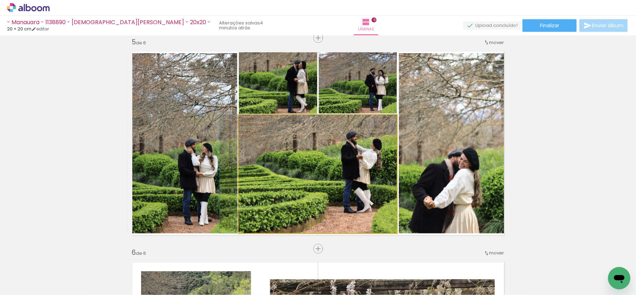
drag, startPoint x: 327, startPoint y: 174, endPoint x: 308, endPoint y: 175, distance: 19.2
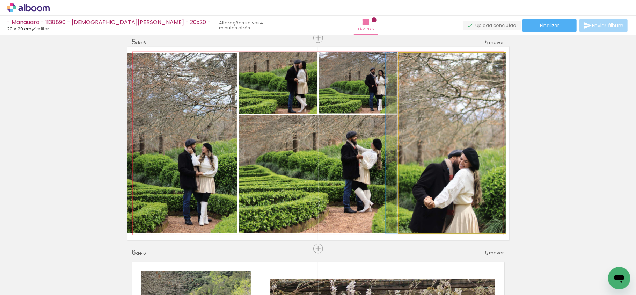
click at [456, 172] on quentale-photo at bounding box center [452, 143] width 107 height 180
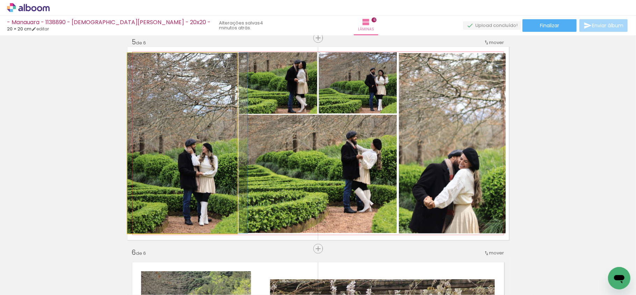
click at [208, 145] on quentale-photo at bounding box center [183, 143] width 110 height 180
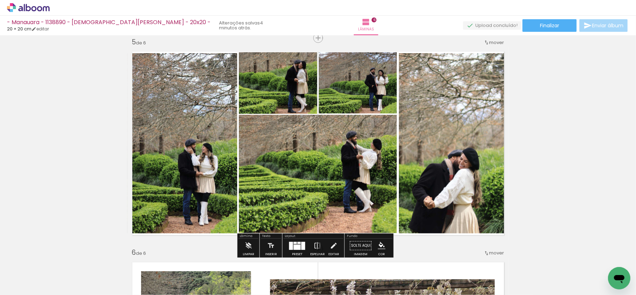
click at [457, 148] on quentale-photo at bounding box center [452, 143] width 107 height 180
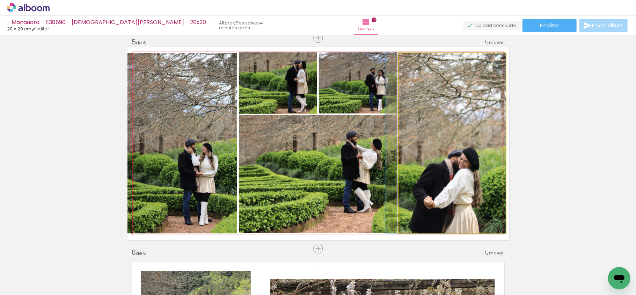
click at [457, 148] on quentale-photo at bounding box center [452, 143] width 107 height 180
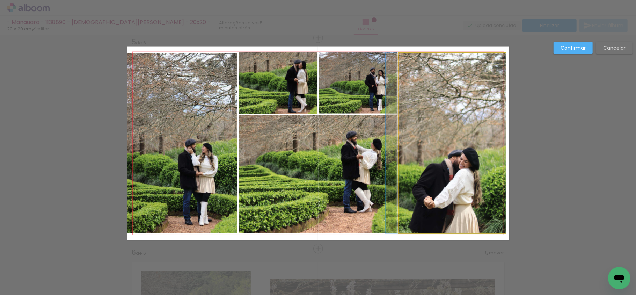
click at [463, 74] on quentale-photo at bounding box center [452, 143] width 107 height 180
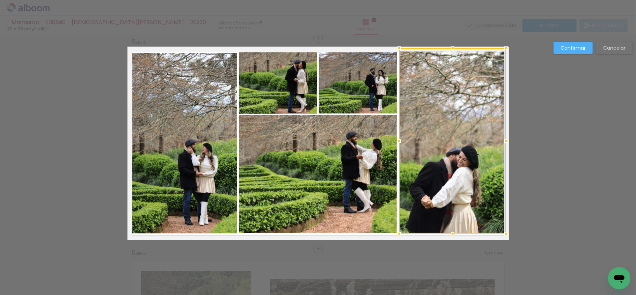
drag, startPoint x: 448, startPoint y: 52, endPoint x: 445, endPoint y: 48, distance: 4.5
click at [446, 48] on div at bounding box center [453, 48] width 14 height 14
click at [462, 105] on div at bounding box center [452, 141] width 107 height 186
click at [440, 136] on div at bounding box center [452, 141] width 107 height 186
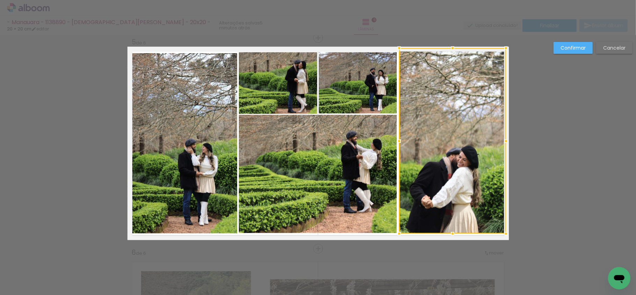
click at [445, 116] on div at bounding box center [452, 141] width 107 height 186
click at [0, 0] on slot "Confirmar" at bounding box center [0, 0] width 0 height 0
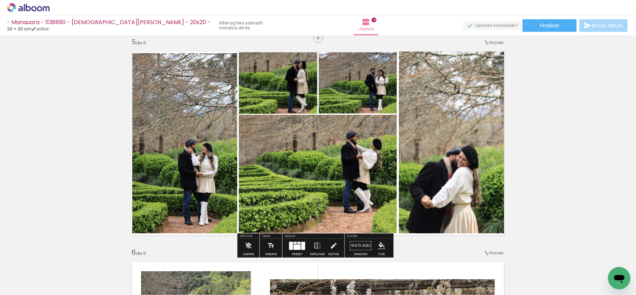
click at [441, 126] on quentale-photo at bounding box center [452, 141] width 107 height 186
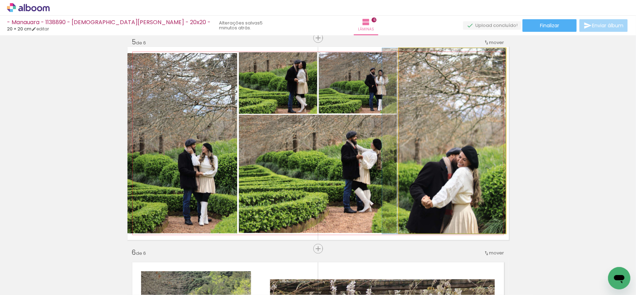
click at [445, 120] on quentale-photo at bounding box center [452, 141] width 107 height 186
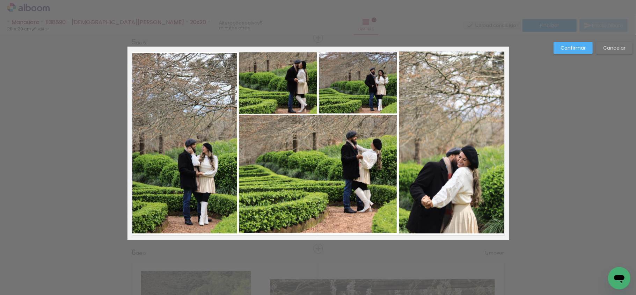
click at [437, 136] on quentale-photo at bounding box center [452, 141] width 107 height 186
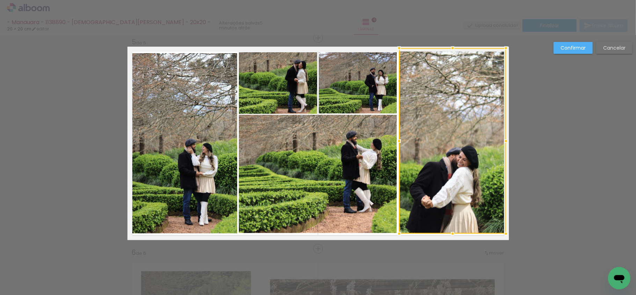
click at [342, 178] on quentale-photo at bounding box center [318, 174] width 158 height 118
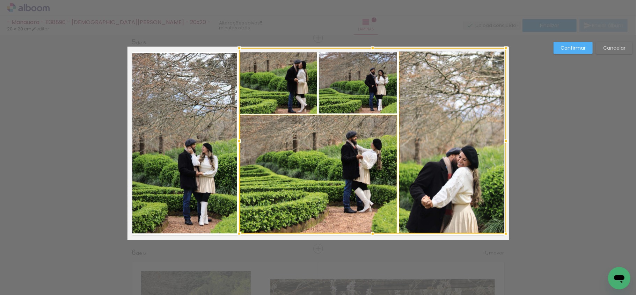
click at [364, 94] on div at bounding box center [372, 141] width 267 height 186
click at [297, 87] on div at bounding box center [372, 141] width 267 height 186
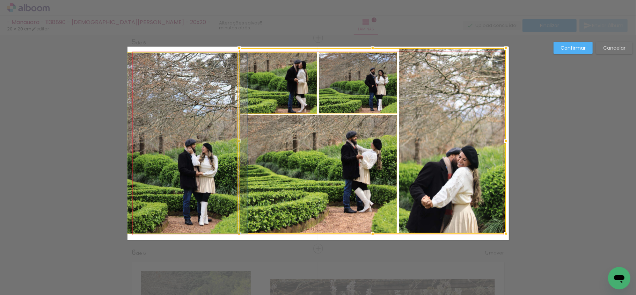
click at [189, 101] on quentale-photo at bounding box center [183, 143] width 110 height 180
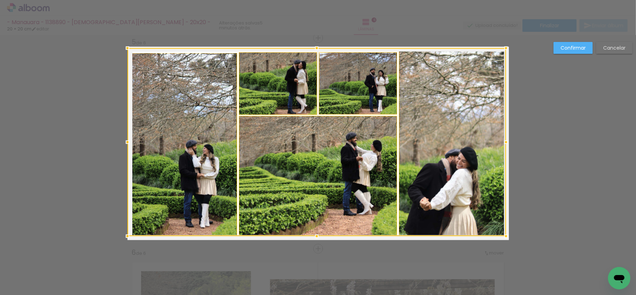
click at [314, 233] on div at bounding box center [317, 236] width 14 height 14
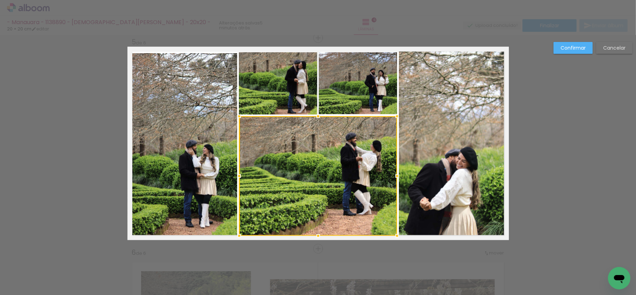
click at [378, 84] on quentale-photo at bounding box center [358, 83] width 78 height 62
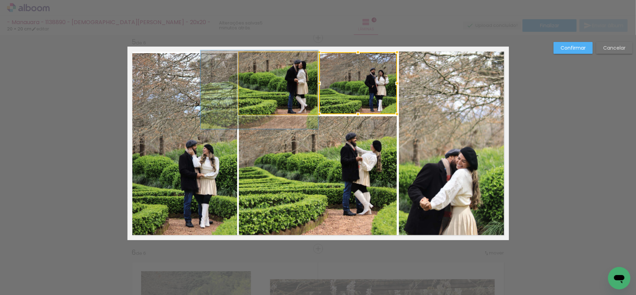
click at [282, 86] on quentale-photo at bounding box center [278, 83] width 78 height 62
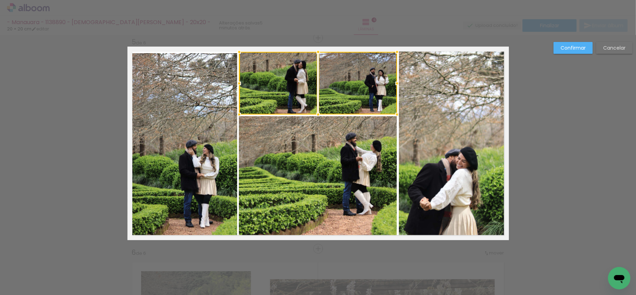
drag, startPoint x: 316, startPoint y: 52, endPoint x: 403, endPoint y: 66, distance: 87.4
click at [313, 51] on div at bounding box center [318, 52] width 14 height 14
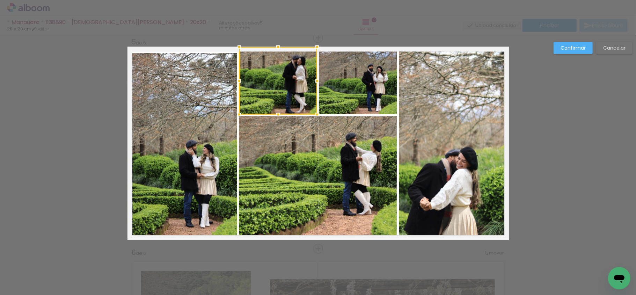
drag, startPoint x: 558, startPoint y: 48, endPoint x: 563, endPoint y: 51, distance: 5.5
click at [558, 48] on paper-button "Confirmar" at bounding box center [573, 48] width 39 height 12
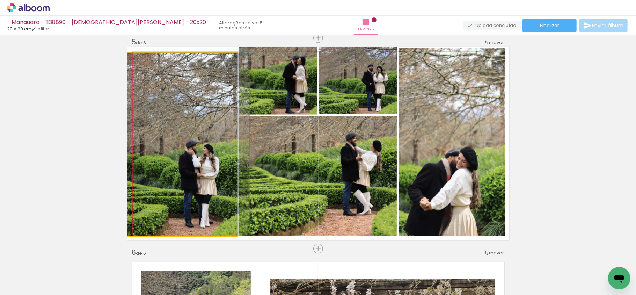
click at [229, 106] on quentale-photo at bounding box center [183, 144] width 110 height 183
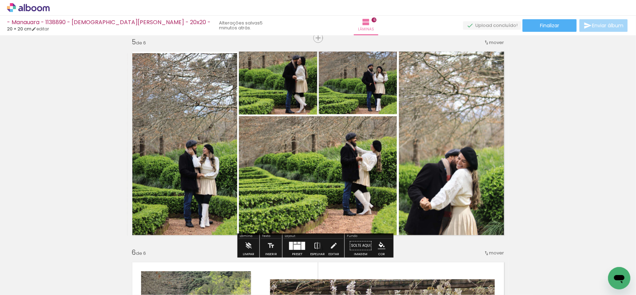
click at [204, 85] on quentale-photo at bounding box center [183, 144] width 110 height 183
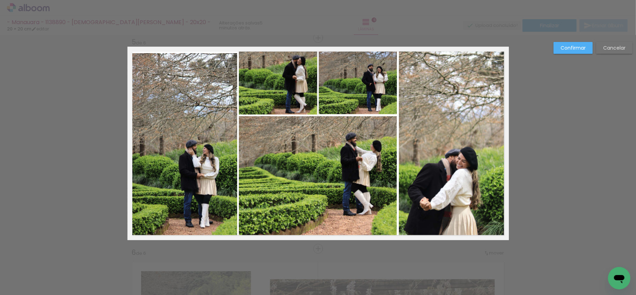
click at [188, 60] on quentale-photo at bounding box center [183, 144] width 110 height 183
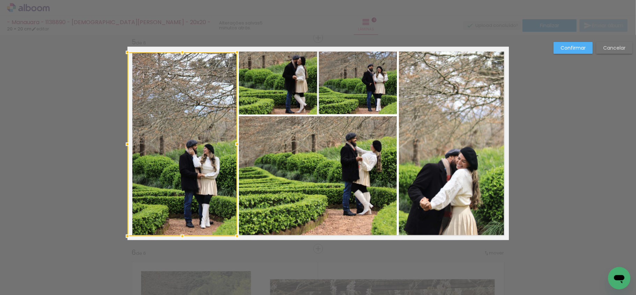
drag, startPoint x: 178, startPoint y: 52, endPoint x: 179, endPoint y: 48, distance: 4.3
click at [179, 48] on div at bounding box center [182, 52] width 14 height 14
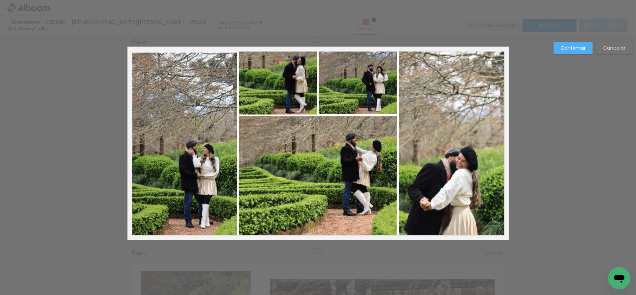
drag, startPoint x: 268, startPoint y: 65, endPoint x: 309, endPoint y: 86, distance: 45.9
click at [269, 65] on quentale-photo at bounding box center [278, 80] width 78 height 67
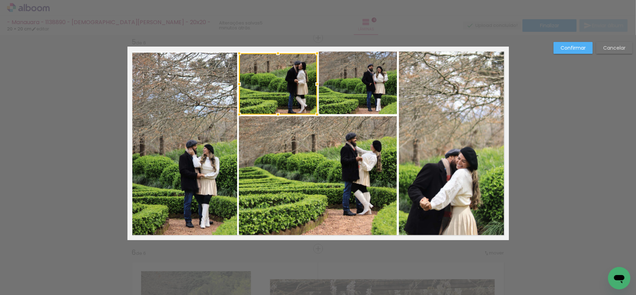
drag, startPoint x: 276, startPoint y: 46, endPoint x: 277, endPoint y: 52, distance: 5.8
click at [277, 52] on div at bounding box center [278, 53] width 14 height 14
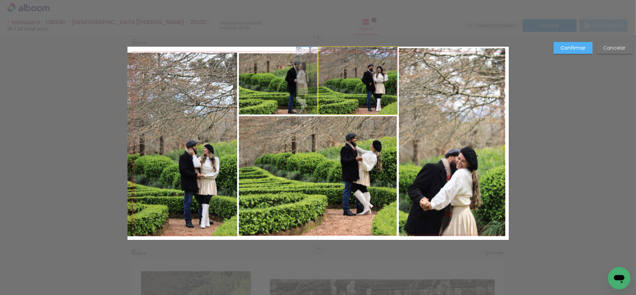
click at [340, 68] on quentale-photo at bounding box center [358, 80] width 78 height 67
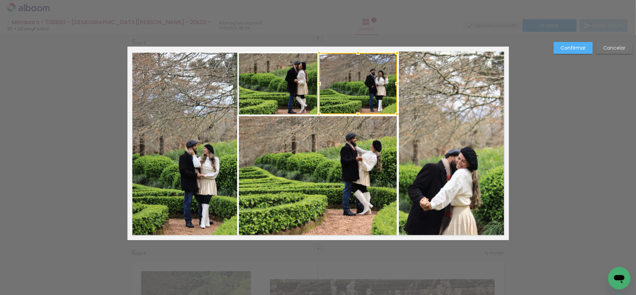
drag, startPoint x: 355, startPoint y: 48, endPoint x: 353, endPoint y: 52, distance: 5.0
click at [353, 52] on div at bounding box center [358, 53] width 14 height 14
click at [430, 82] on quentale-photo at bounding box center [452, 142] width 107 height 188
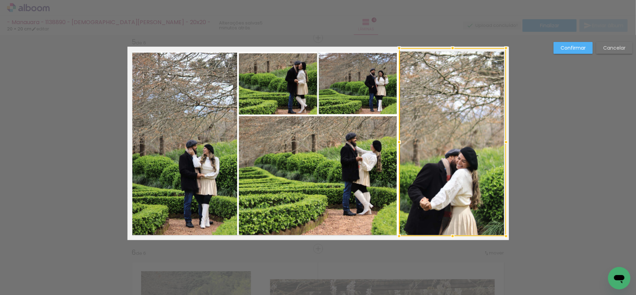
click at [0, 0] on slot "Confirmar" at bounding box center [0, 0] width 0 height 0
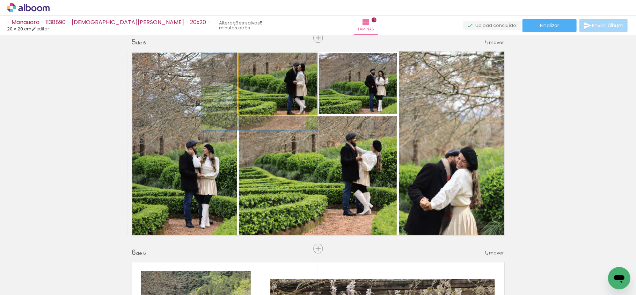
click at [267, 81] on quentale-photo at bounding box center [278, 83] width 78 height 61
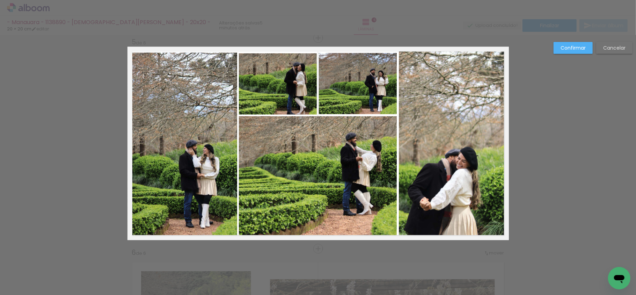
click at [267, 81] on quentale-photo at bounding box center [278, 83] width 78 height 61
click at [267, 80] on div at bounding box center [278, 83] width 78 height 61
drag, startPoint x: 567, startPoint y: 53, endPoint x: 552, endPoint y: 55, distance: 15.1
click at [569, 52] on paper-button "Confirmar" at bounding box center [573, 48] width 39 height 12
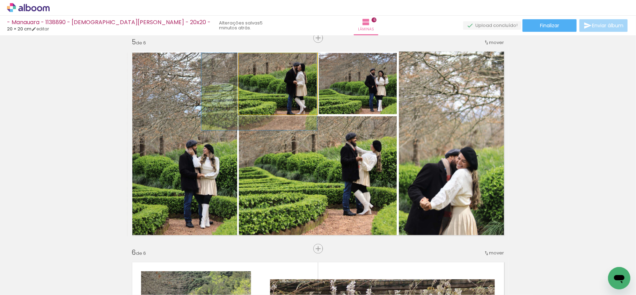
click at [268, 73] on quentale-photo at bounding box center [278, 83] width 78 height 61
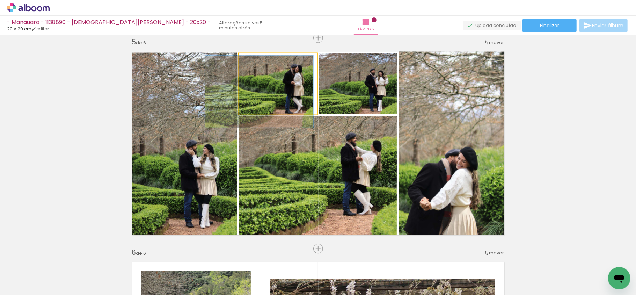
type paper-slider "118"
click at [257, 63] on div at bounding box center [260, 60] width 11 height 11
click at [297, 92] on quentale-photo at bounding box center [278, 83] width 78 height 61
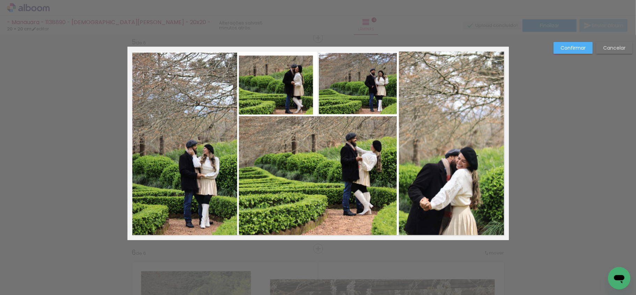
click at [282, 91] on quentale-photo at bounding box center [278, 83] width 78 height 61
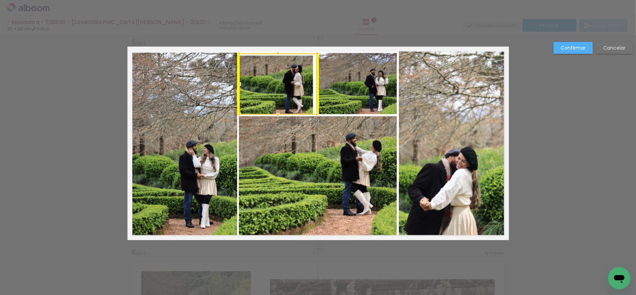
click at [285, 91] on div at bounding box center [278, 83] width 78 height 61
click at [280, 85] on div at bounding box center [278, 83] width 78 height 61
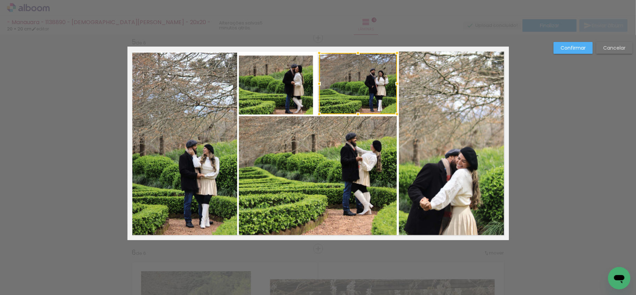
click at [572, 56] on div "Confirmar Cancelar" at bounding box center [591, 50] width 82 height 17
click at [0, 0] on slot "Confirmar" at bounding box center [0, 0] width 0 height 0
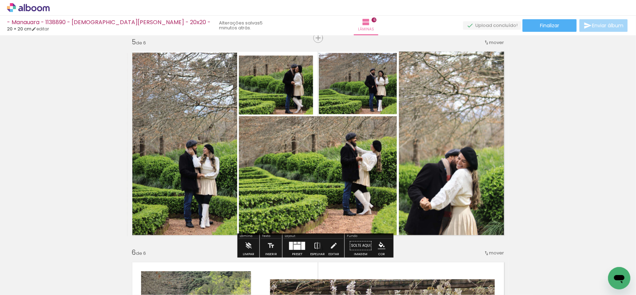
click at [291, 88] on quentale-photo at bounding box center [278, 83] width 78 height 61
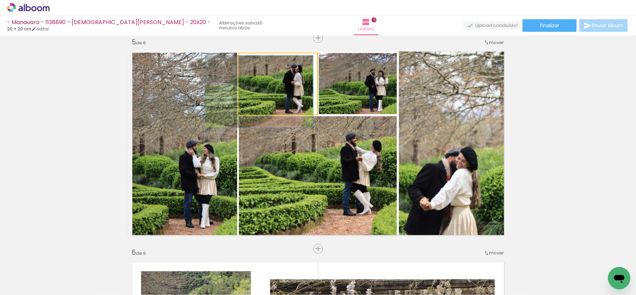
click at [291, 88] on quentale-photo at bounding box center [278, 83] width 78 height 61
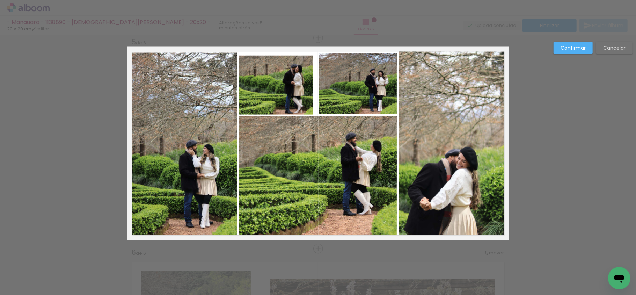
click at [291, 88] on quentale-photo at bounding box center [278, 83] width 78 height 61
click at [567, 42] on paper-button "Confirmar" at bounding box center [573, 48] width 39 height 12
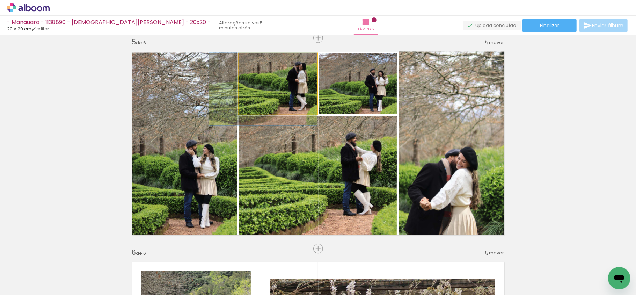
drag, startPoint x: 269, startPoint y: 72, endPoint x: 276, endPoint y: 70, distance: 7.1
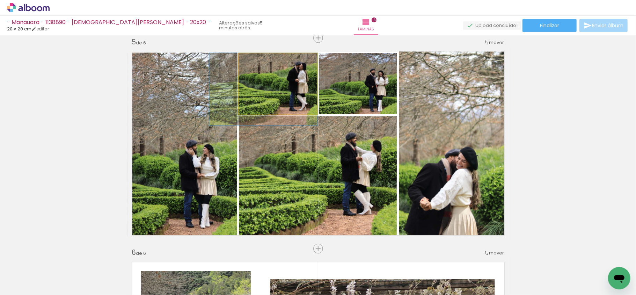
click at [291, 78] on quentale-photo at bounding box center [278, 83] width 78 height 61
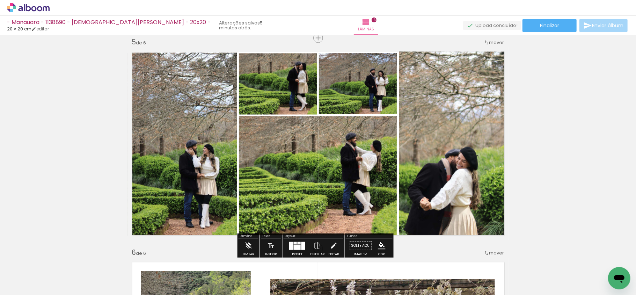
click at [280, 78] on quentale-photo at bounding box center [278, 83] width 78 height 61
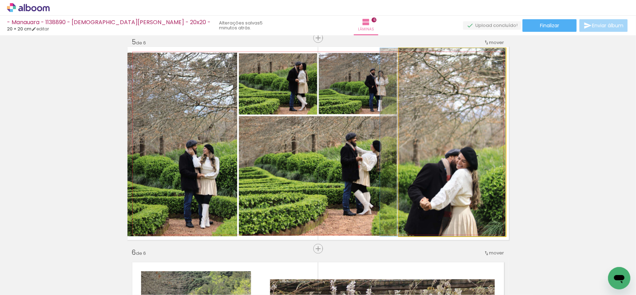
click at [402, 86] on quentale-photo at bounding box center [452, 142] width 107 height 188
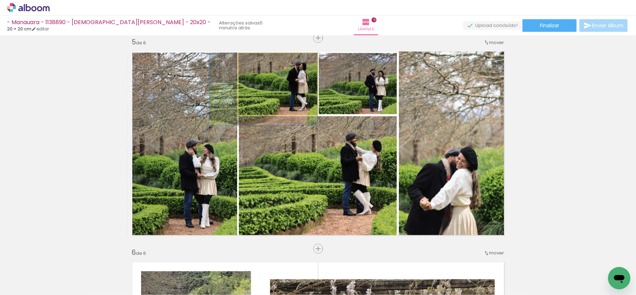
click at [289, 81] on quentale-photo at bounding box center [278, 83] width 78 height 61
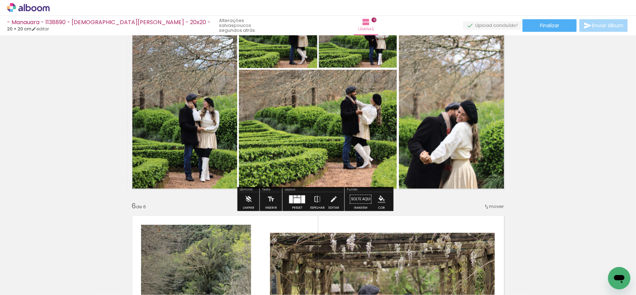
scroll to position [852, 0]
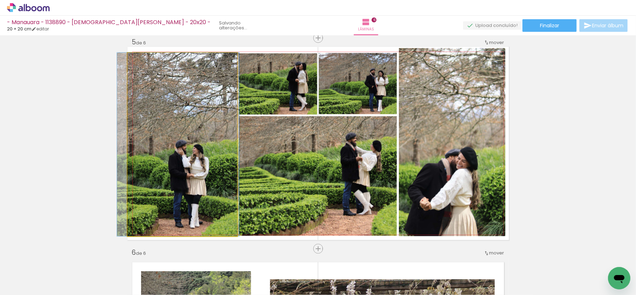
drag, startPoint x: 170, startPoint y: 157, endPoint x: 161, endPoint y: 154, distance: 9.1
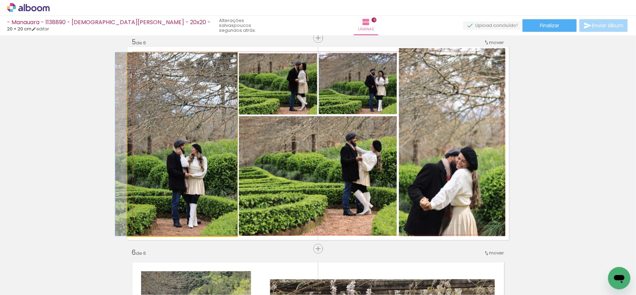
drag, startPoint x: 189, startPoint y: 137, endPoint x: 187, endPoint y: 133, distance: 4.7
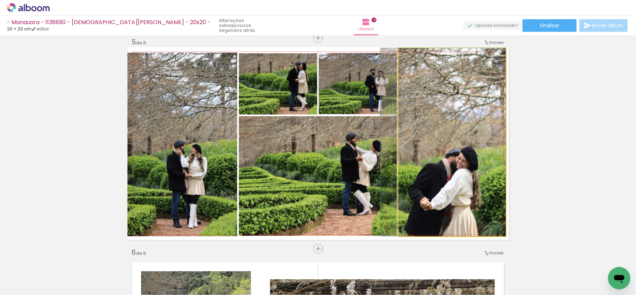
drag, startPoint x: 417, startPoint y: 159, endPoint x: 571, endPoint y: 168, distance: 154.7
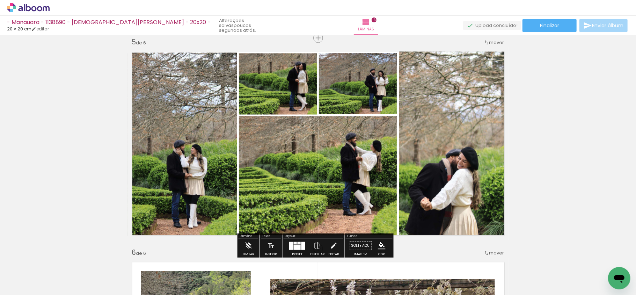
click at [456, 168] on quentale-photo at bounding box center [452, 142] width 107 height 188
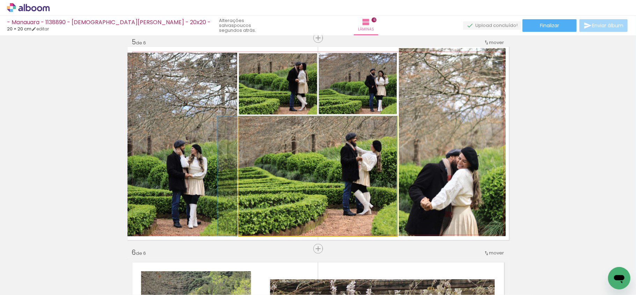
drag, startPoint x: 371, startPoint y: 168, endPoint x: 367, endPoint y: 169, distance: 4.0
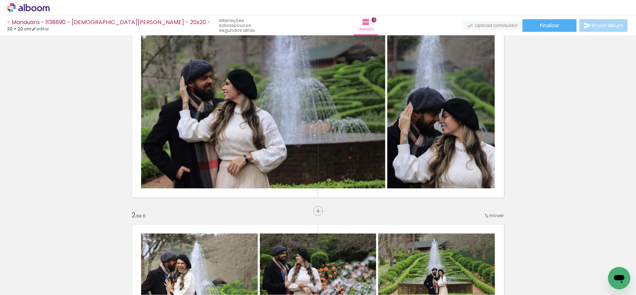
scroll to position [0, 0]
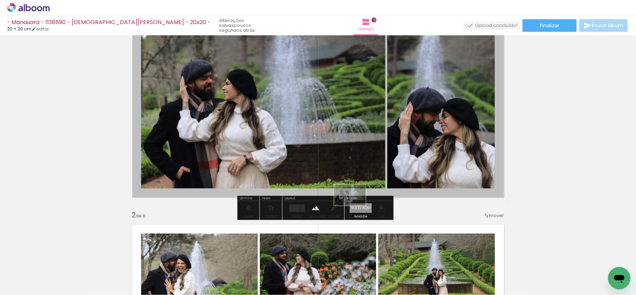
drag, startPoint x: 346, startPoint y: 272, endPoint x: 355, endPoint y: 205, distance: 67.1
click at [355, 205] on quentale-workspace at bounding box center [318, 147] width 636 height 295
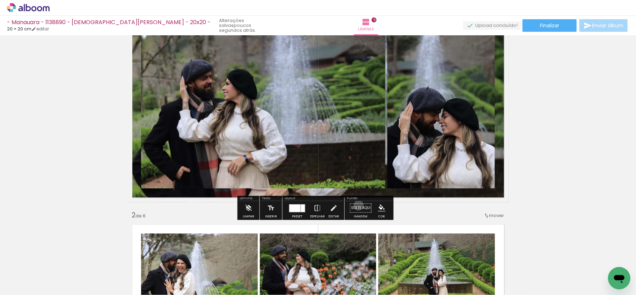
click at [356, 205] on paper-button "Solte aqui Imagem" at bounding box center [360, 210] width 25 height 18
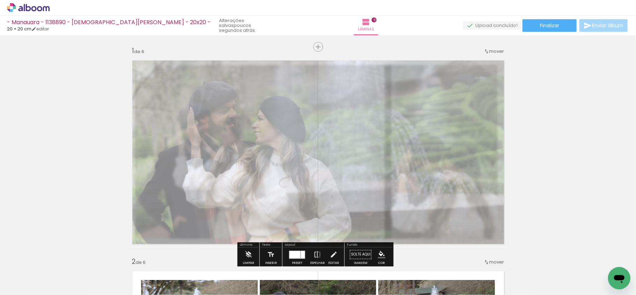
drag, startPoint x: 224, startPoint y: 72, endPoint x: 209, endPoint y: 74, distance: 15.5
type paper-slider "35"
click at [207, 74] on div at bounding box center [212, 73] width 11 height 11
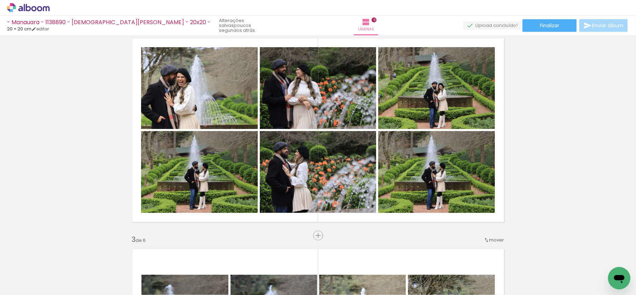
scroll to position [0, 121]
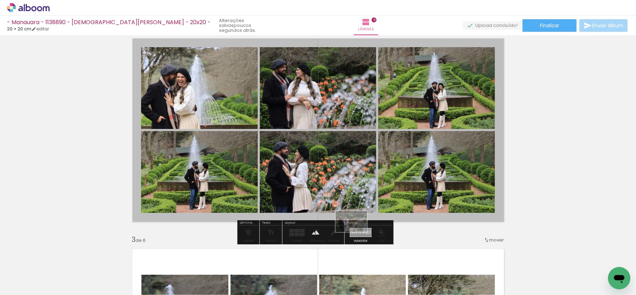
drag, startPoint x: 283, startPoint y: 280, endPoint x: 357, endPoint y: 232, distance: 88.1
click at [357, 232] on quentale-workspace at bounding box center [318, 147] width 636 height 295
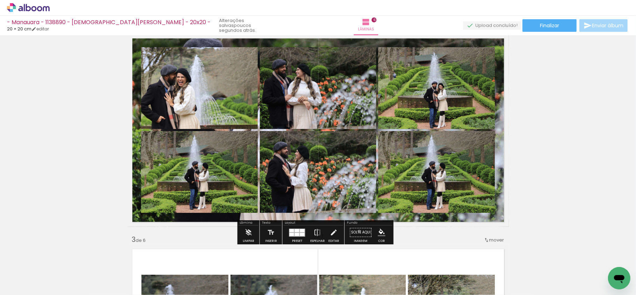
click at [357, 231] on paper-button "Solte aqui Imagem" at bounding box center [360, 234] width 25 height 18
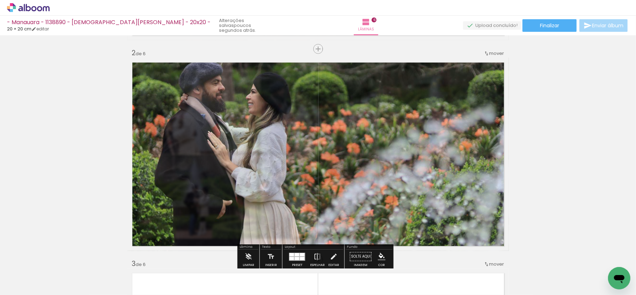
scroll to position [186, 0]
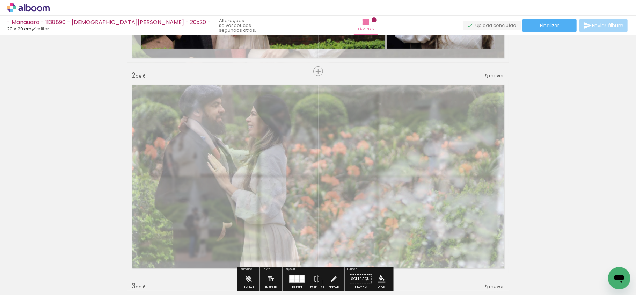
drag, startPoint x: 222, startPoint y: 99, endPoint x: 205, endPoint y: 104, distance: 17.6
type paper-slider "40"
click at [205, 104] on quentale-photo at bounding box center [319, 176] width 382 height 193
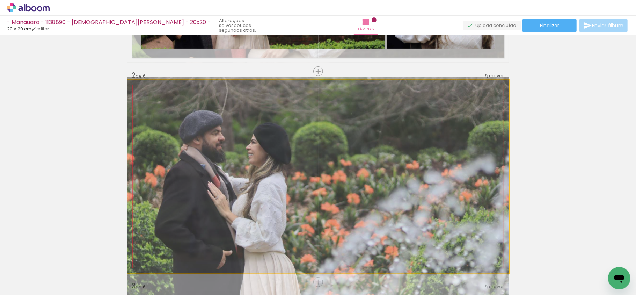
drag, startPoint x: 327, startPoint y: 127, endPoint x: 544, endPoint y: 134, distance: 216.8
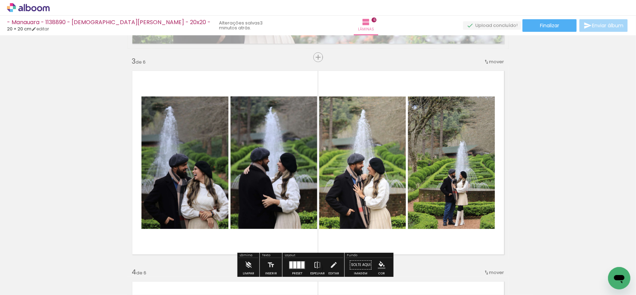
scroll to position [280, 0]
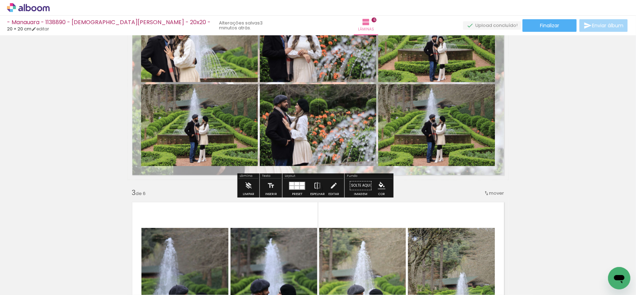
drag, startPoint x: 43, startPoint y: 29, endPoint x: 104, endPoint y: 48, distance: 64.2
click at [43, 29] on link "editar" at bounding box center [39, 29] width 17 height 6
type input "20,5"
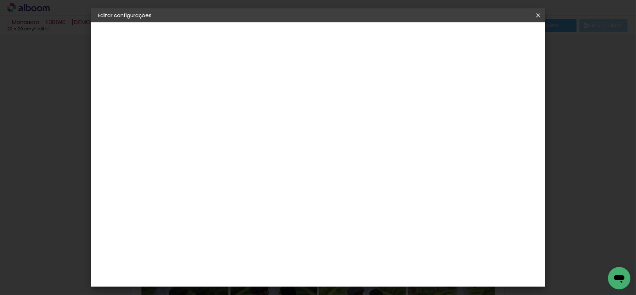
scroll to position [66, 0]
drag, startPoint x: 534, startPoint y: 15, endPoint x: 395, endPoint y: 43, distance: 142.2
click at [535, 16] on iron-icon at bounding box center [538, 15] width 8 height 7
drag, startPoint x: 541, startPoint y: 17, endPoint x: 403, endPoint y: 47, distance: 141.2
click at [542, 19] on iron-icon at bounding box center [538, 15] width 8 height 7
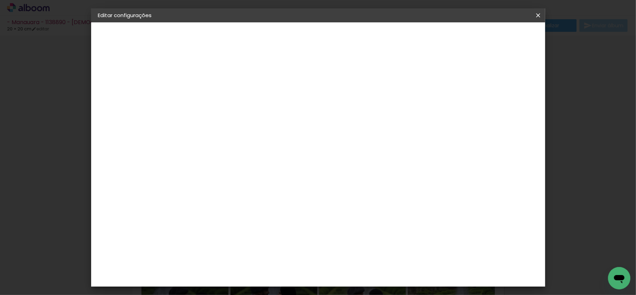
click at [0, 0] on slot "Voltar" at bounding box center [0, 0] width 0 height 0
click at [343, 107] on paper-item "Tamanho Livre" at bounding box center [309, 106] width 67 height 15
click at [0, 0] on slot "Avançar" at bounding box center [0, 0] width 0 height 0
click at [357, 273] on input "40,5" at bounding box center [356, 274] width 18 height 10
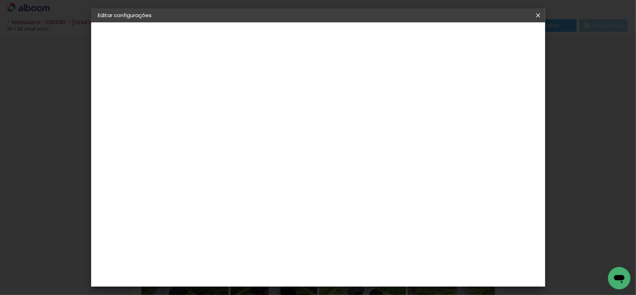
drag, startPoint x: 355, startPoint y: 272, endPoint x: 398, endPoint y: 275, distance: 42.4
click at [360, 272] on input "40,5" at bounding box center [356, 274] width 18 height 10
type input "30,5"
type paper-input "30,5"
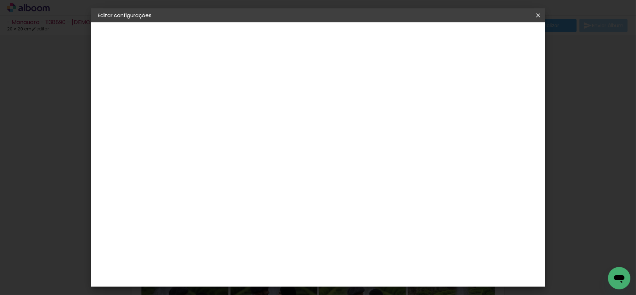
click at [409, 36] on span "Salvar configurações" at bounding box center [383, 40] width 51 height 10
click at [416, 31] on paper-button "Salvar configurações" at bounding box center [383, 39] width 65 height 17
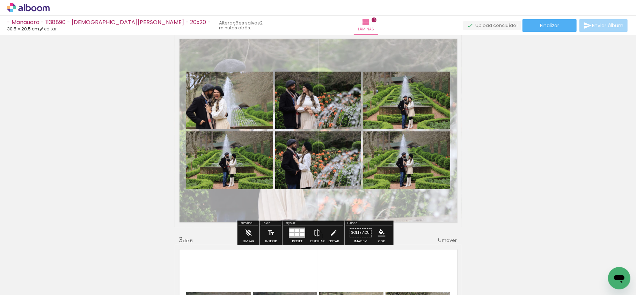
scroll to position [233, 0]
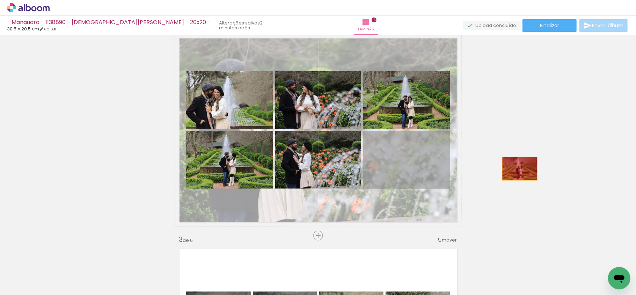
drag, startPoint x: 410, startPoint y: 162, endPoint x: 534, endPoint y: 168, distance: 124.2
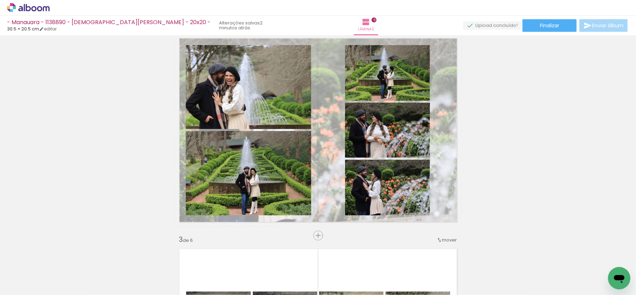
scroll to position [0, 51]
drag, startPoint x: 242, startPoint y: 258, endPoint x: 262, endPoint y: 262, distance: 20.4
click at [243, 258] on iron-icon at bounding box center [238, 257] width 7 height 7
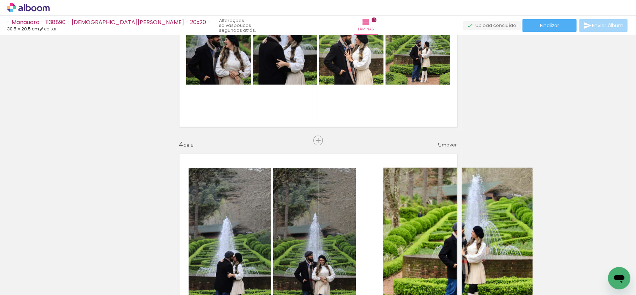
scroll to position [652, 0]
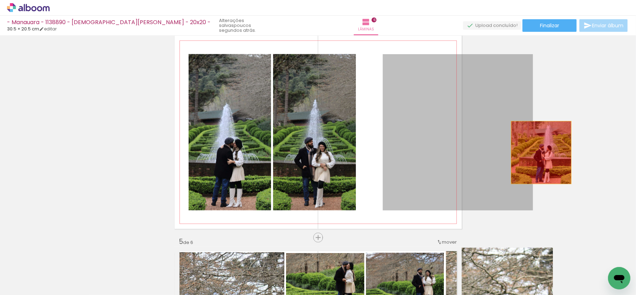
drag, startPoint x: 428, startPoint y: 152, endPoint x: 535, endPoint y: 145, distance: 106.5
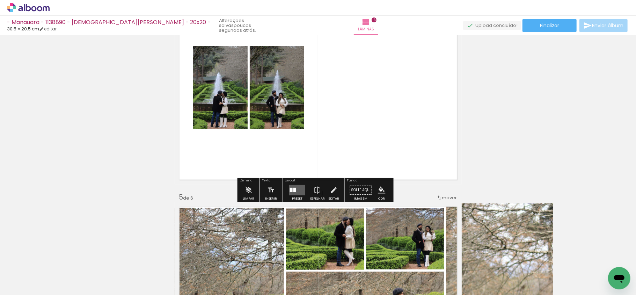
scroll to position [699, 0]
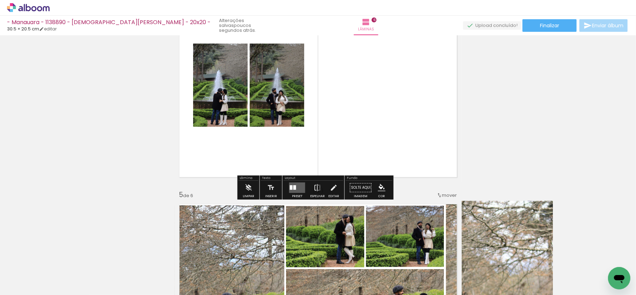
click at [297, 185] on quentale-layouter at bounding box center [297, 187] width 16 height 10
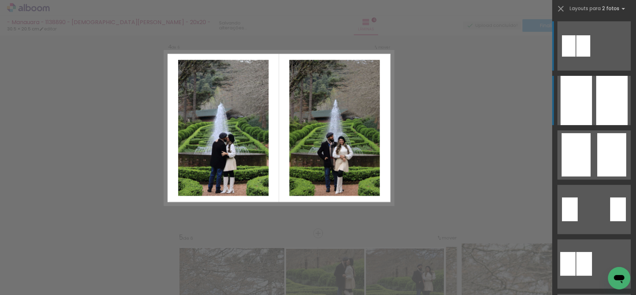
scroll to position [641, 0]
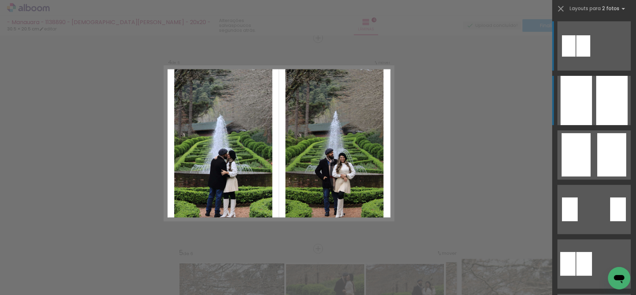
click at [599, 115] on div at bounding box center [612, 100] width 31 height 49
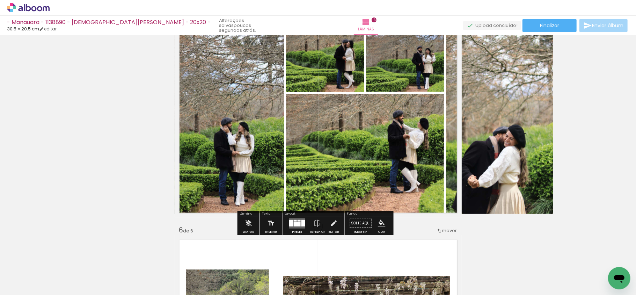
scroll to position [827, 0]
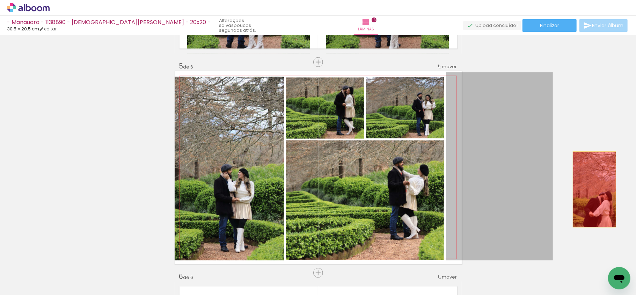
drag, startPoint x: 480, startPoint y: 178, endPoint x: 550, endPoint y: 179, distance: 69.6
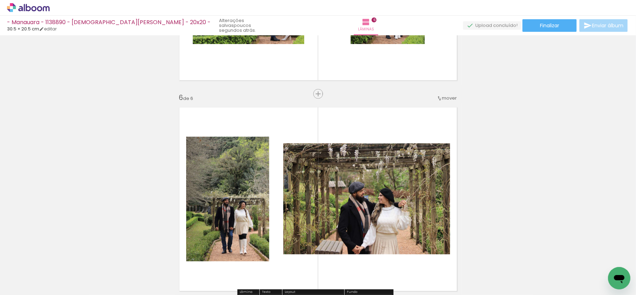
scroll to position [774, 0]
